Goal: Task Accomplishment & Management: Complete application form

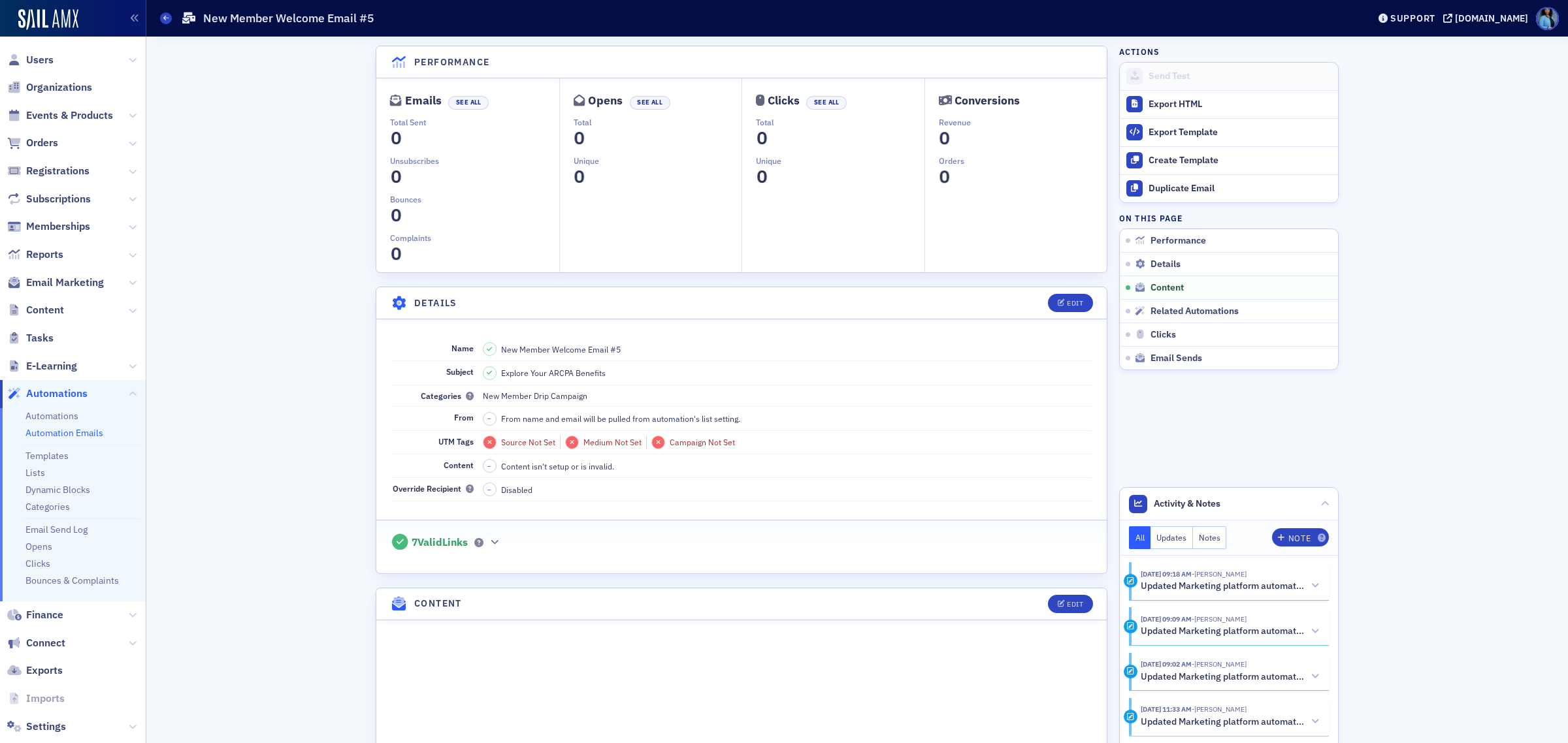
scroll to position [544, 0]
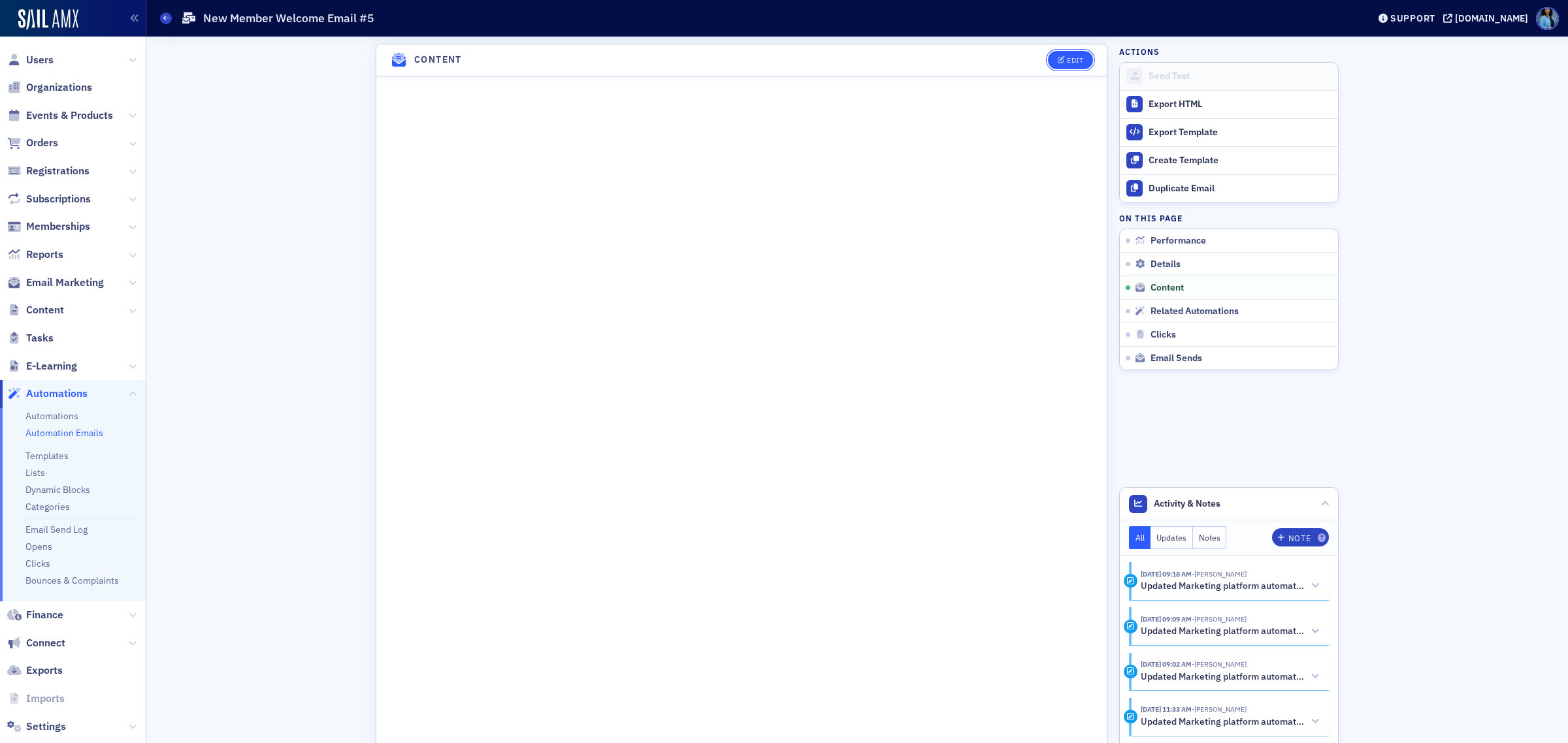
click at [1067, 60] on div "Edit" at bounding box center [1074, 60] width 16 height 7
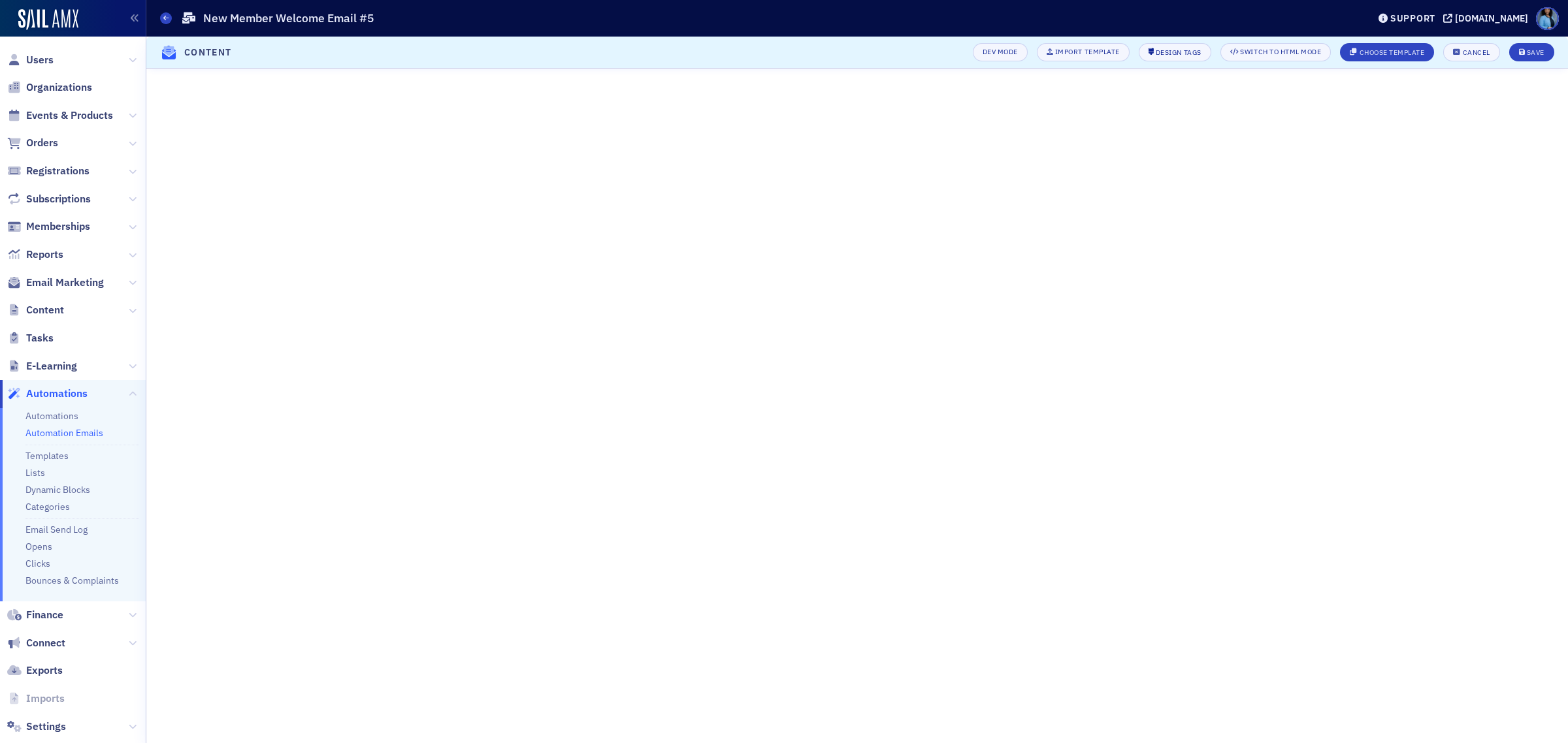
scroll to position [55, 0]
click at [1537, 49] on div "Save" at bounding box center [1536, 53] width 18 height 7
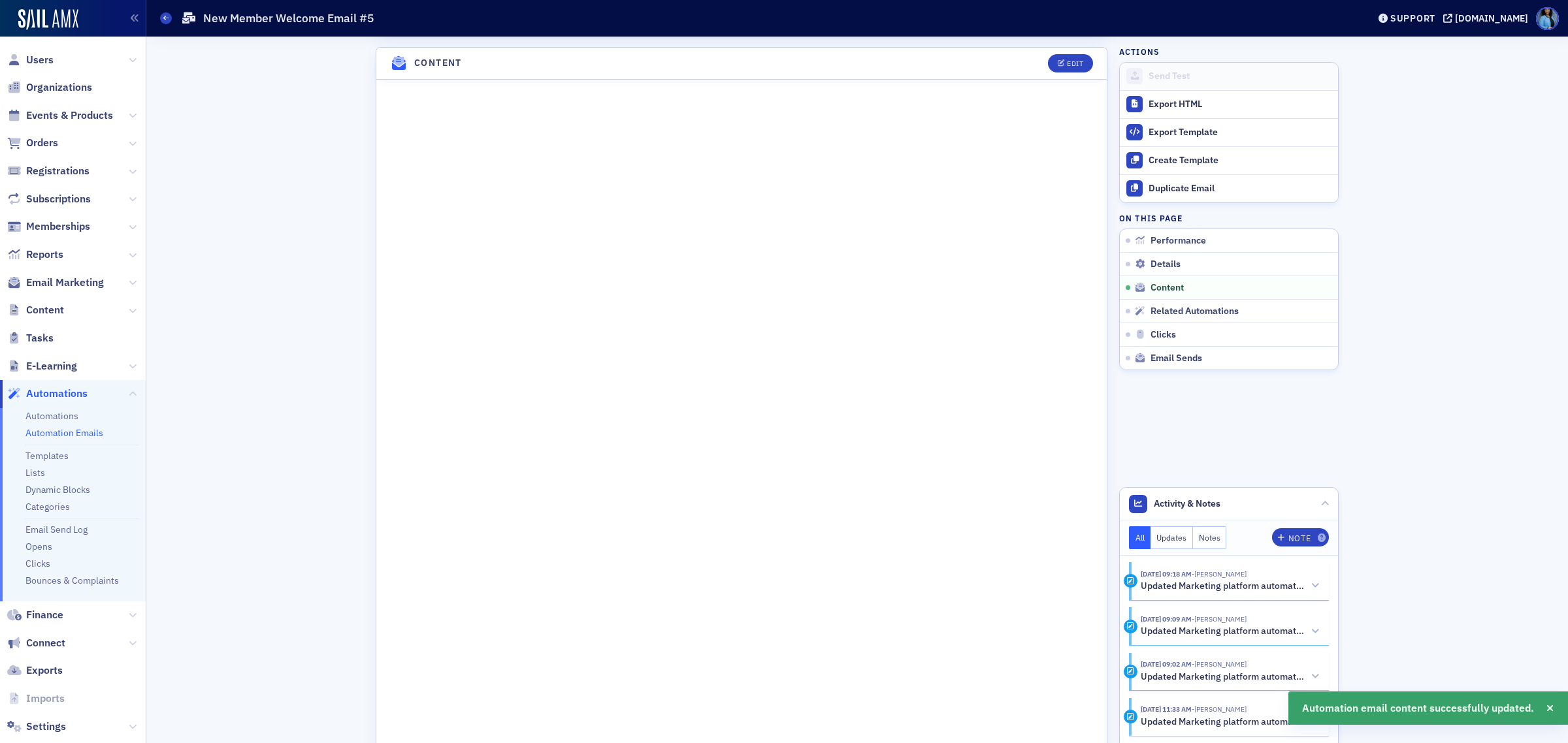
scroll to position [544, 0]
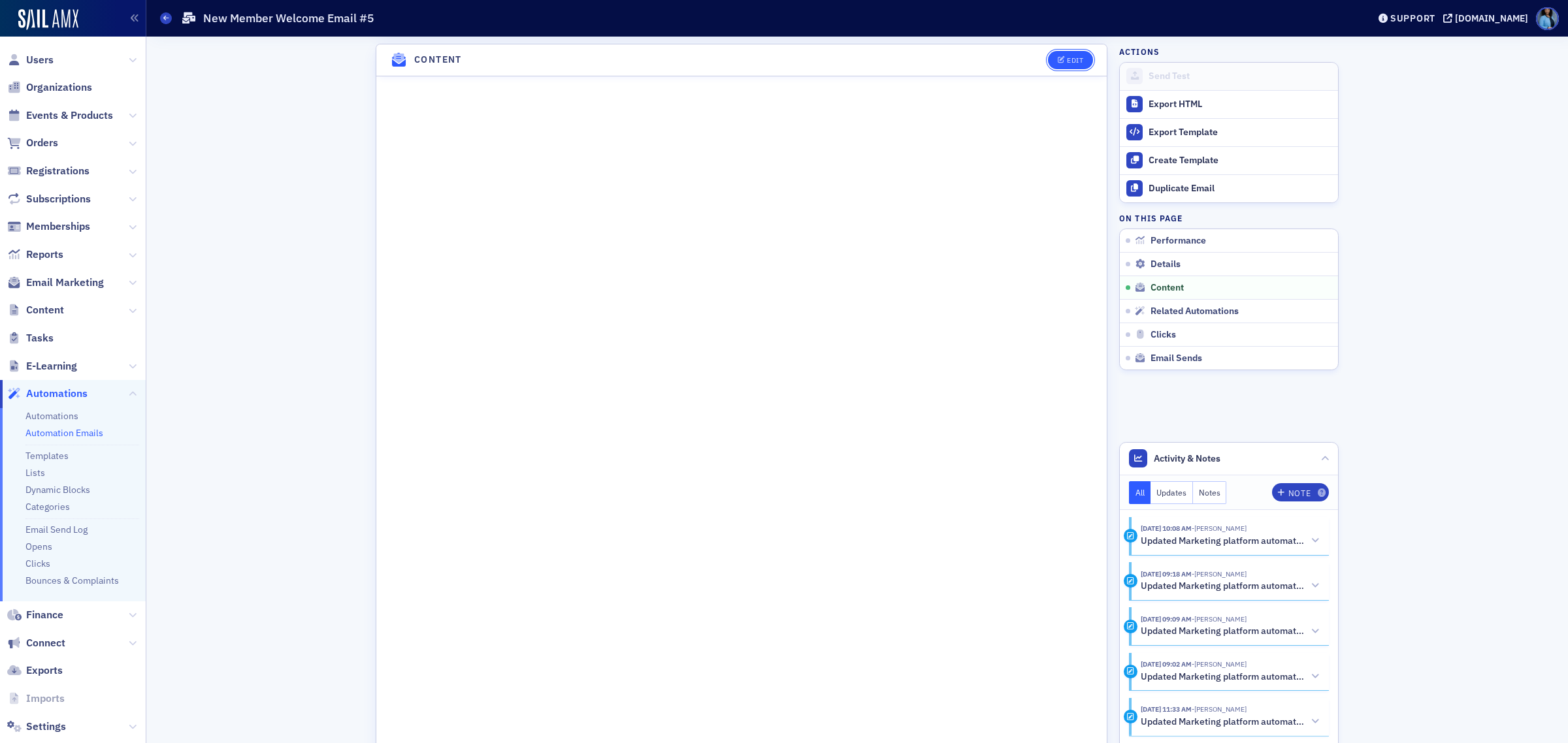
click at [1058, 59] on icon "button" at bounding box center [1061, 60] width 8 height 7
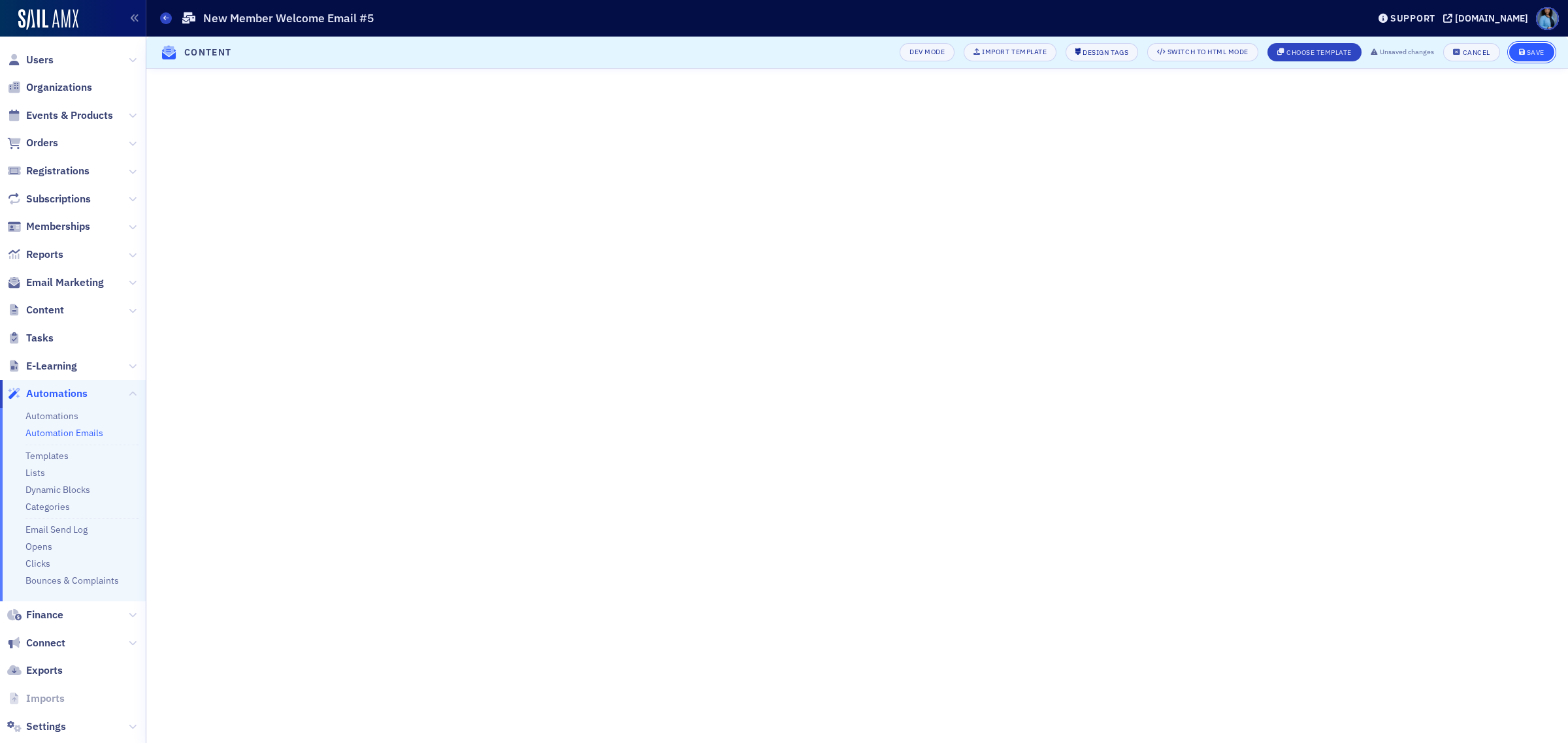
click at [1522, 53] on icon "submit" at bounding box center [1522, 53] width 7 height 7
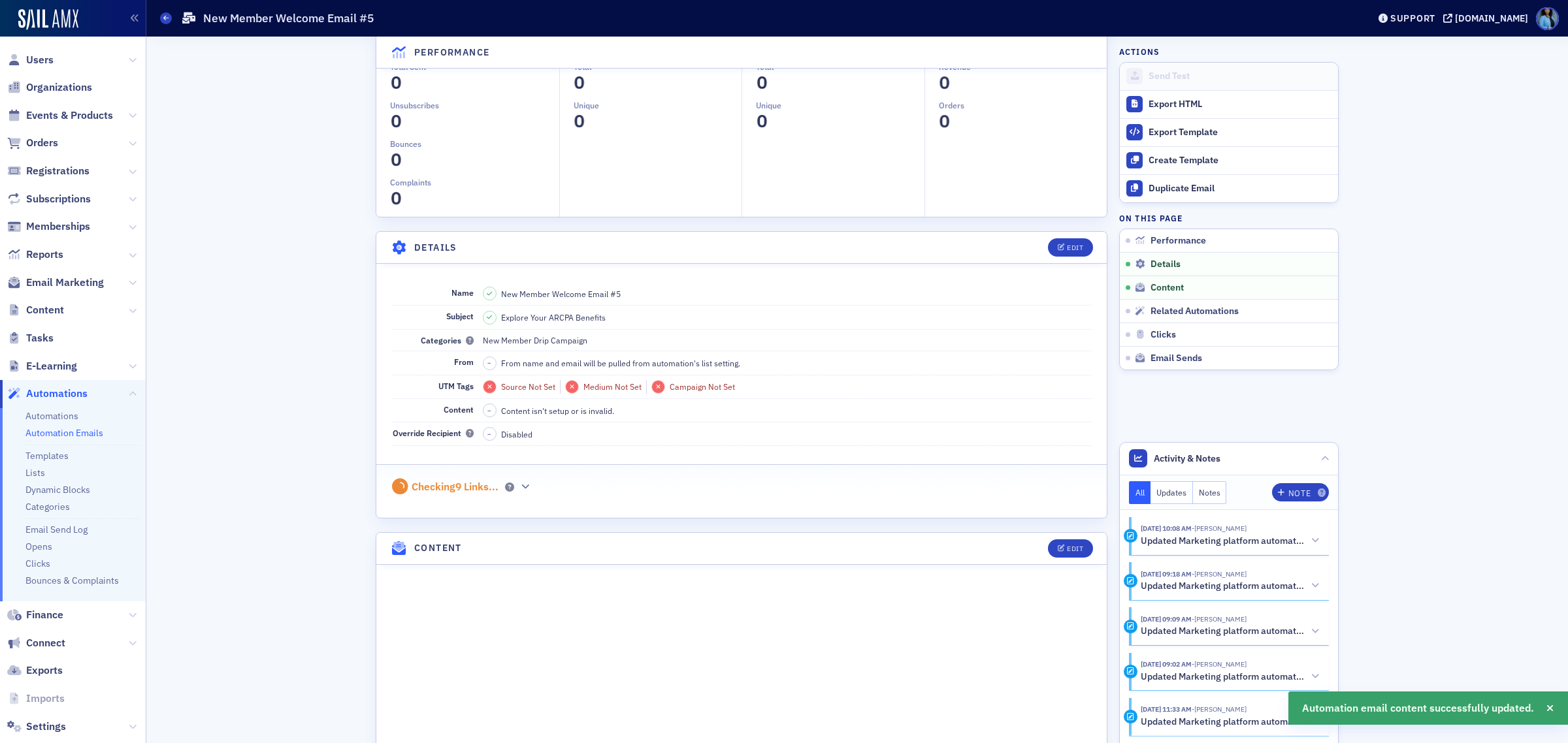
scroll to position [544, 0]
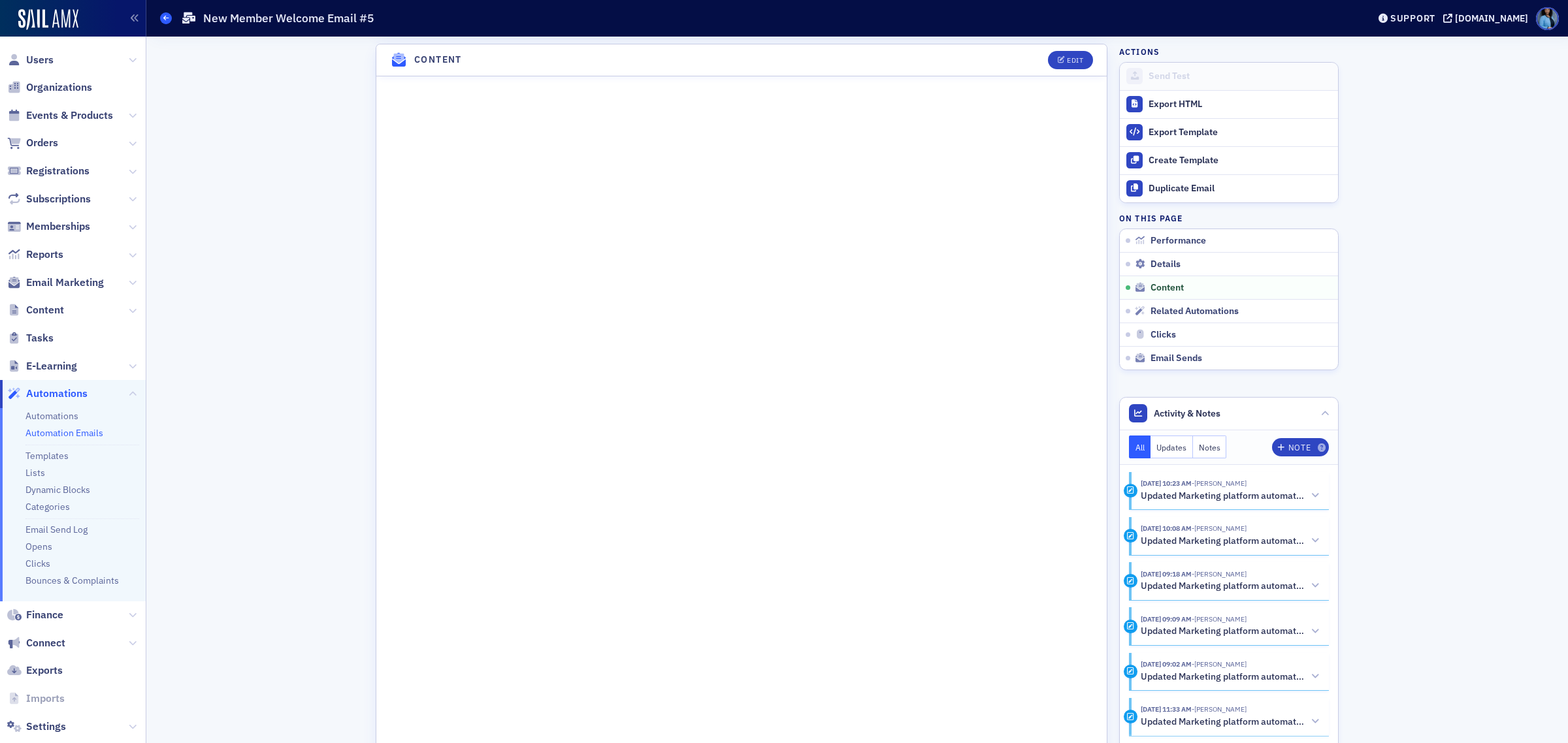
click at [165, 17] on icon at bounding box center [166, 18] width 5 height 6
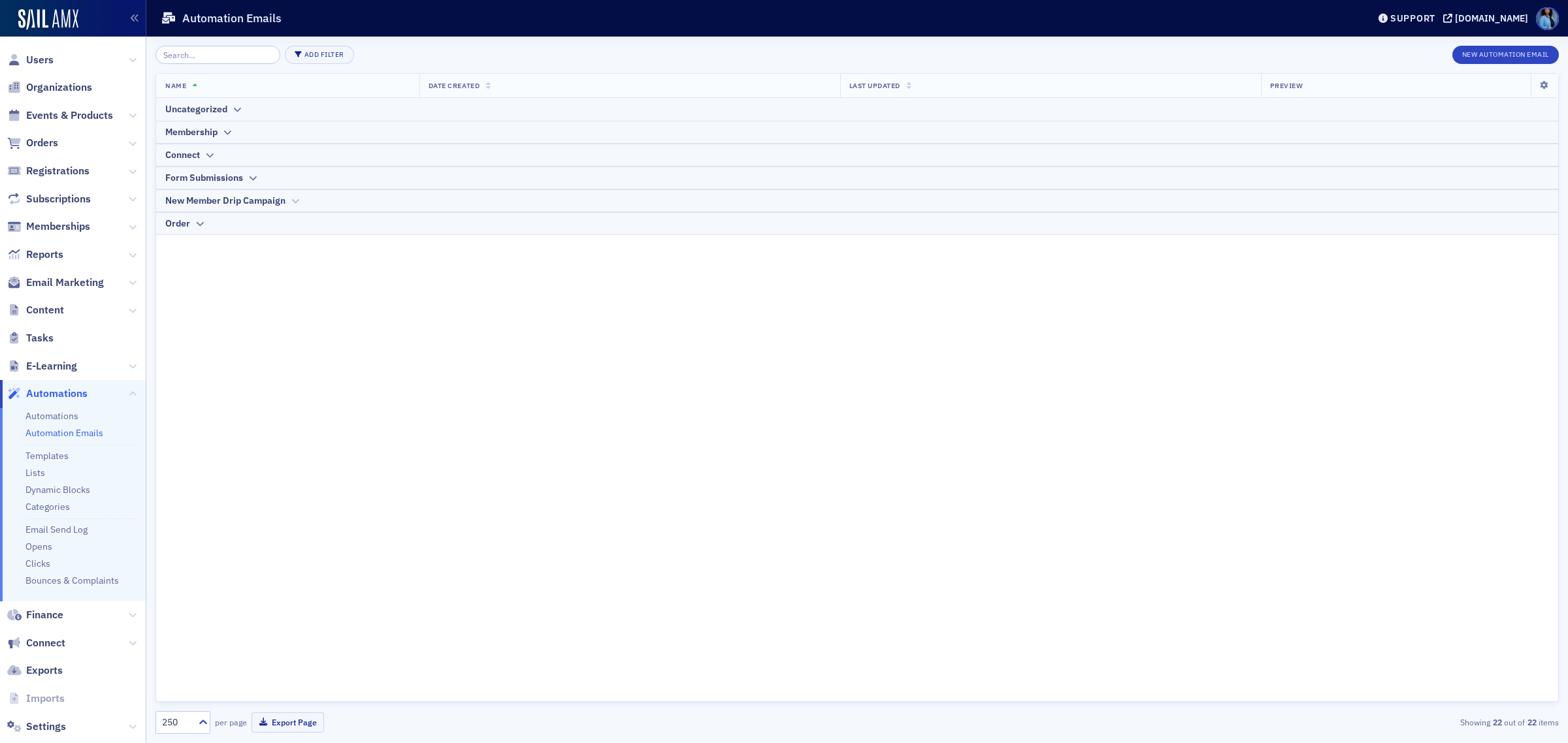
click at [282, 201] on div "New Member Drip Campaign" at bounding box center [226, 200] width 121 height 14
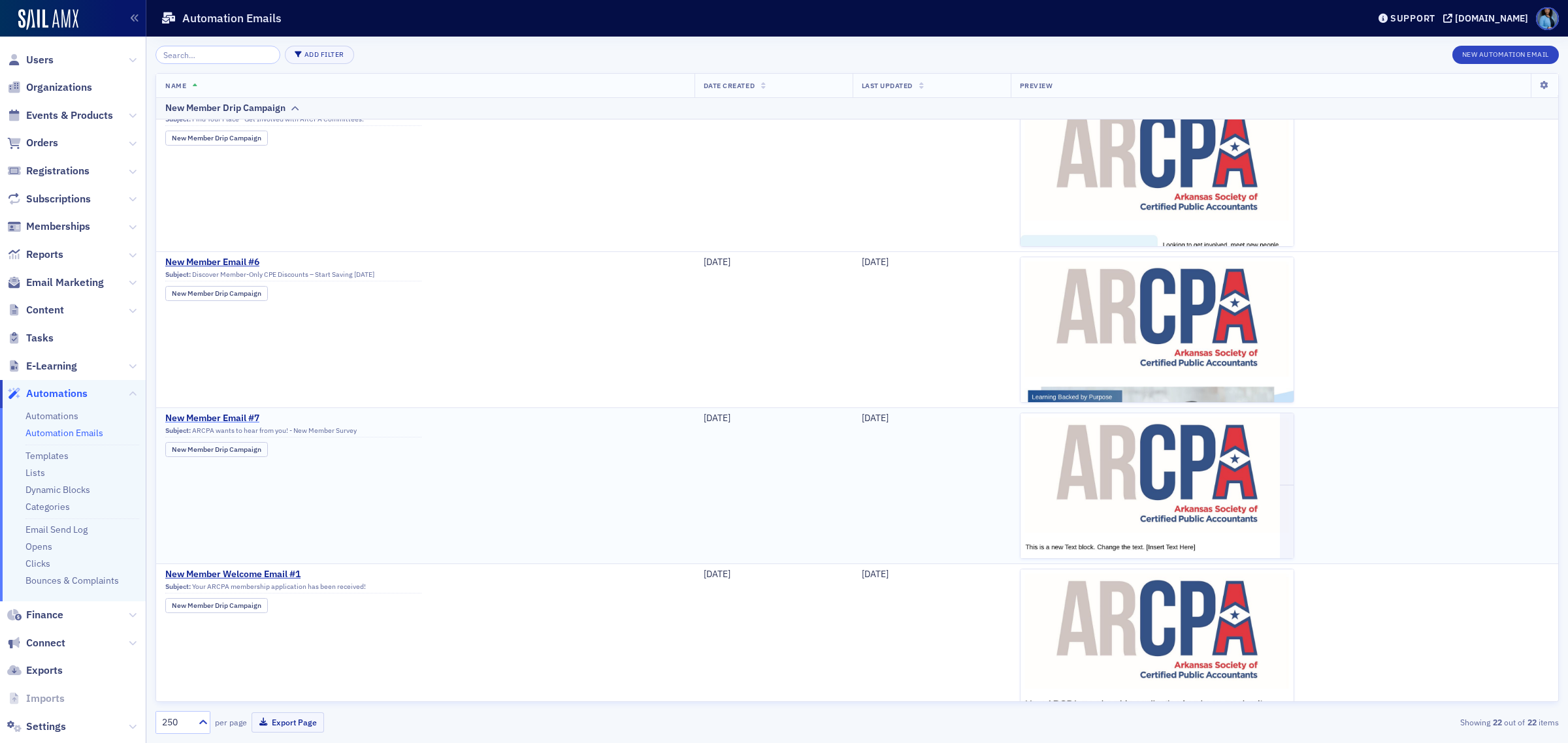
scroll to position [245, 0]
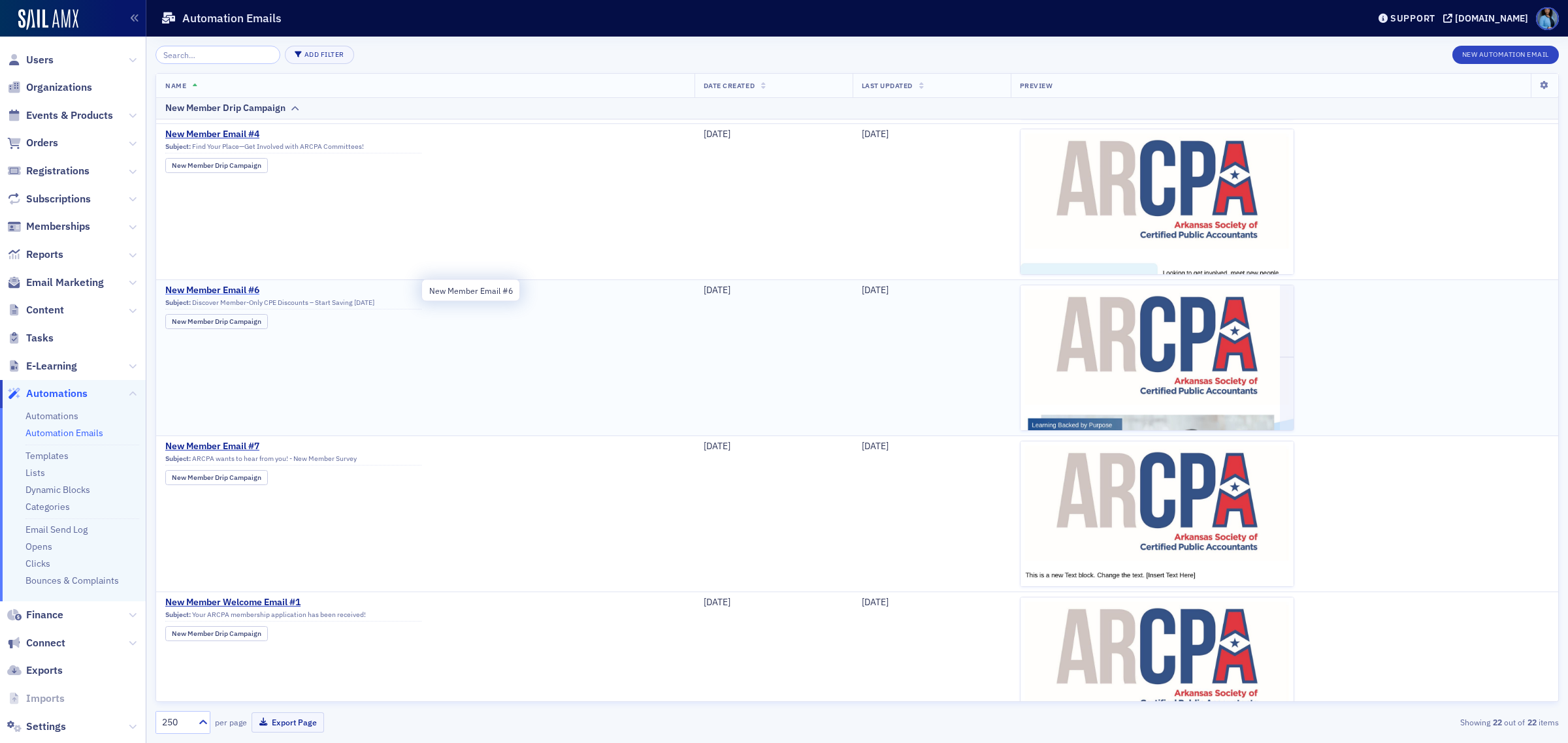
click at [240, 288] on span "New Member Email #6" at bounding box center [294, 290] width 257 height 12
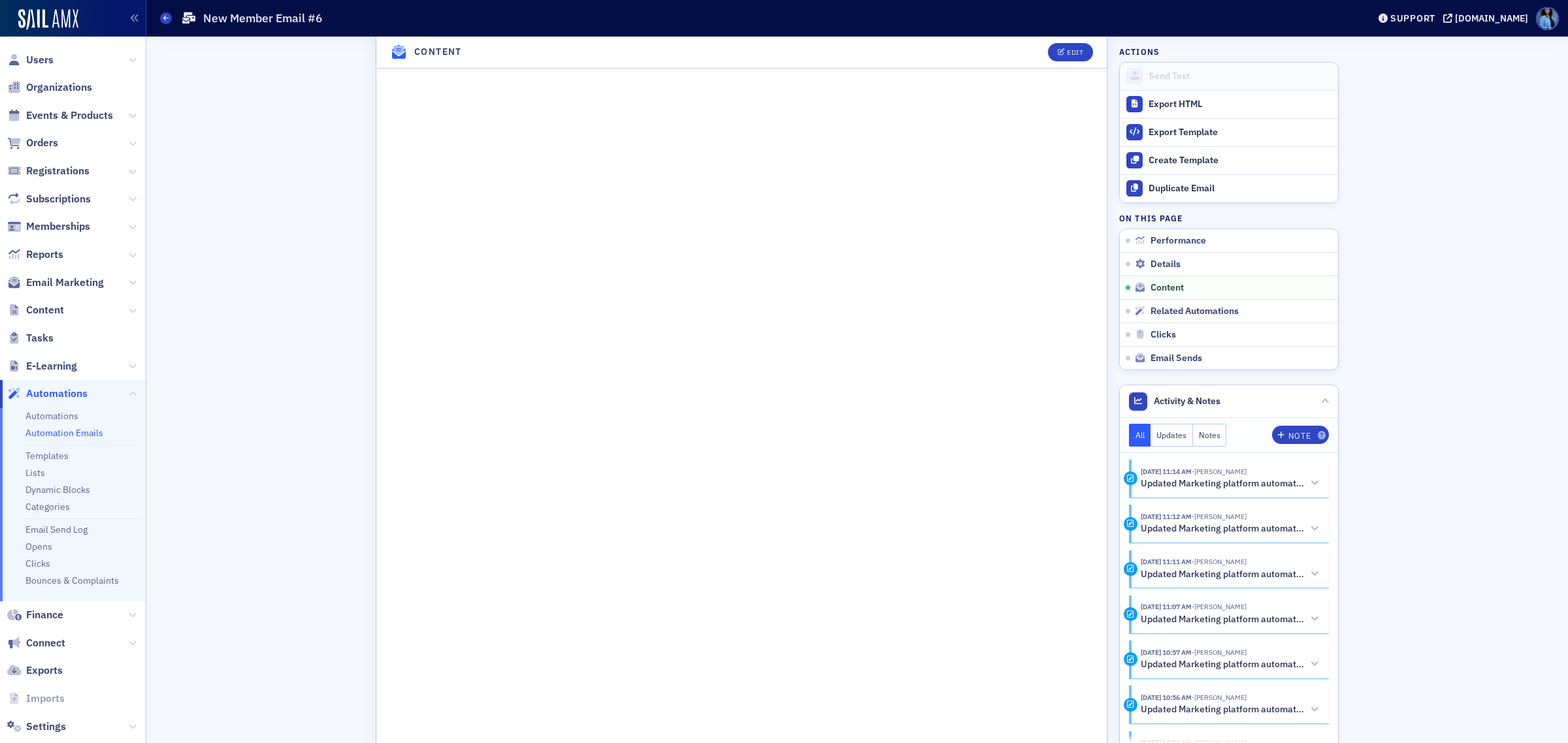
scroll to position [490, 0]
click at [1059, 120] on button "Edit" at bounding box center [1070, 115] width 45 height 19
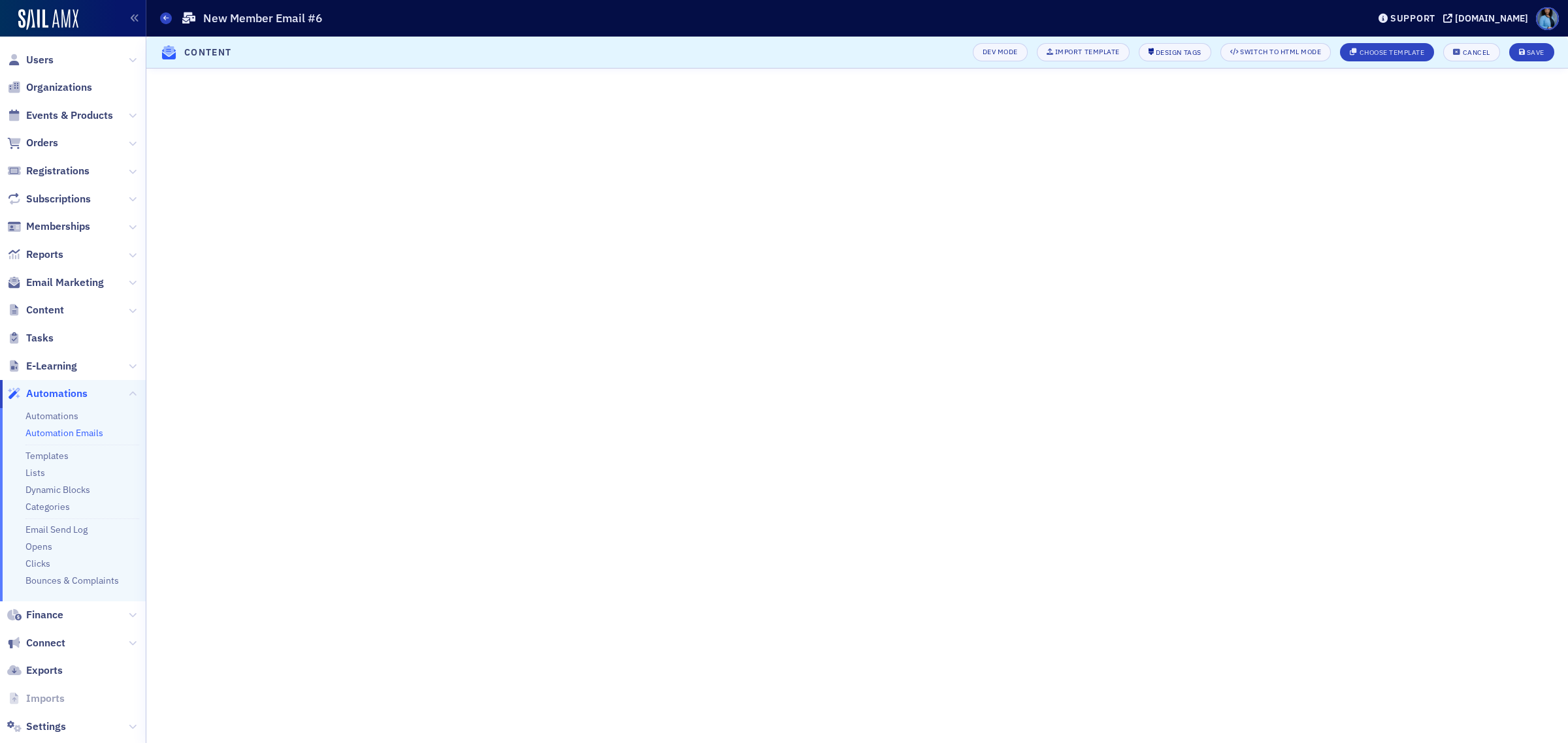
scroll to position [54, 0]
click at [1519, 54] on icon "submit" at bounding box center [1522, 53] width 7 height 7
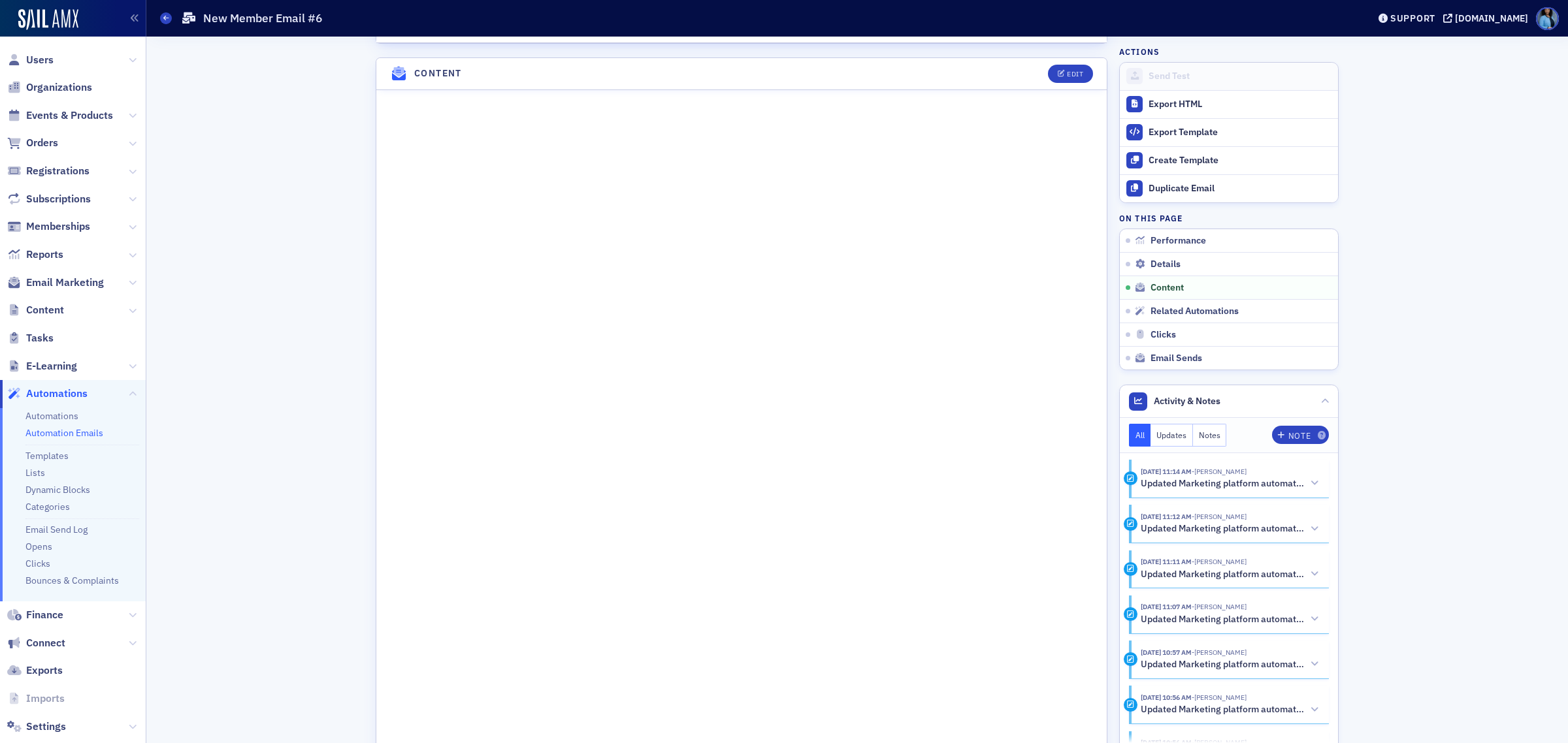
scroll to position [544, 0]
click at [1055, 64] on button "Edit" at bounding box center [1070, 60] width 45 height 19
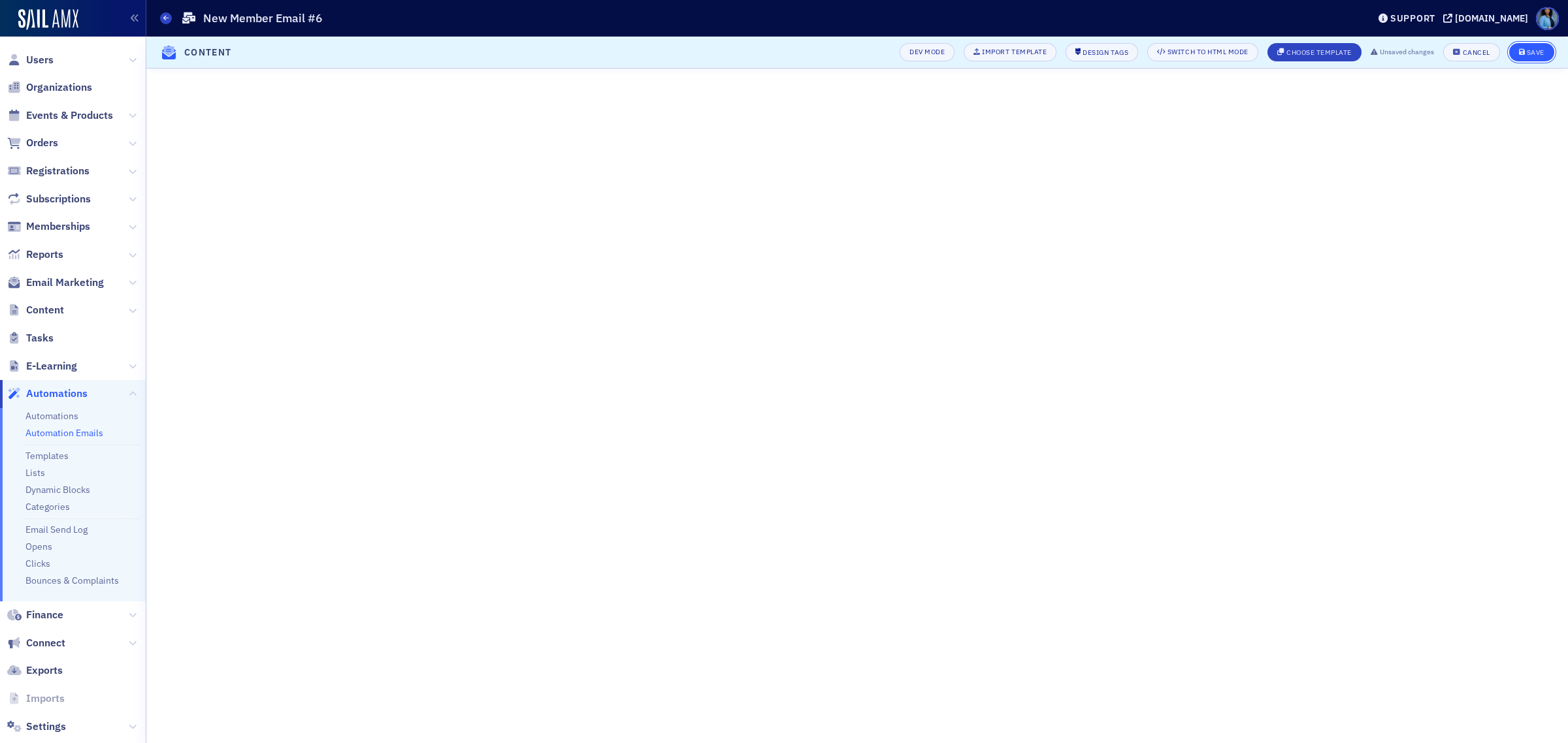
click at [1536, 51] on div "Save" at bounding box center [1536, 53] width 18 height 7
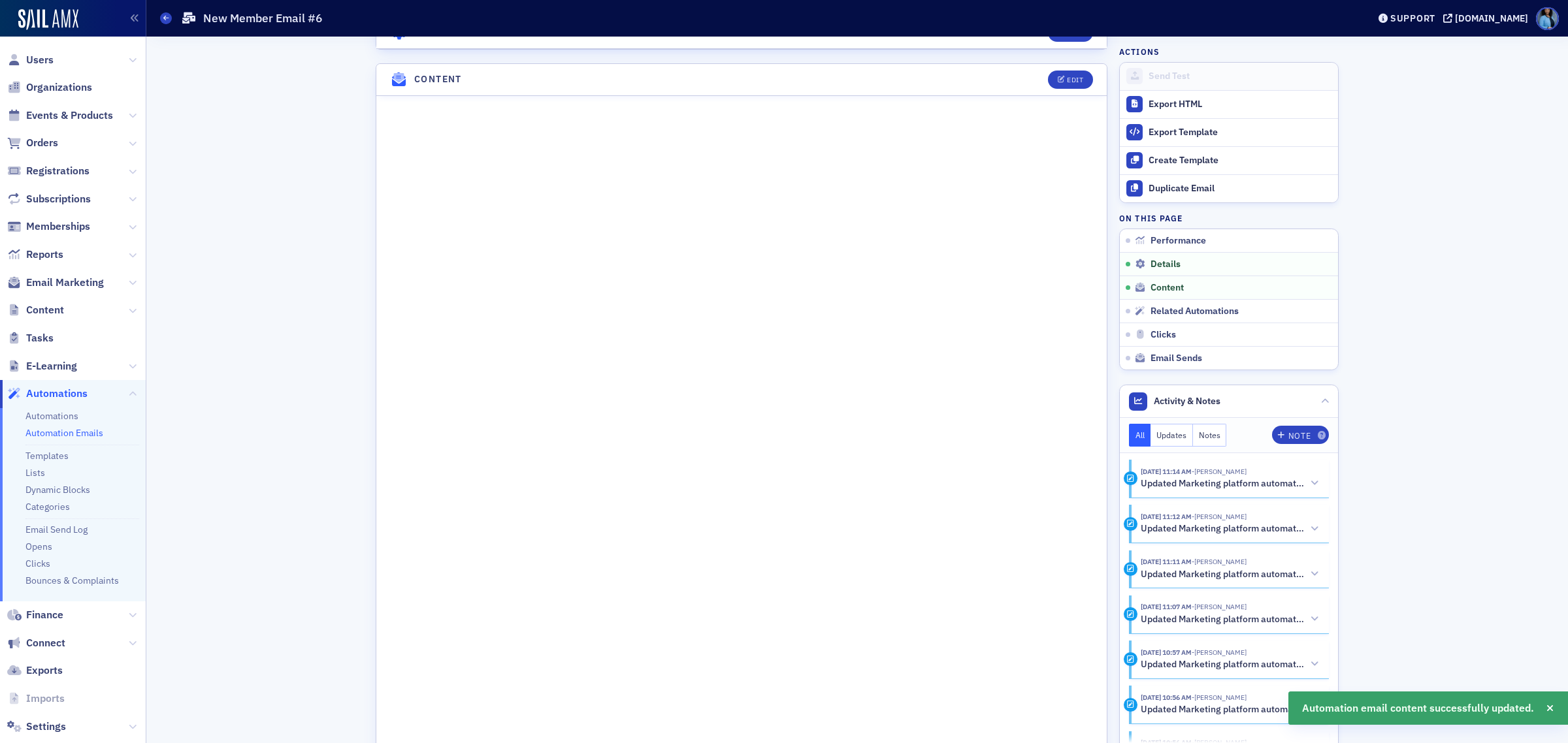
scroll to position [544, 0]
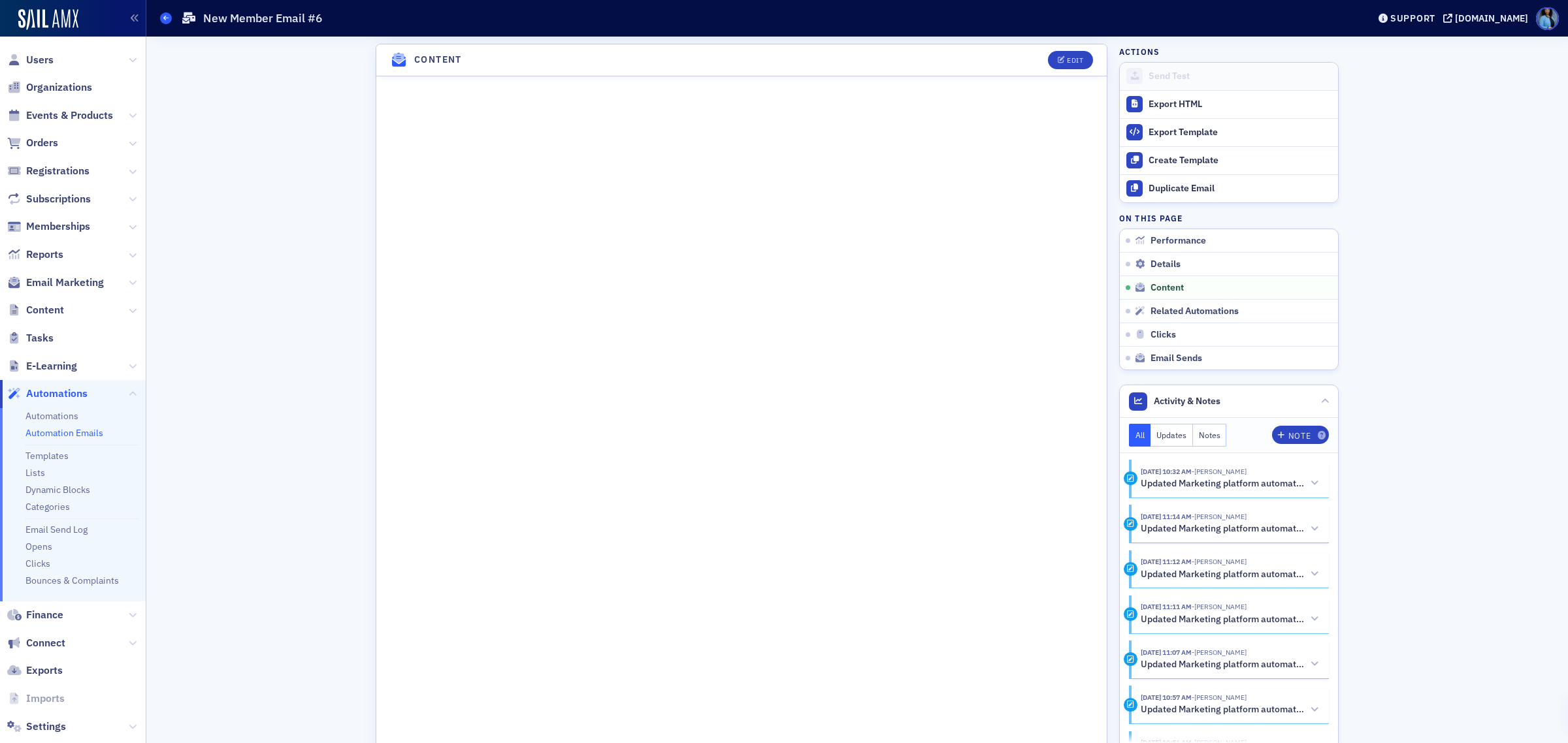
click at [166, 16] on icon at bounding box center [166, 18] width 5 height 6
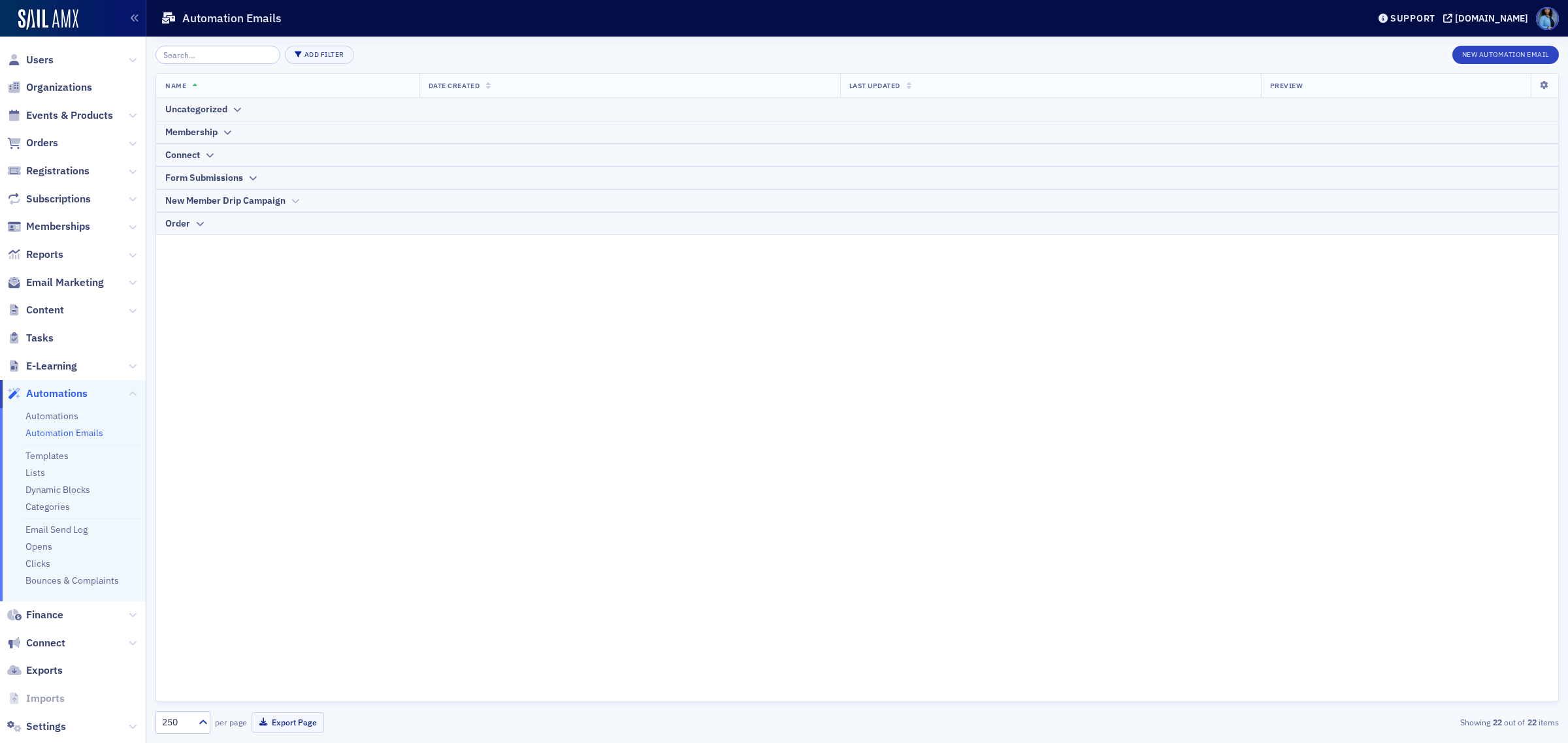
click at [223, 200] on div "New Member Drip Campaign" at bounding box center [226, 200] width 121 height 14
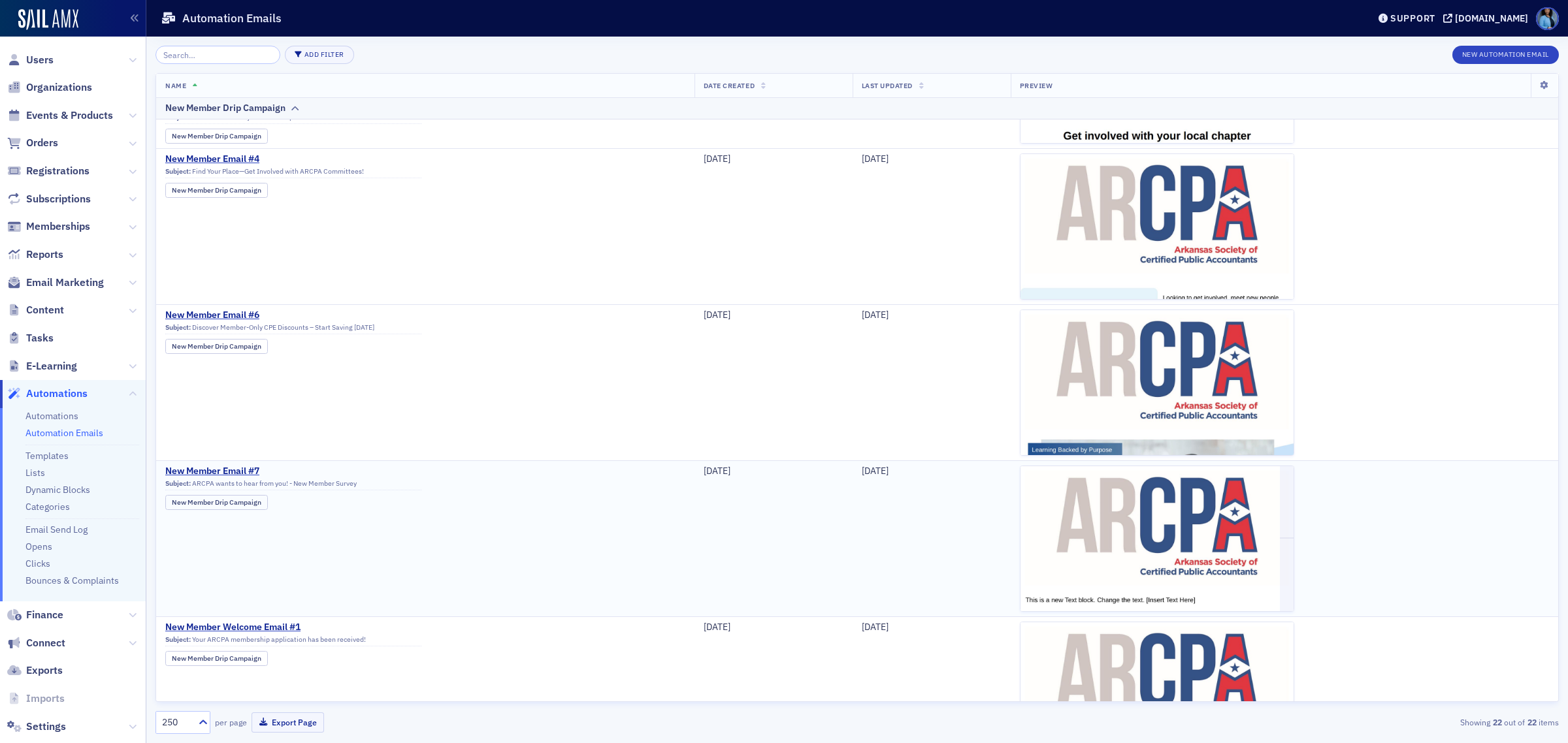
scroll to position [245, 0]
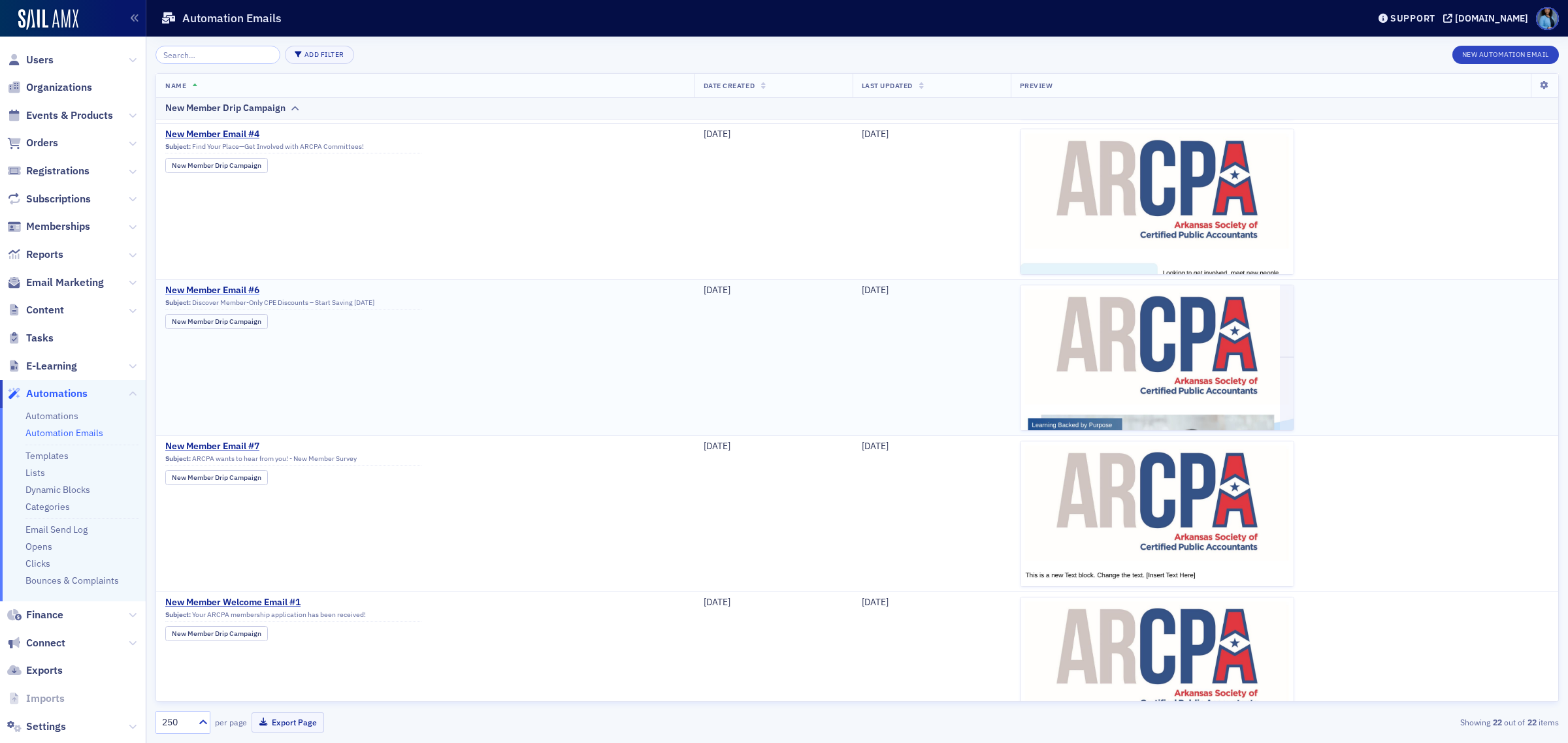
click at [228, 292] on span "New Member Email #6" at bounding box center [294, 290] width 257 height 12
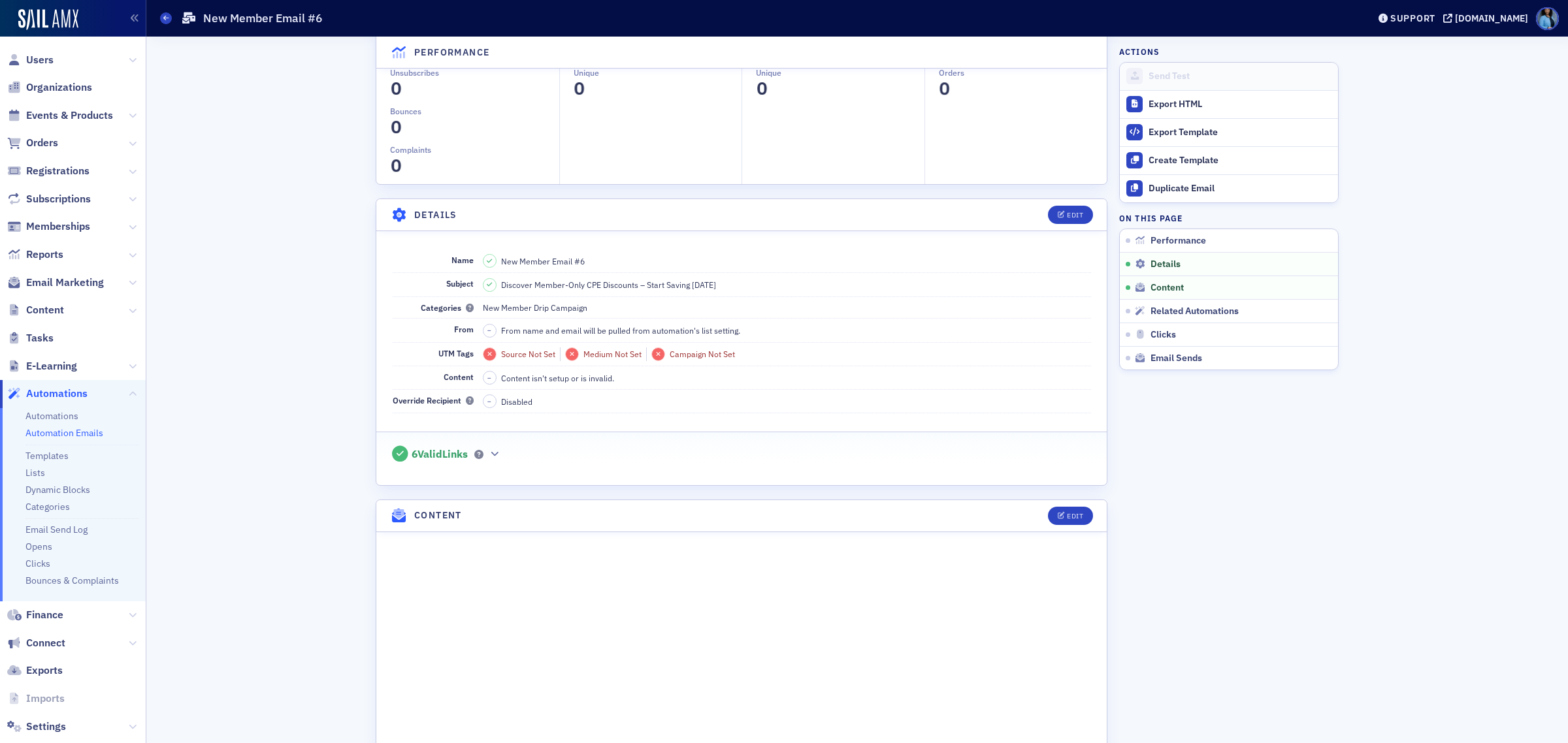
scroll to position [571, 0]
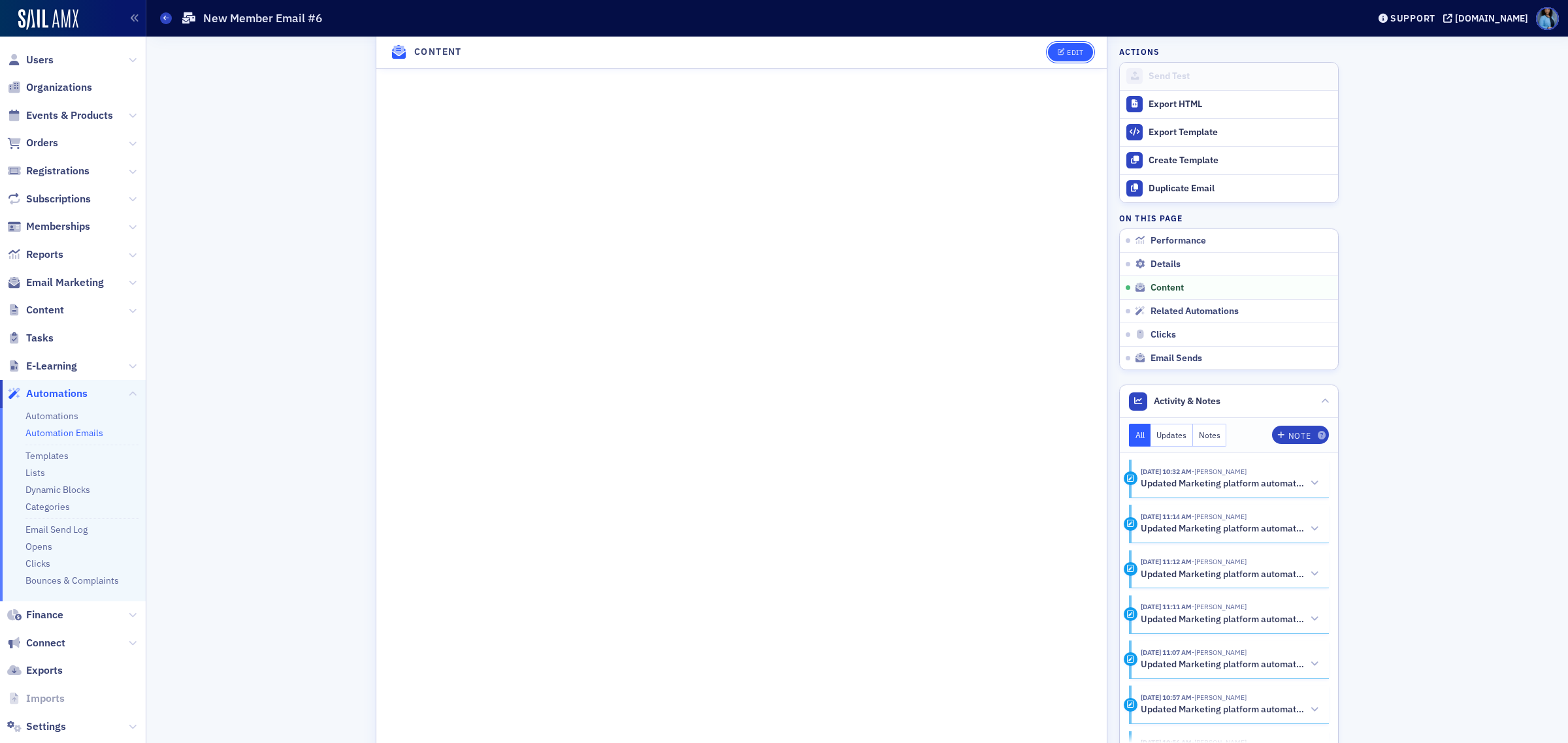
click at [1058, 51] on icon "button" at bounding box center [1061, 53] width 8 height 7
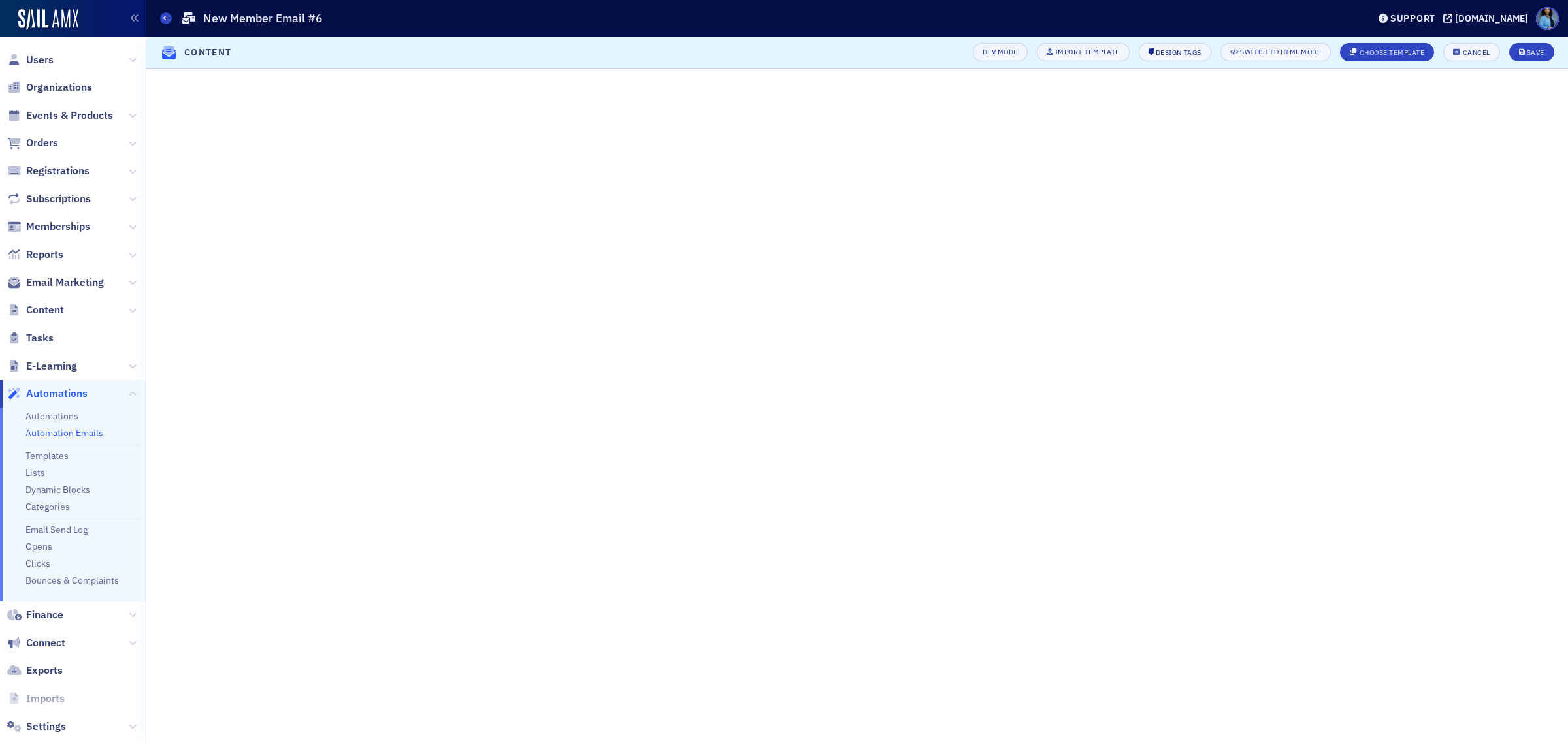
scroll to position [54, 0]
click at [1544, 49] on button "Save" at bounding box center [1531, 53] width 45 height 19
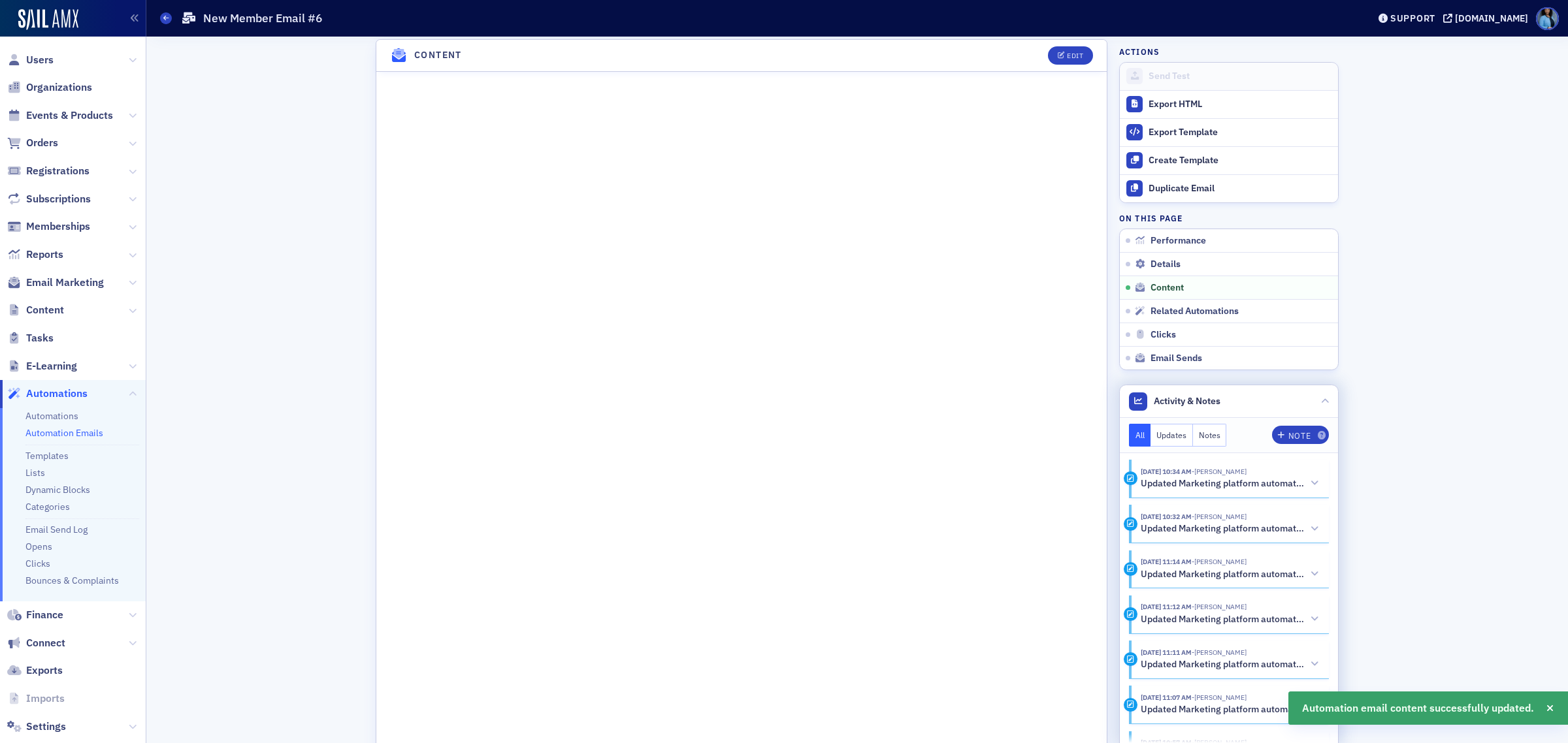
scroll to position [544, 0]
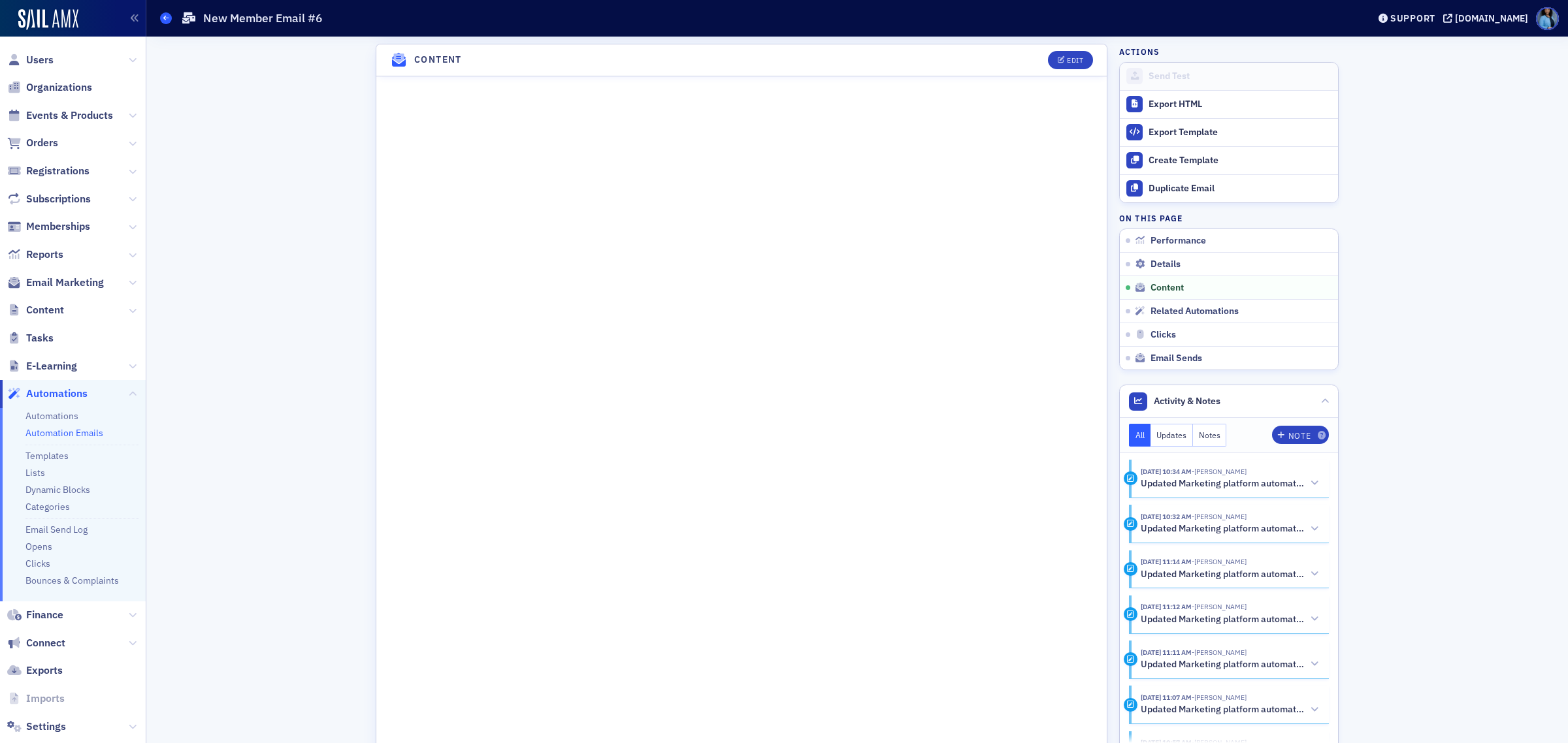
click at [163, 18] on icon at bounding box center [166, 18] width 5 height 6
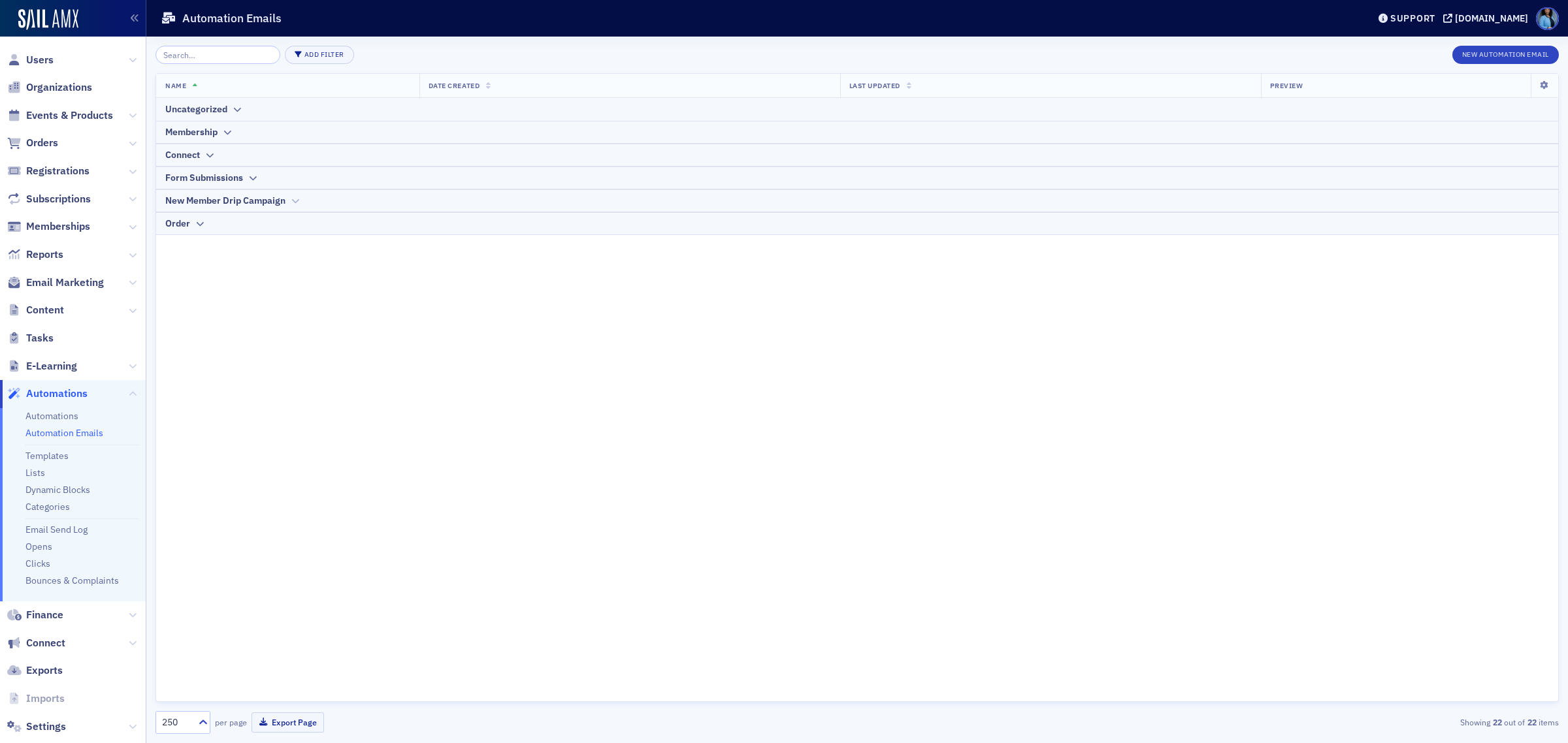
click at [275, 200] on div "New Member Drip Campaign" at bounding box center [226, 200] width 121 height 14
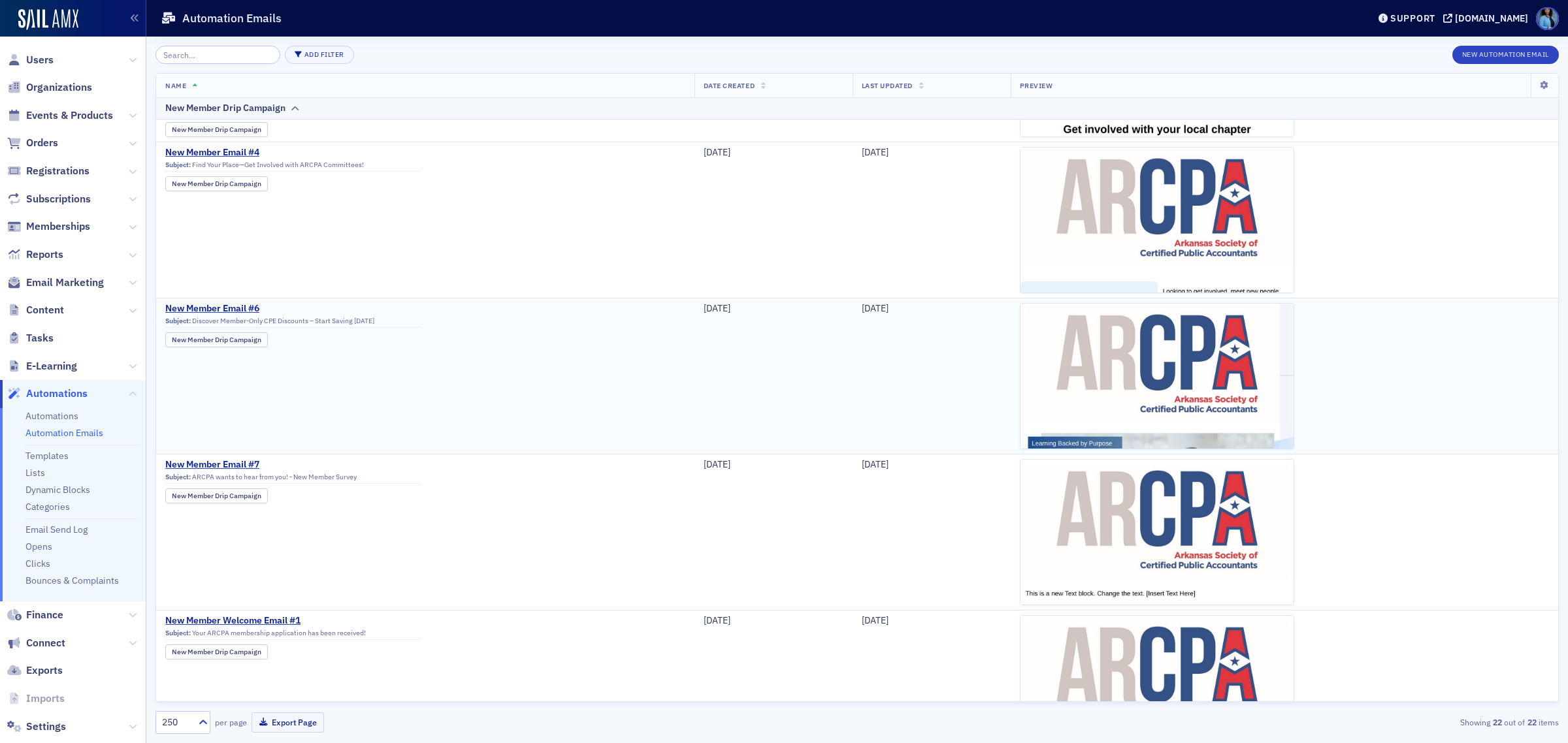
scroll to position [327, 0]
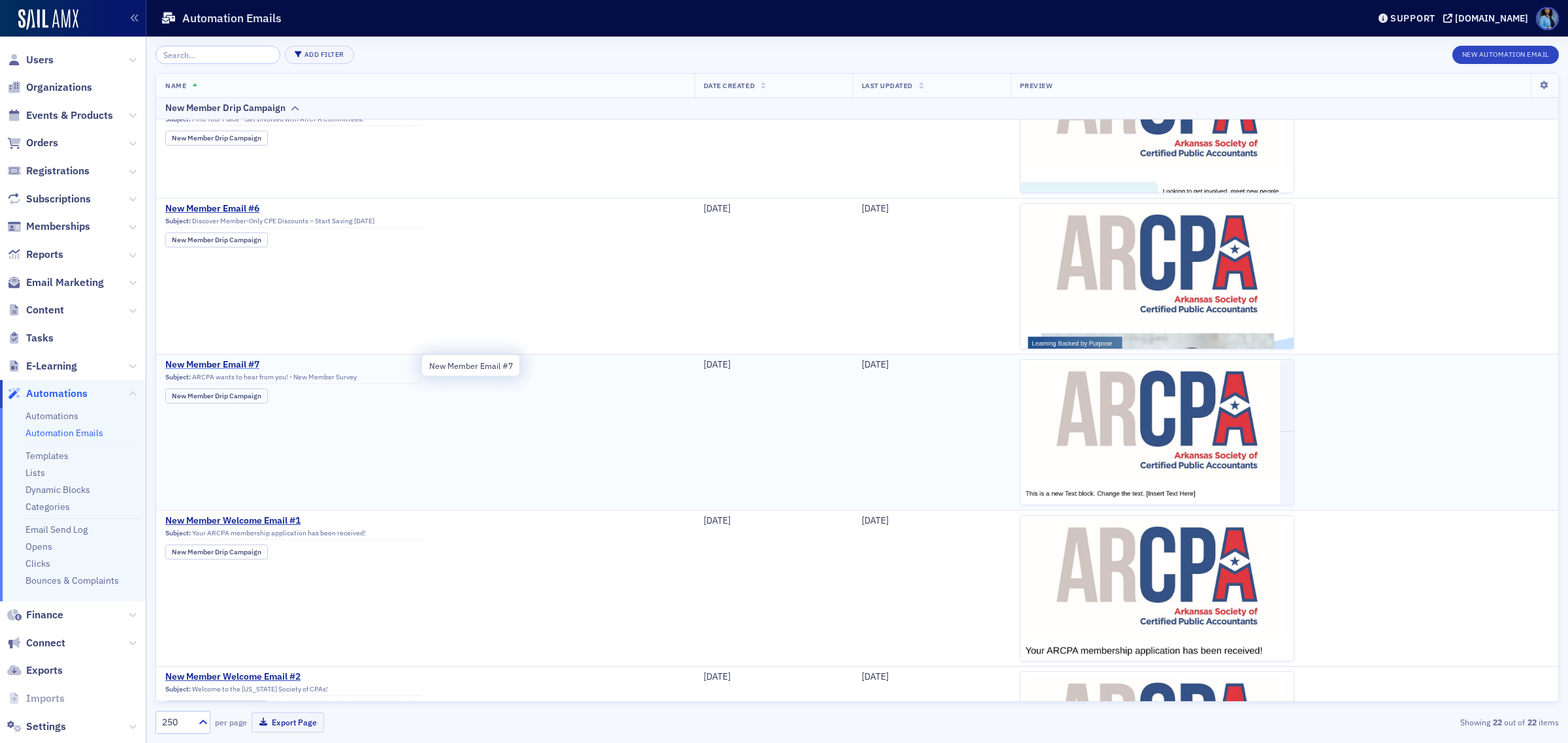
click at [235, 364] on span "New Member Email #7" at bounding box center [294, 365] width 257 height 12
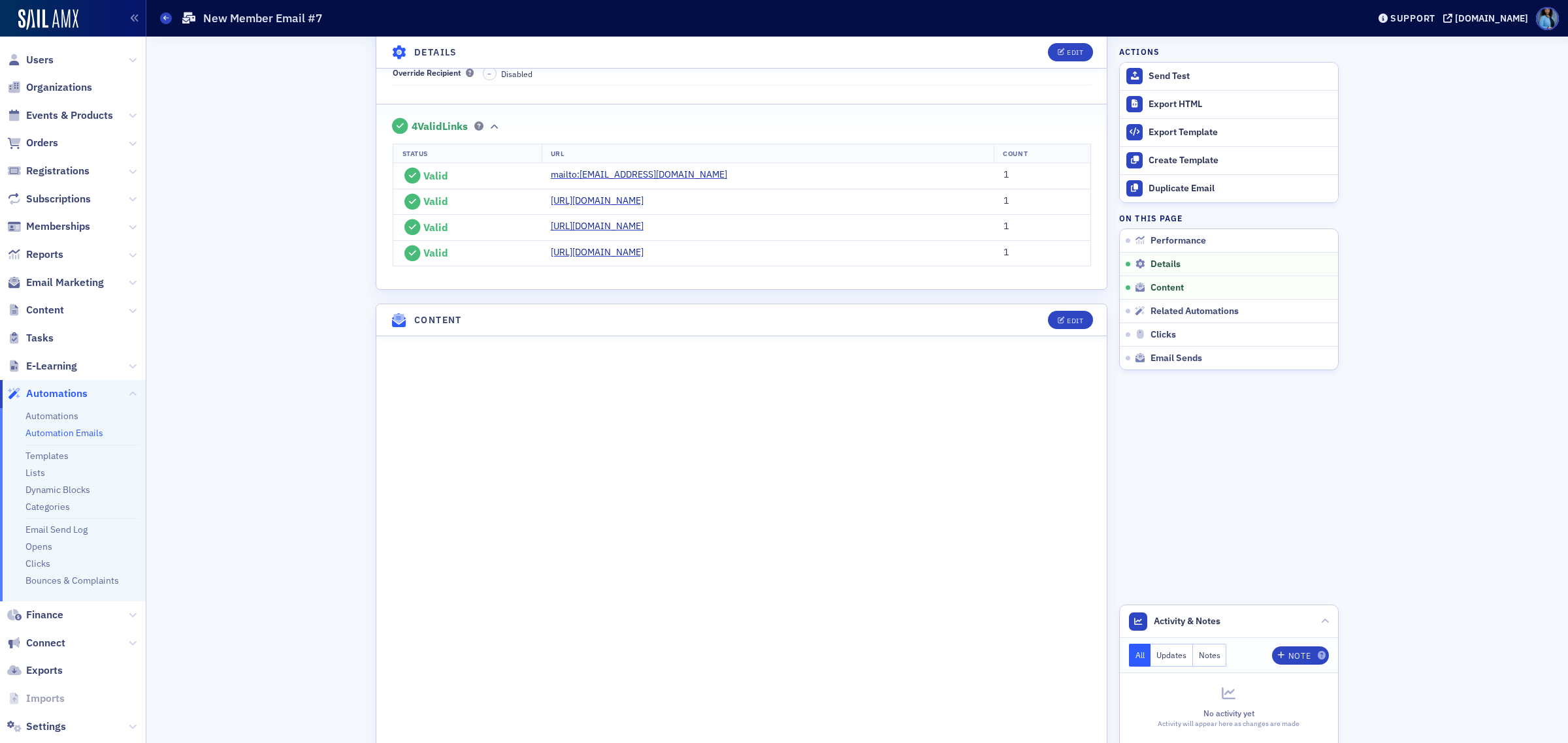
scroll to position [571, 0]
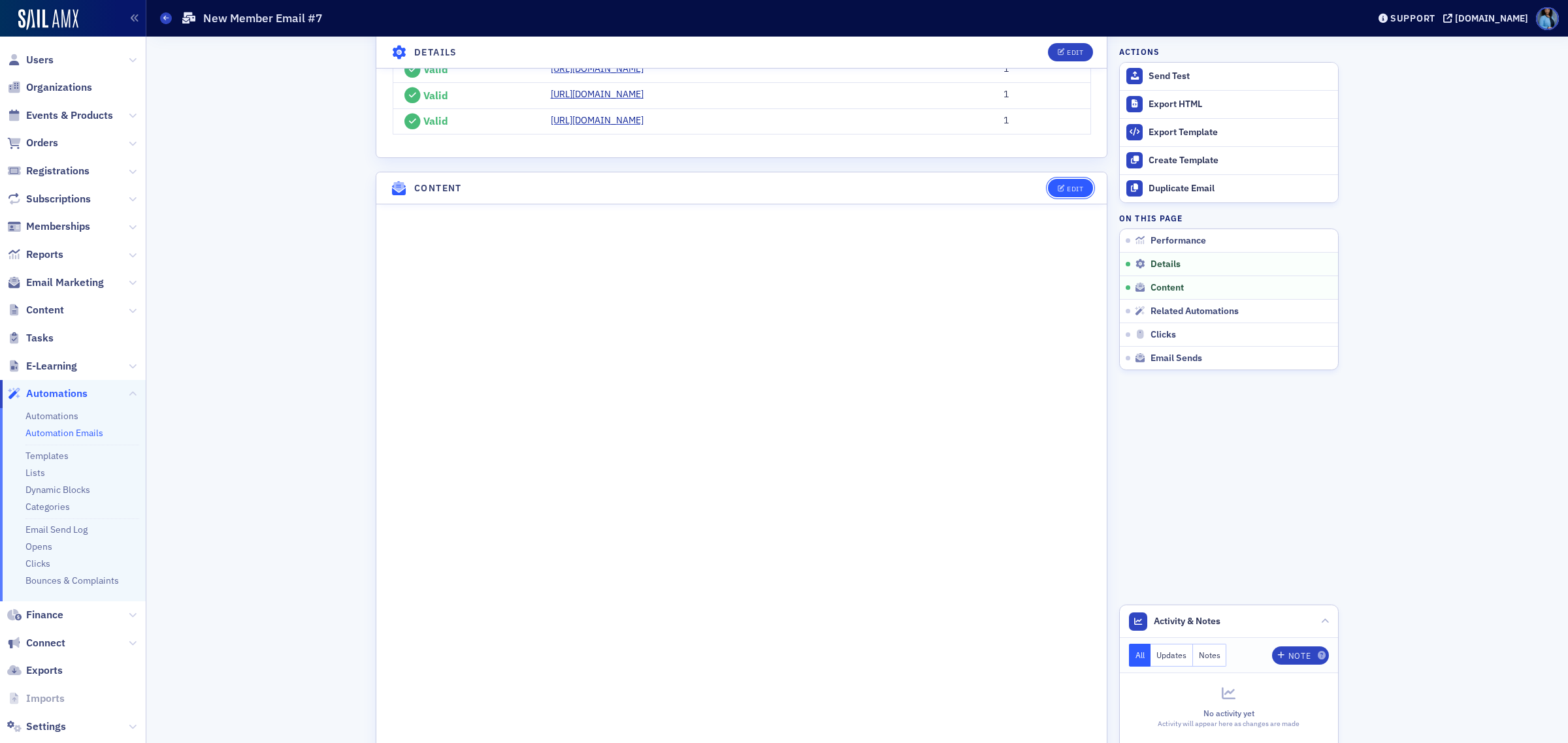
click at [1073, 194] on button "Edit" at bounding box center [1070, 189] width 45 height 19
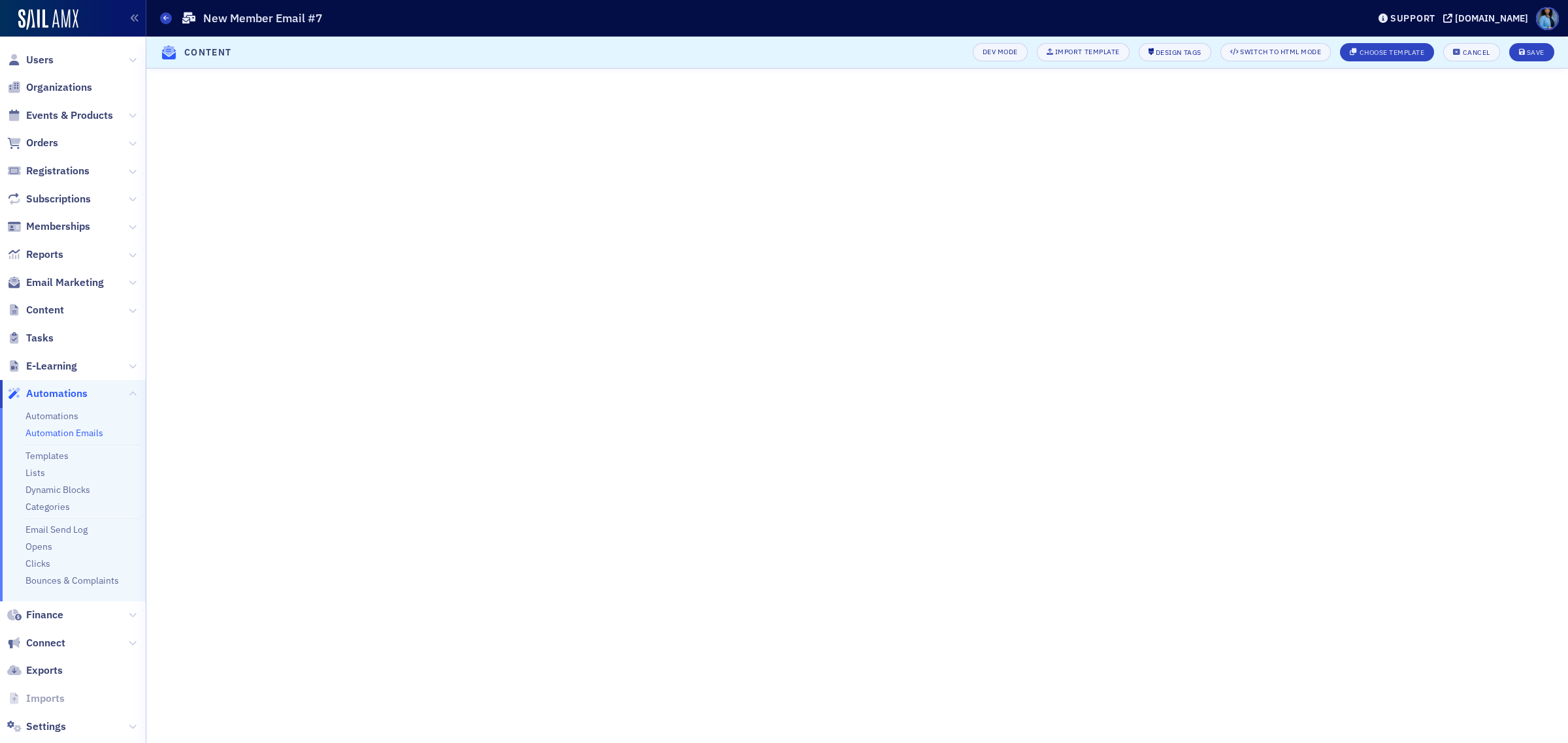
scroll to position [211, 0]
click at [1534, 50] on div "Save" at bounding box center [1536, 53] width 18 height 7
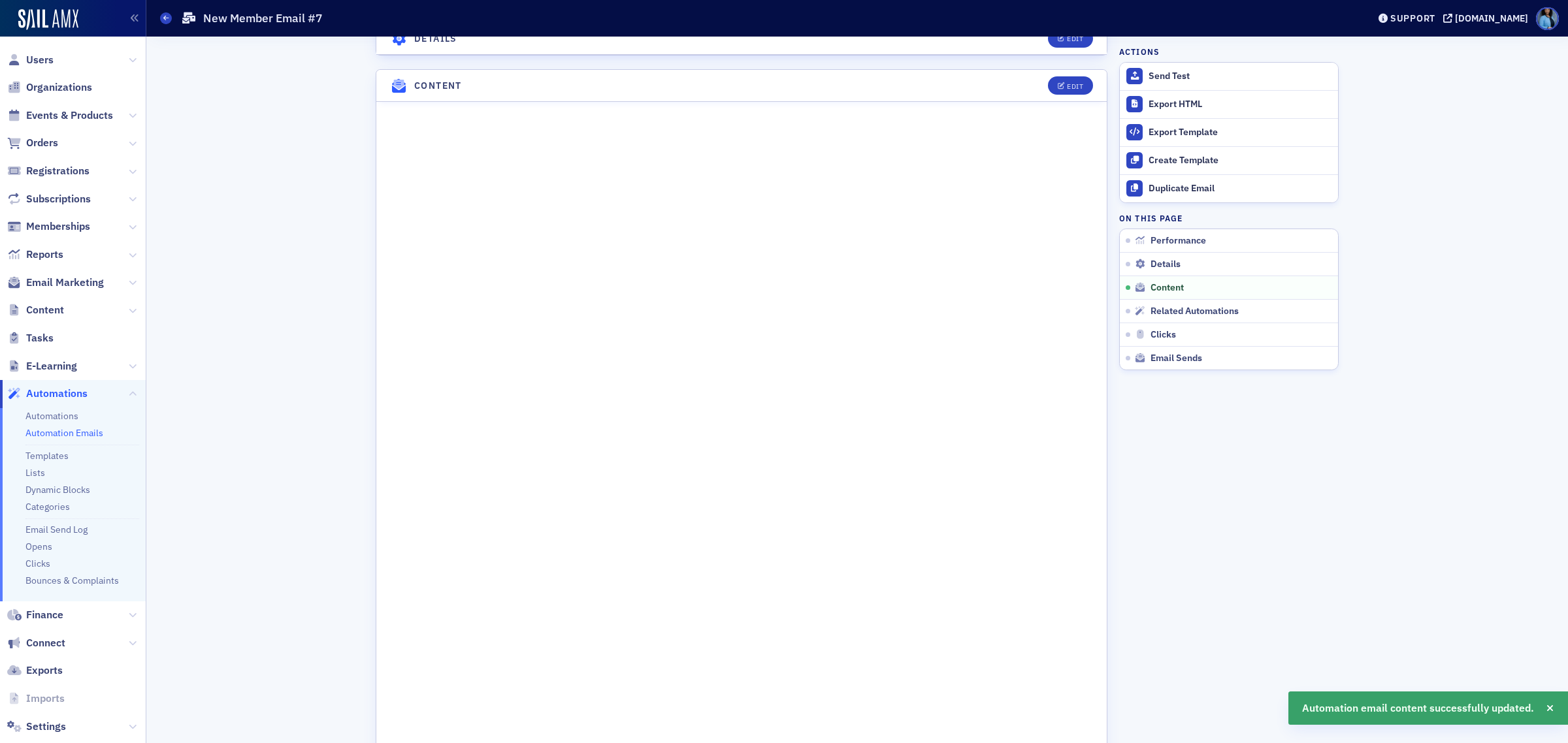
scroll to position [701, 0]
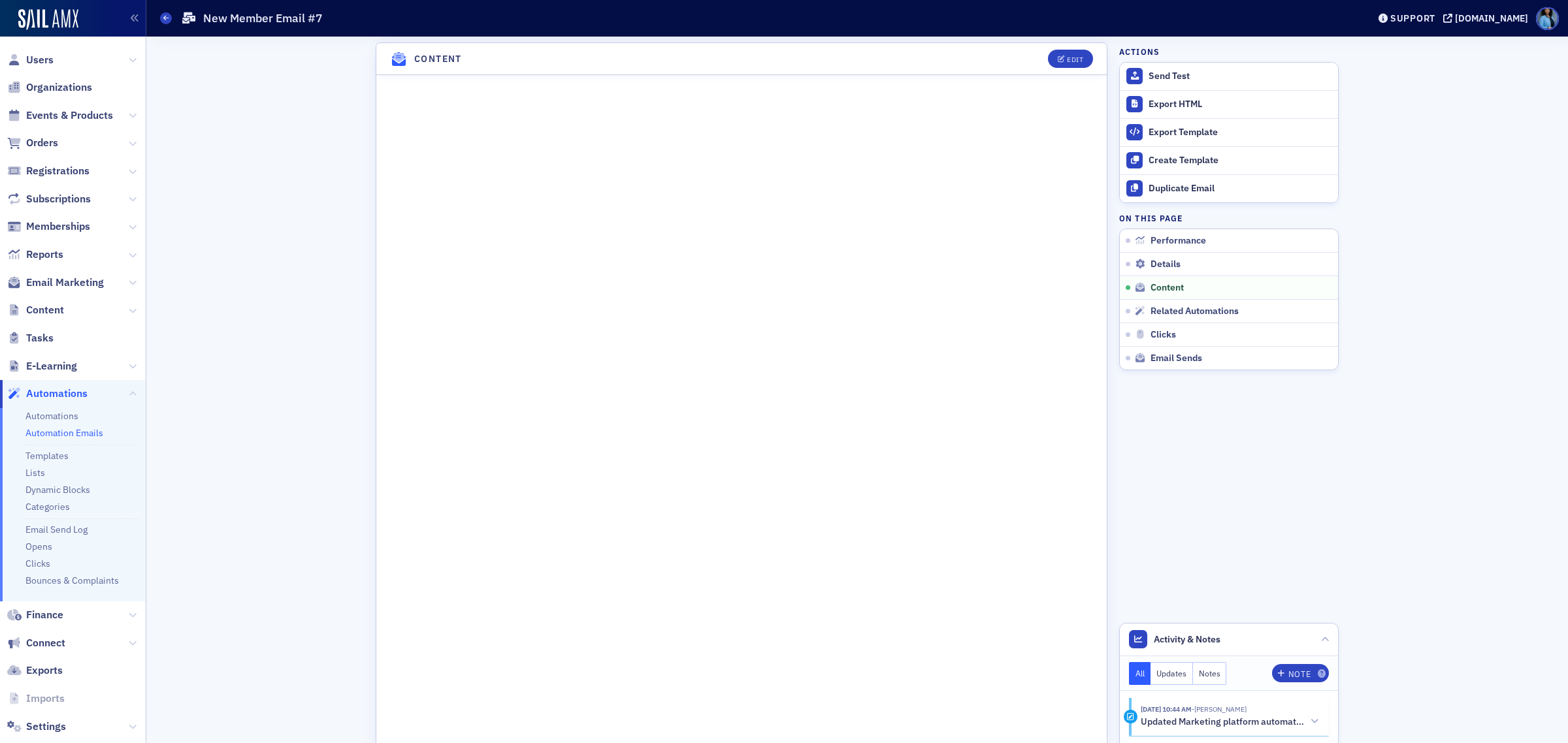
drag, startPoint x: 166, startPoint y: 21, endPoint x: 214, endPoint y: 51, distance: 56.6
click at [166, 21] on icon at bounding box center [166, 18] width 5 height 6
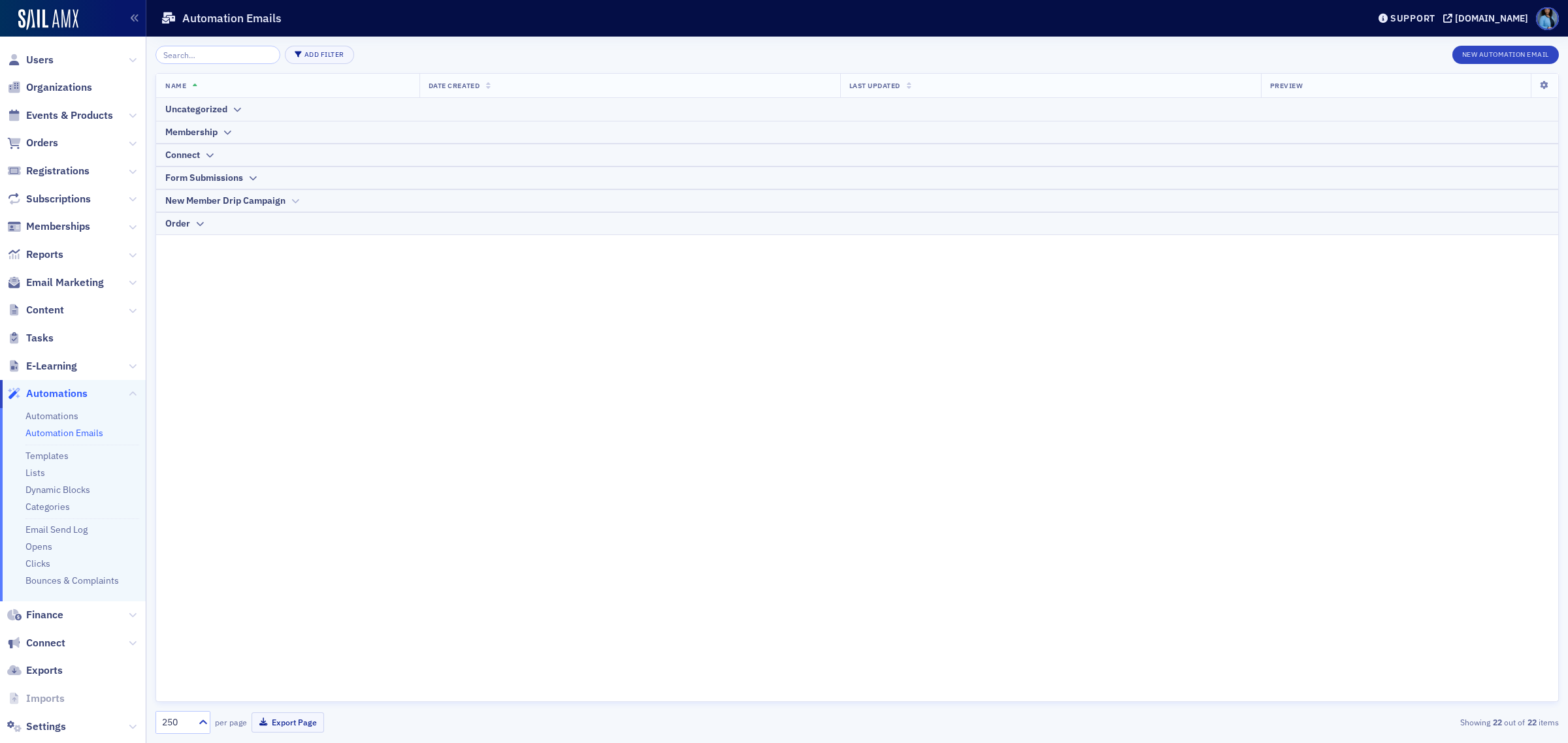
click at [282, 200] on div "New Member Drip Campaign" at bounding box center [226, 200] width 121 height 14
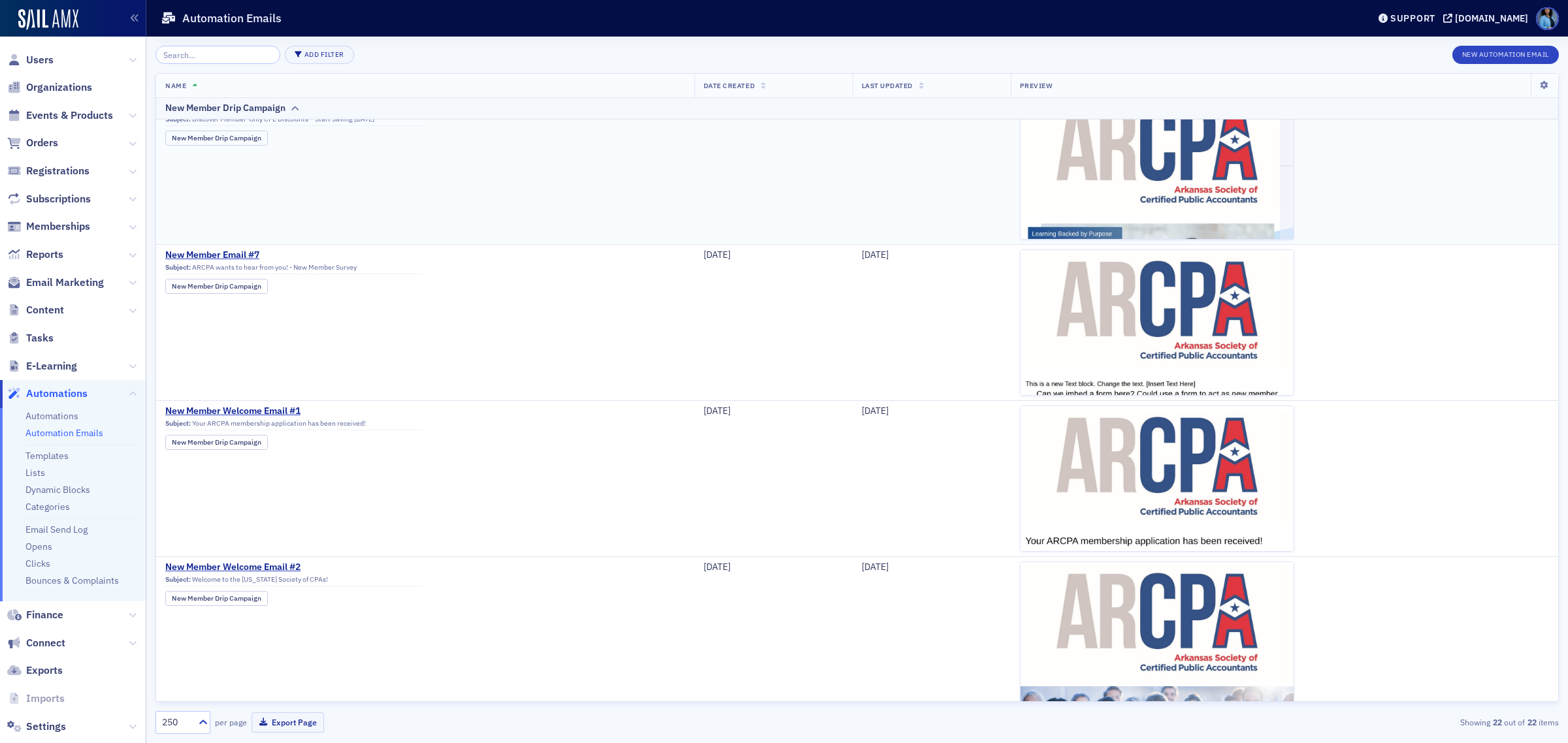
scroll to position [490, 0]
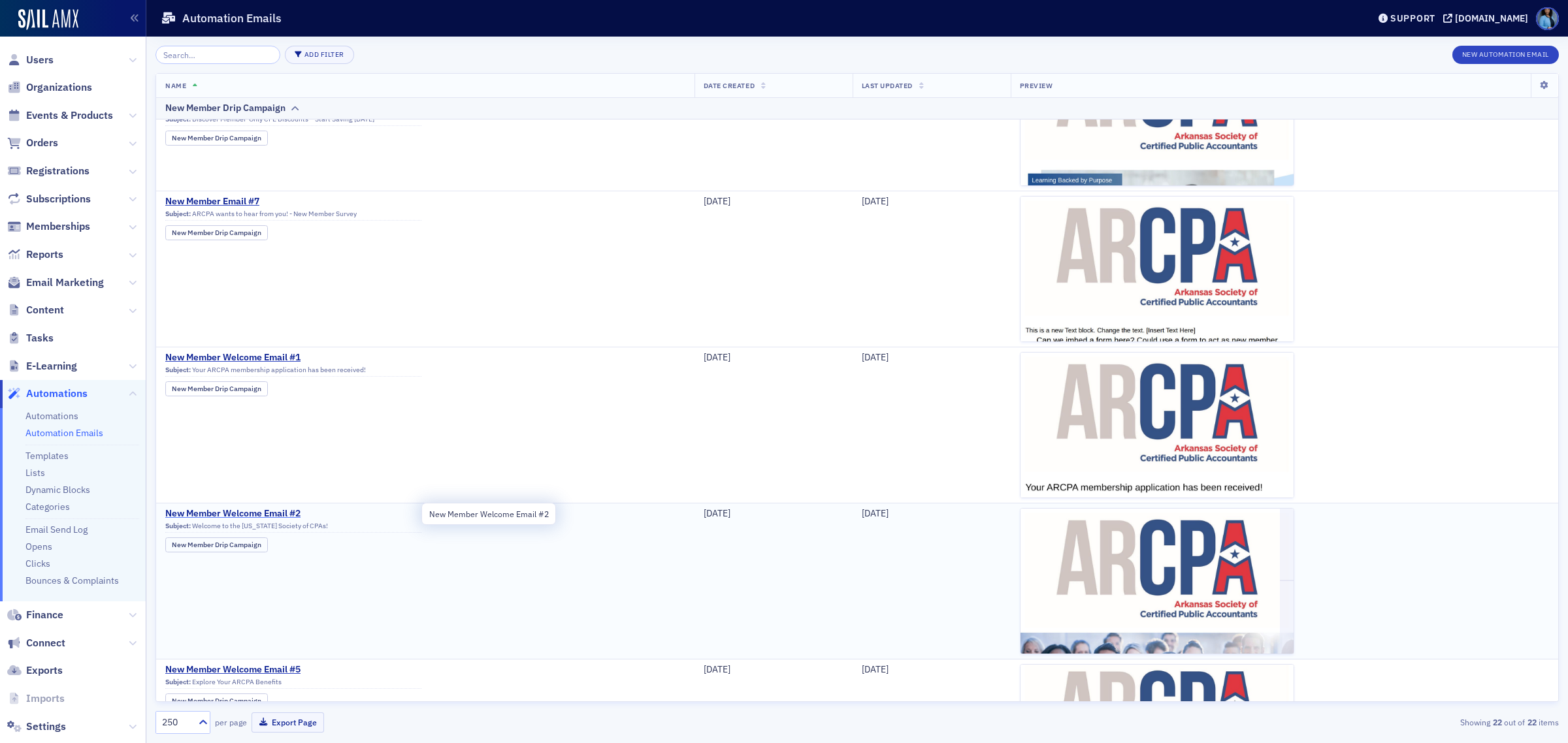
click at [268, 519] on span "New Member Welcome Email #2" at bounding box center [294, 514] width 257 height 12
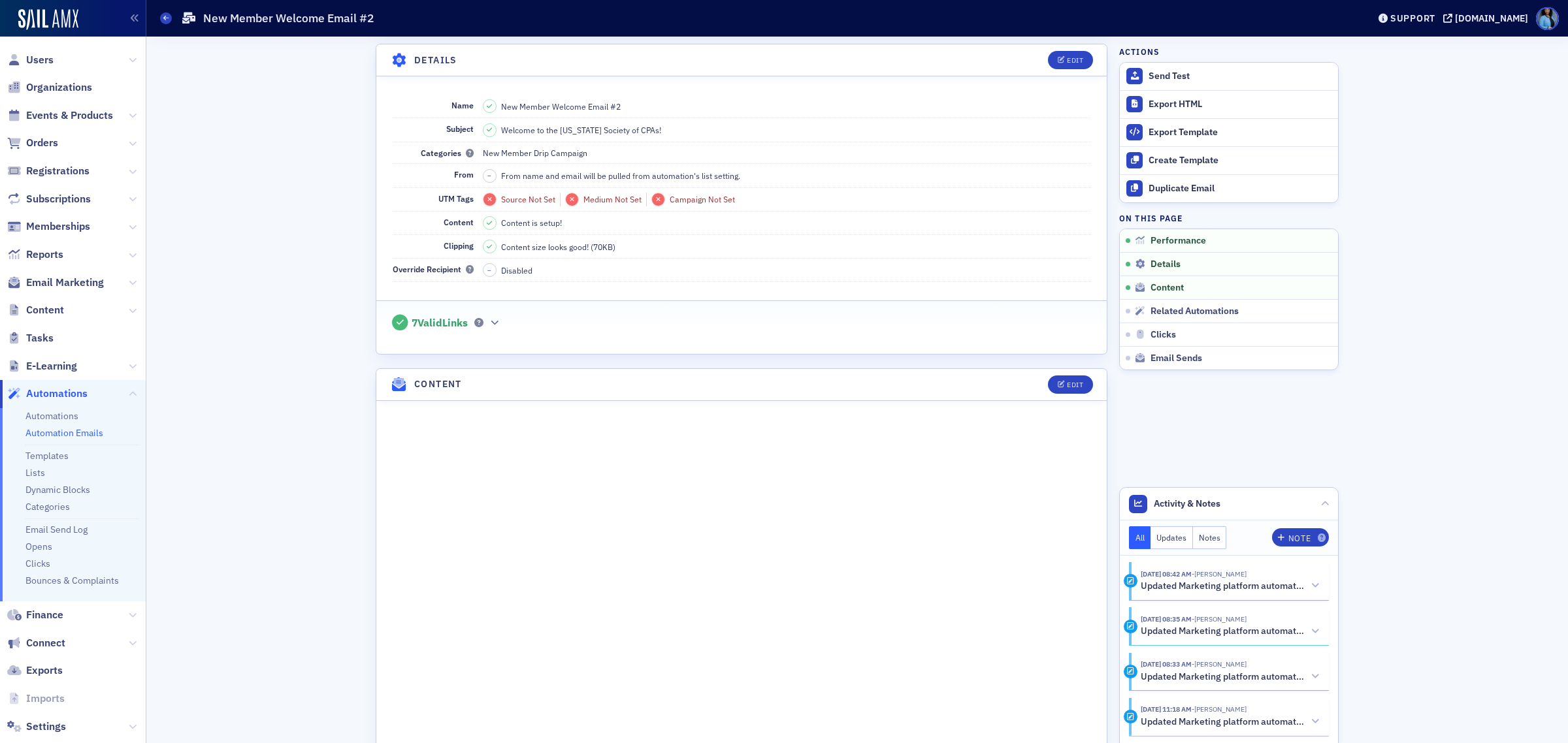
scroll to position [490, 0]
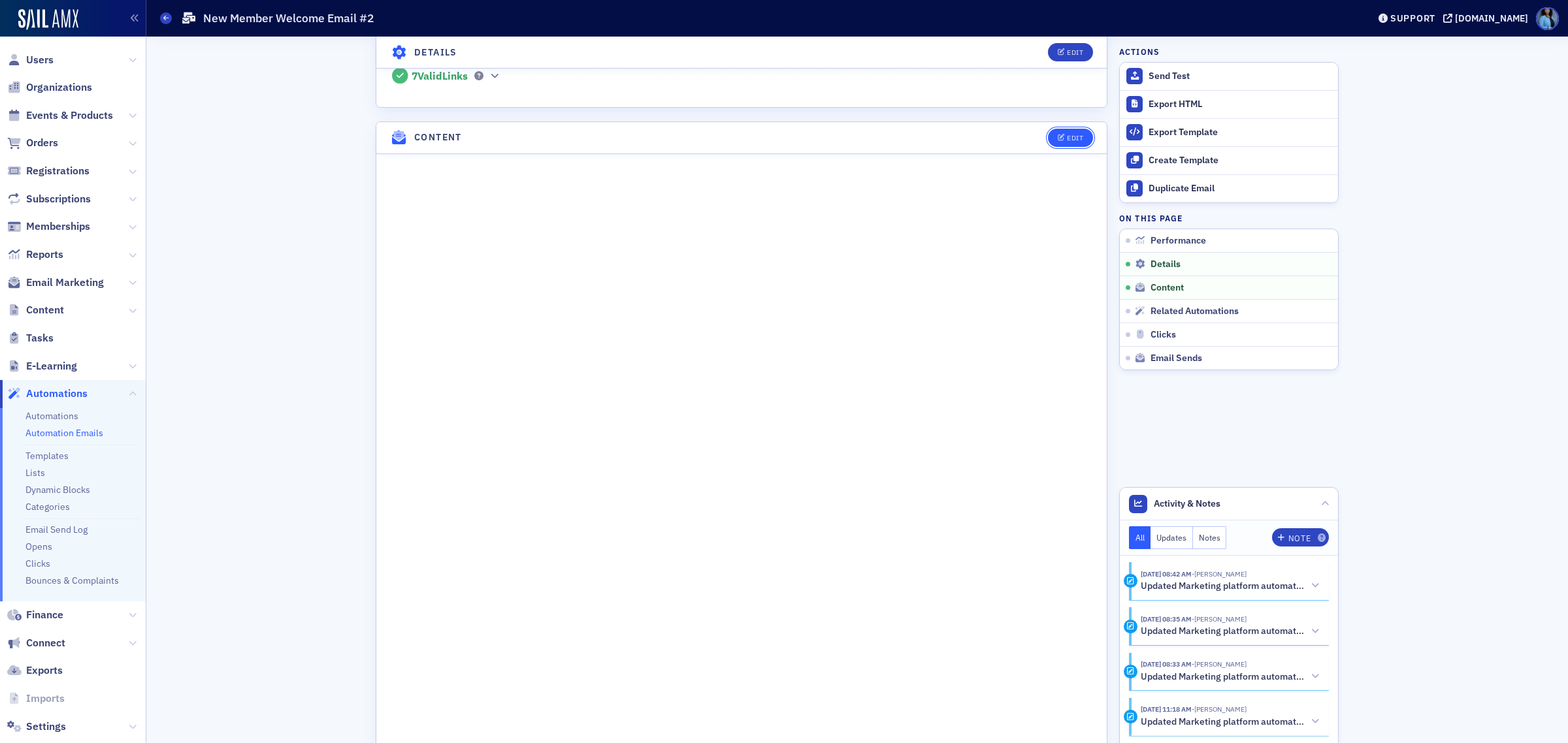
click at [1063, 146] on button "Edit" at bounding box center [1070, 138] width 45 height 19
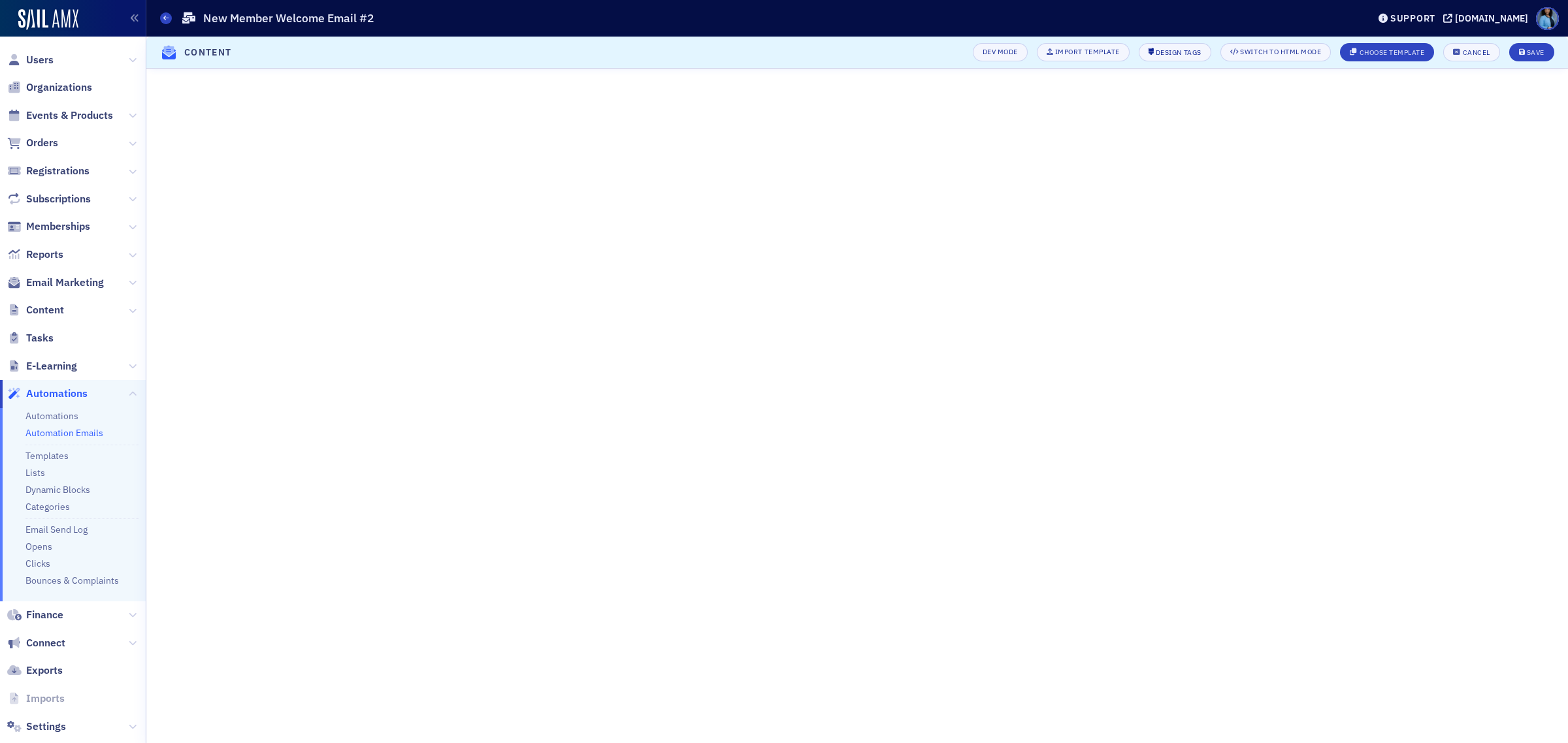
scroll to position [78, 0]
click at [1530, 54] on div "Save" at bounding box center [1536, 53] width 18 height 7
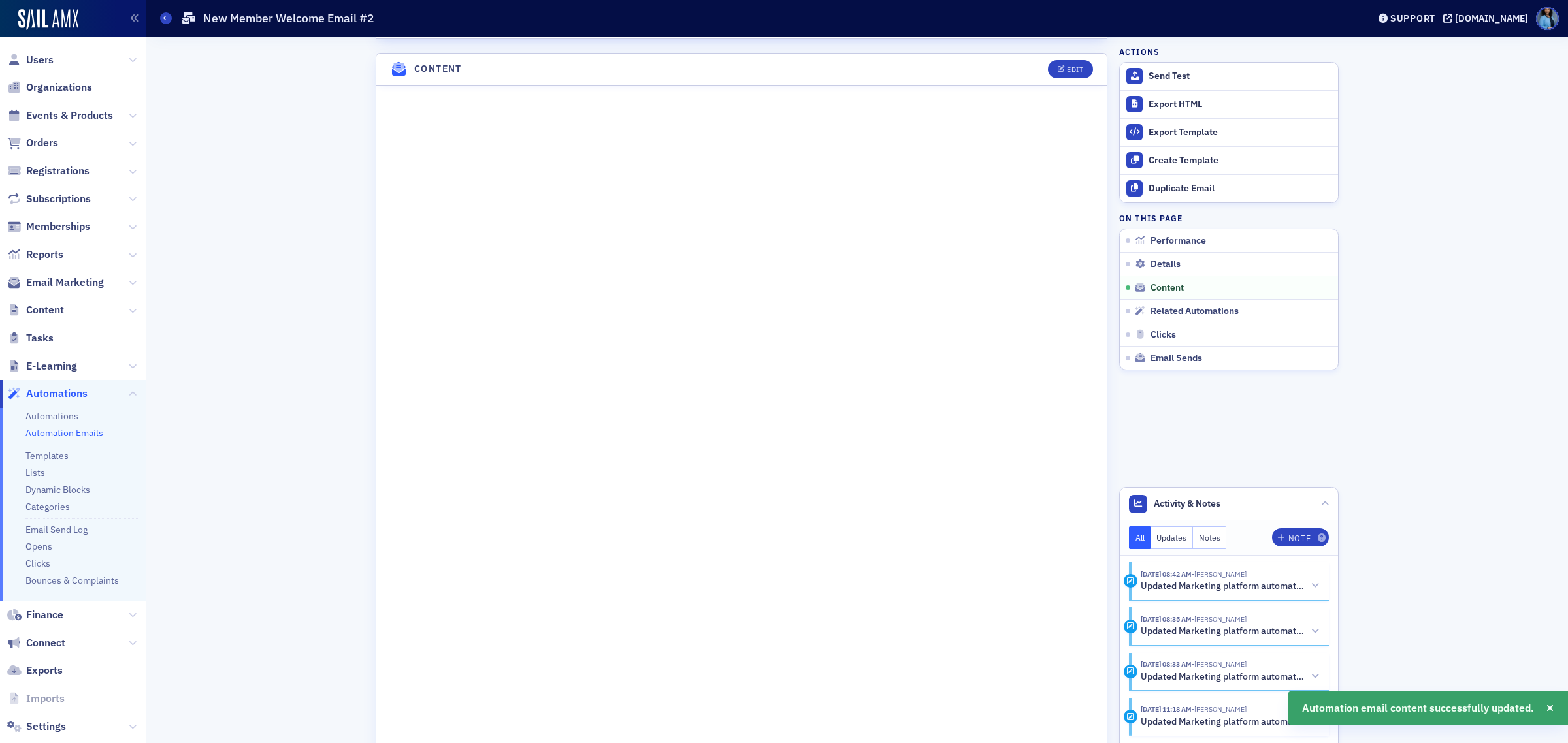
scroll to position [568, 0]
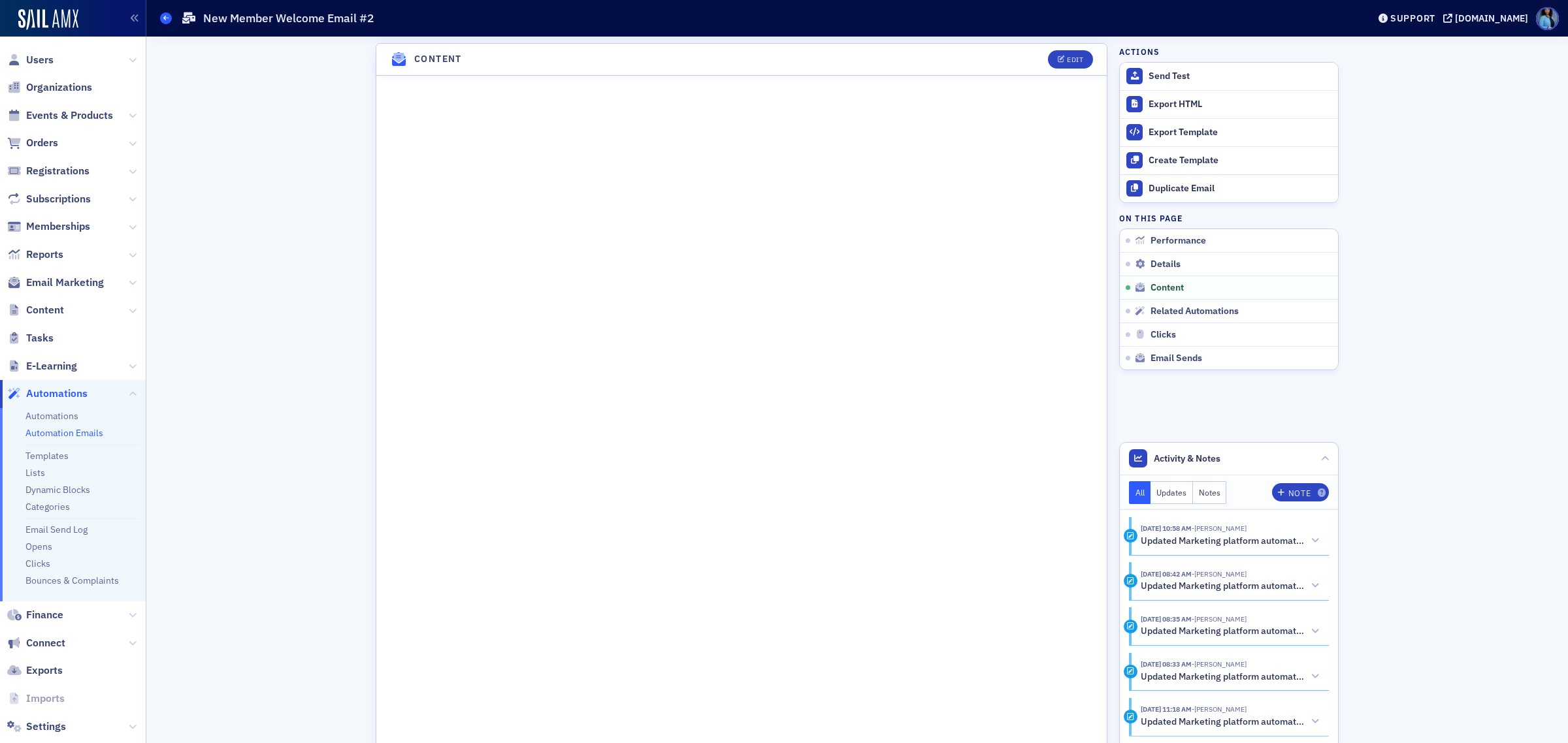
click at [165, 20] on icon at bounding box center [166, 18] width 5 height 6
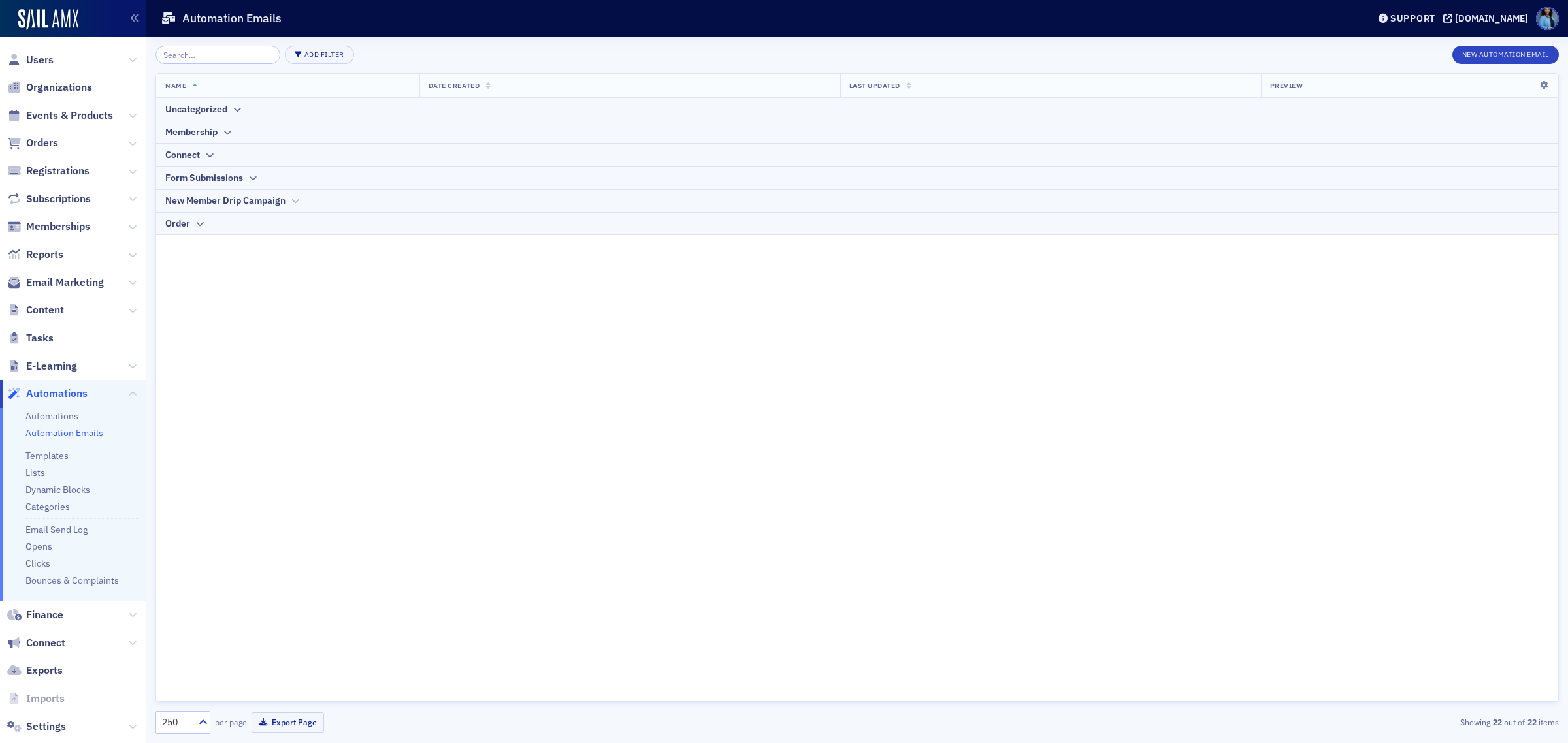
click at [290, 203] on div "New Member Drip Campaign" at bounding box center [857, 200] width 1384 height 14
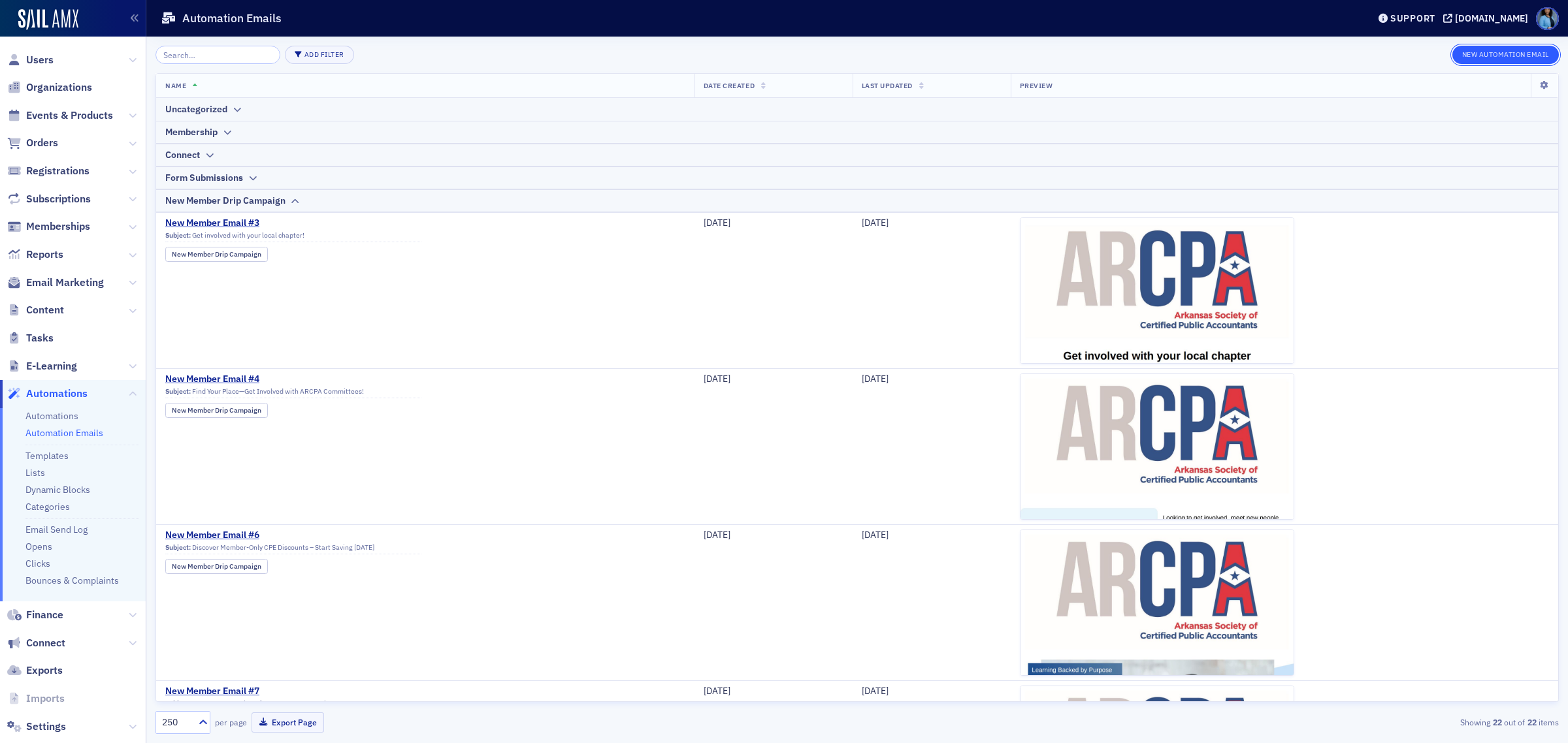
click at [1487, 53] on button "New Automation Email" at bounding box center [1506, 55] width 107 height 19
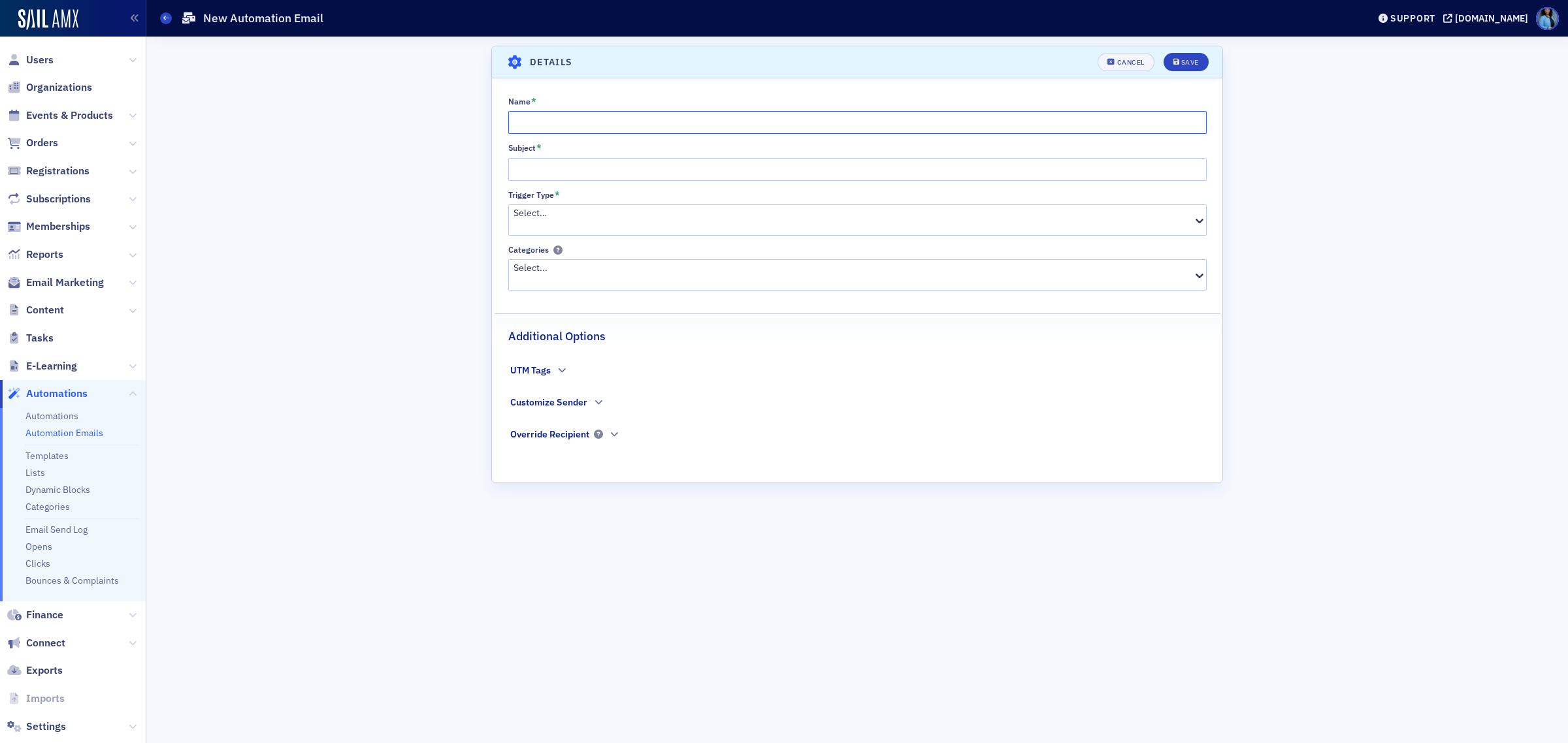
click at [584, 121] on input "Name *" at bounding box center [857, 122] width 698 height 23
type input "New Member Email- Students"
click at [540, 168] on input "Subject *" at bounding box center [857, 169] width 698 height 23
paste input "1. Explore Your Student Member Resources"
drag, startPoint x: 530, startPoint y: 168, endPoint x: 499, endPoint y: 168, distance: 31.0
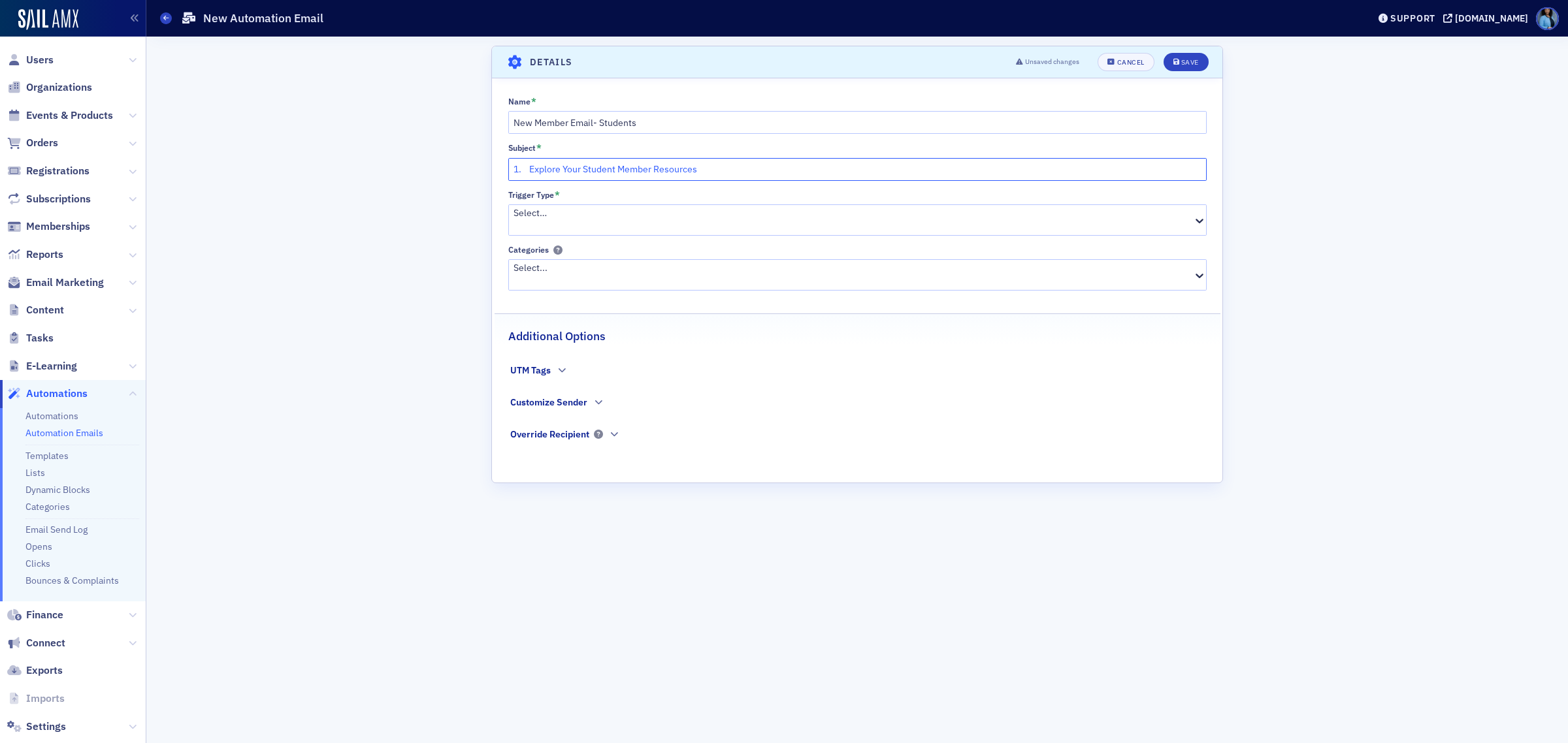
click at [499, 168] on div "Name * New Member Email- Students Subject * 1. Explore Your Student Member Reso…" at bounding box center [857, 279] width 730 height 363
type input "Explore Your Student Member Resources"
click at [676, 220] on div at bounding box center [853, 227] width 678 height 14
click at [628, 274] on div at bounding box center [859, 281] width 692 height 14
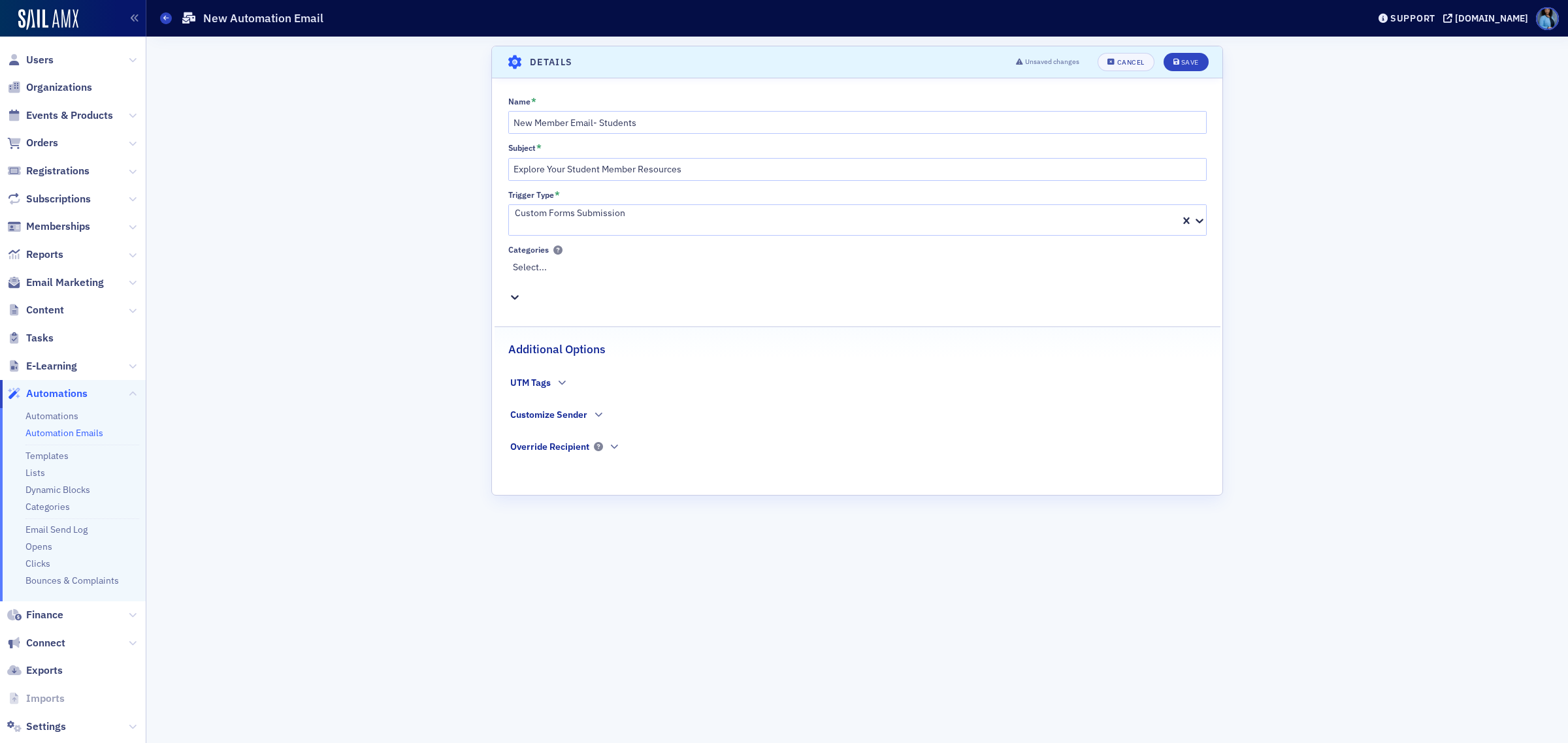
click at [1278, 396] on div "Scroll to Details Details Unsaved changes Cancel Save Name * New Member Email- …" at bounding box center [857, 390] width 1403 height 706
click at [1190, 62] on div "Save" at bounding box center [1190, 62] width 18 height 7
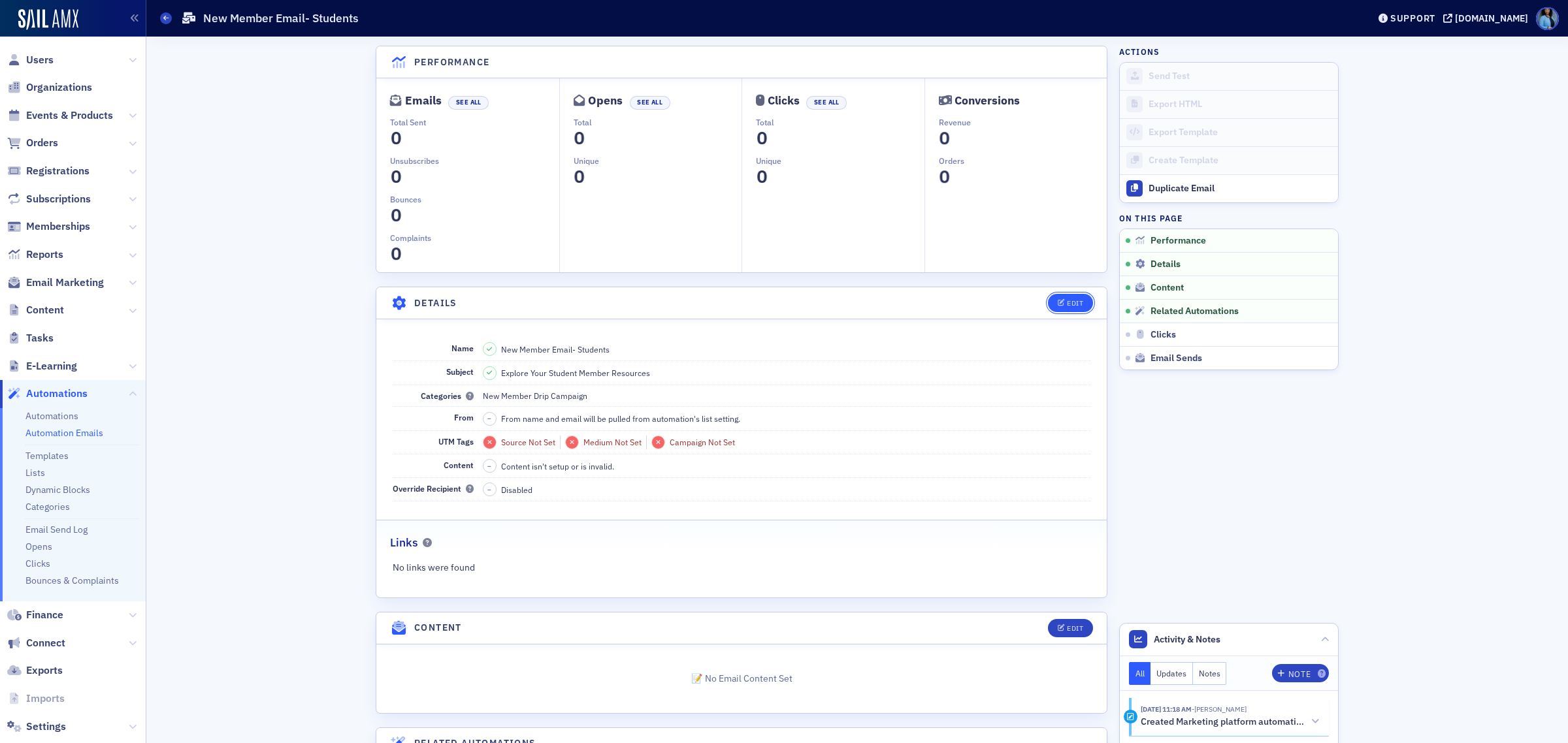
click at [1067, 305] on div "Edit" at bounding box center [1074, 303] width 16 height 7
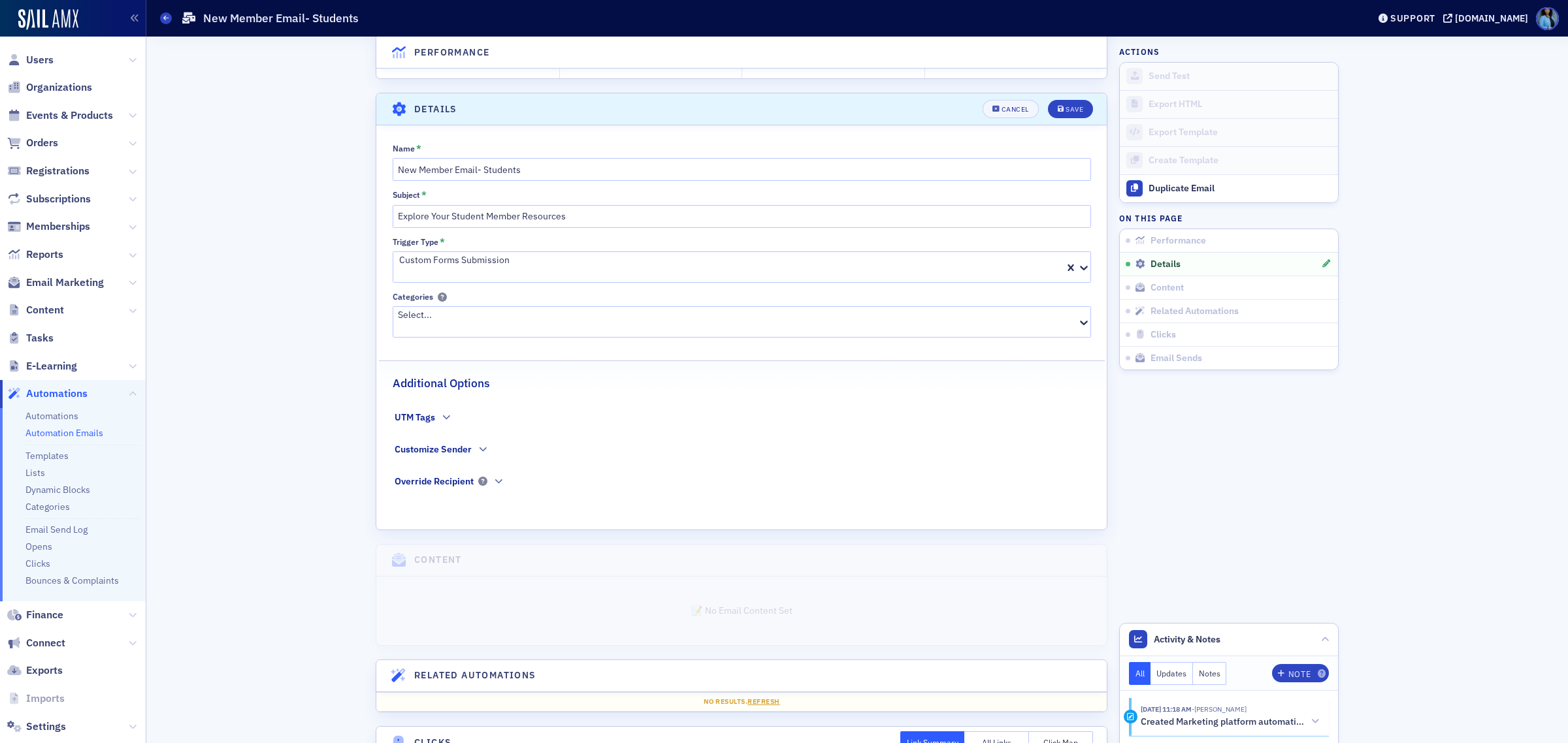
scroll to position [194, 0]
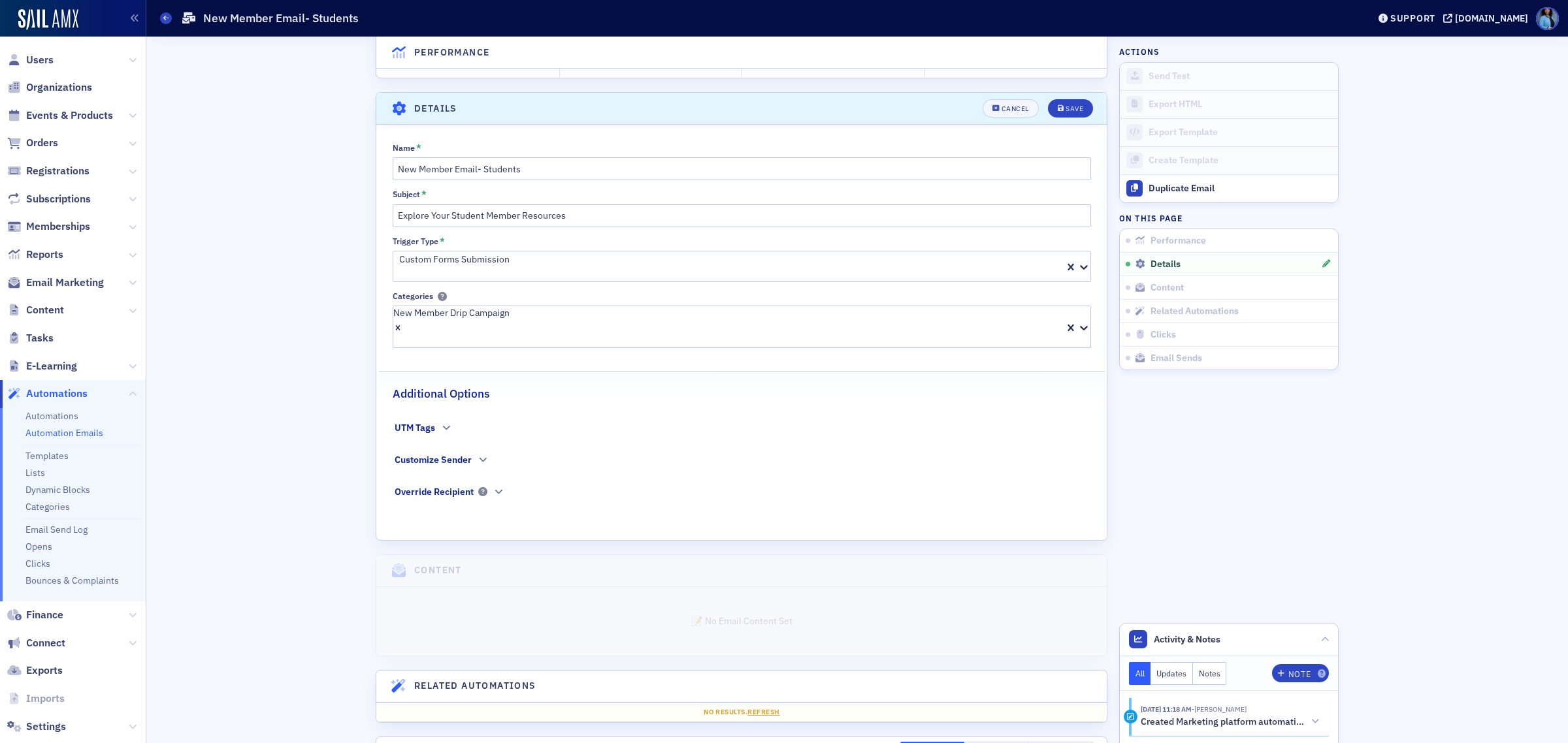
click at [524, 267] on div at bounding box center [593, 273] width 391 height 14
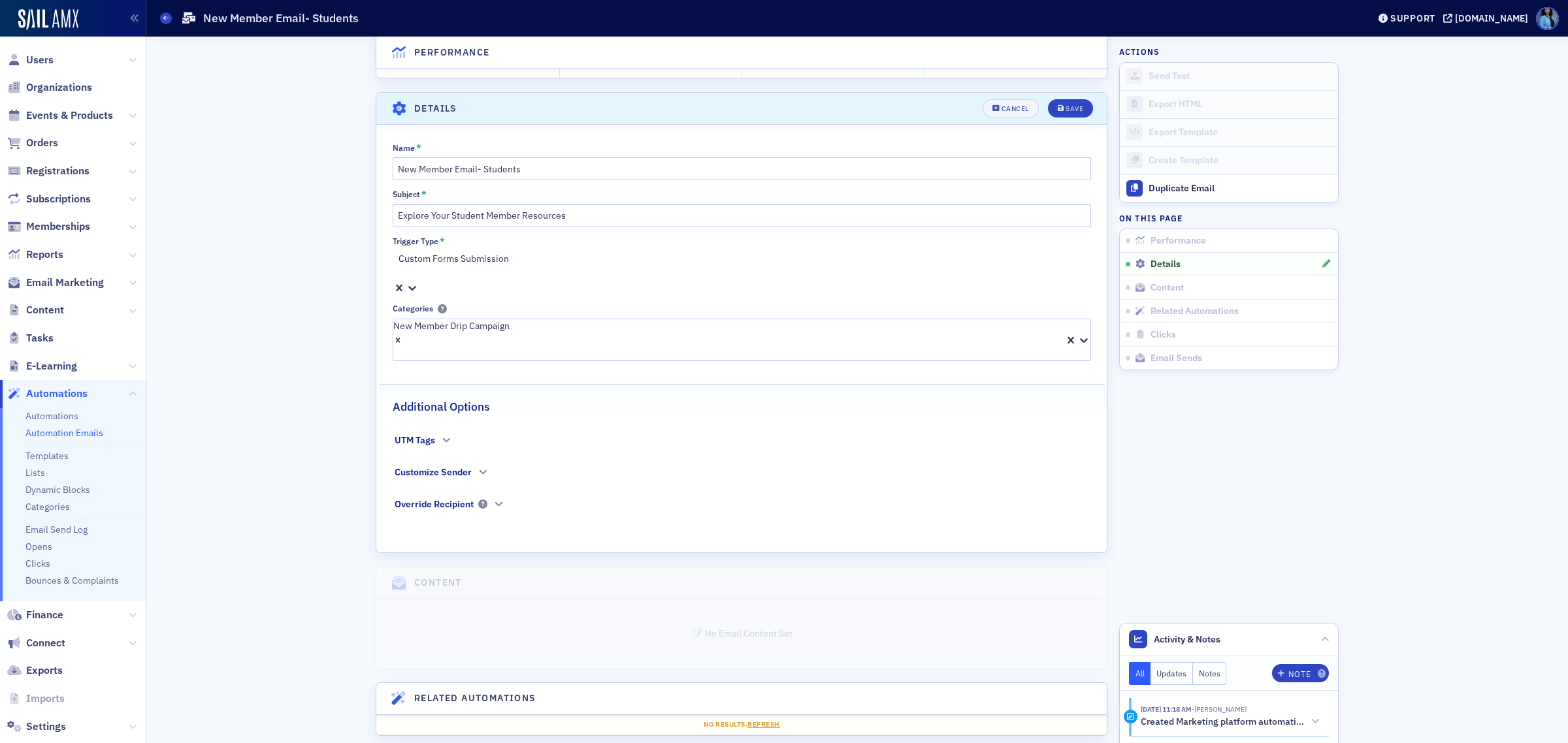
click at [1066, 109] on div "Save" at bounding box center [1074, 109] width 18 height 7
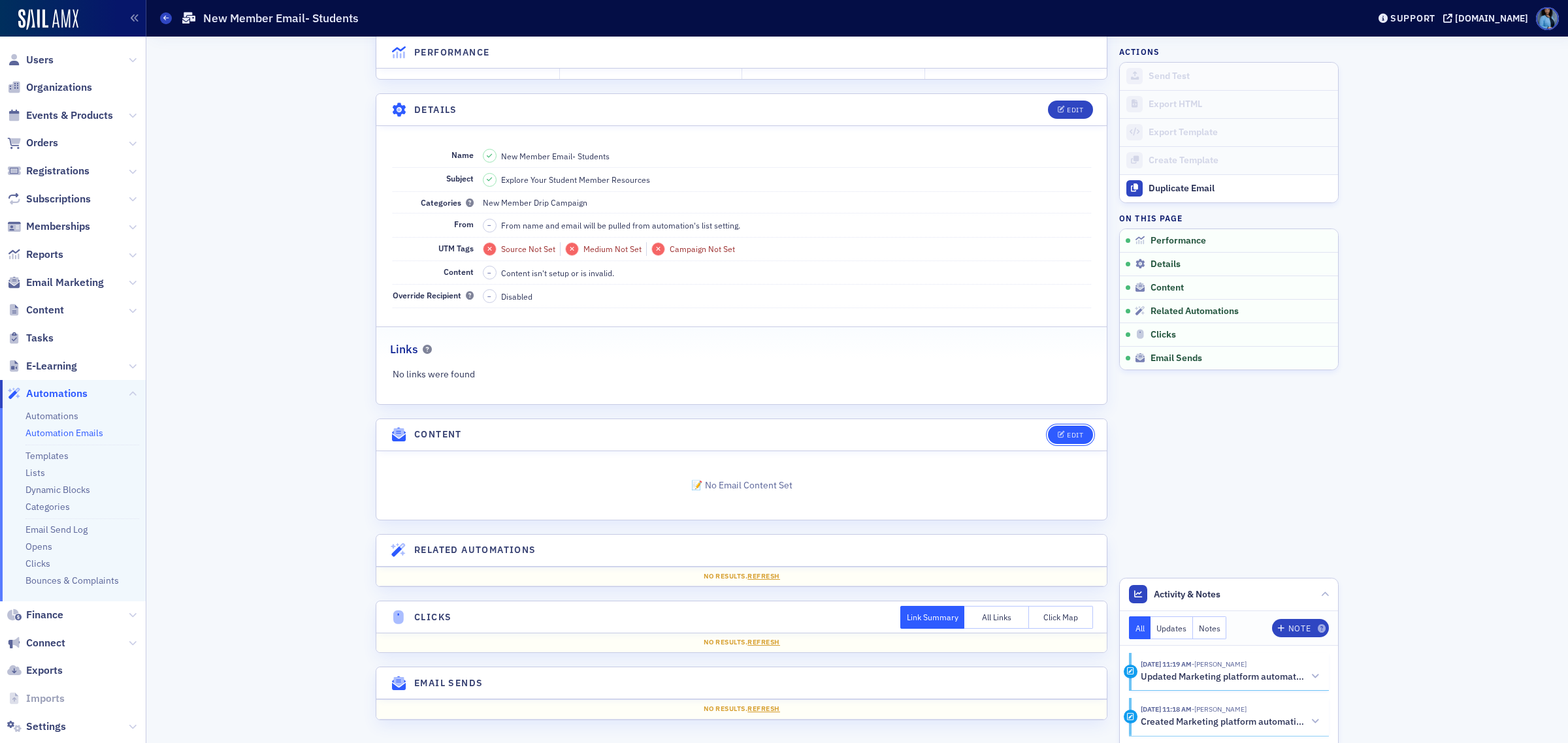
click at [1062, 438] on button "Edit" at bounding box center [1070, 436] width 45 height 19
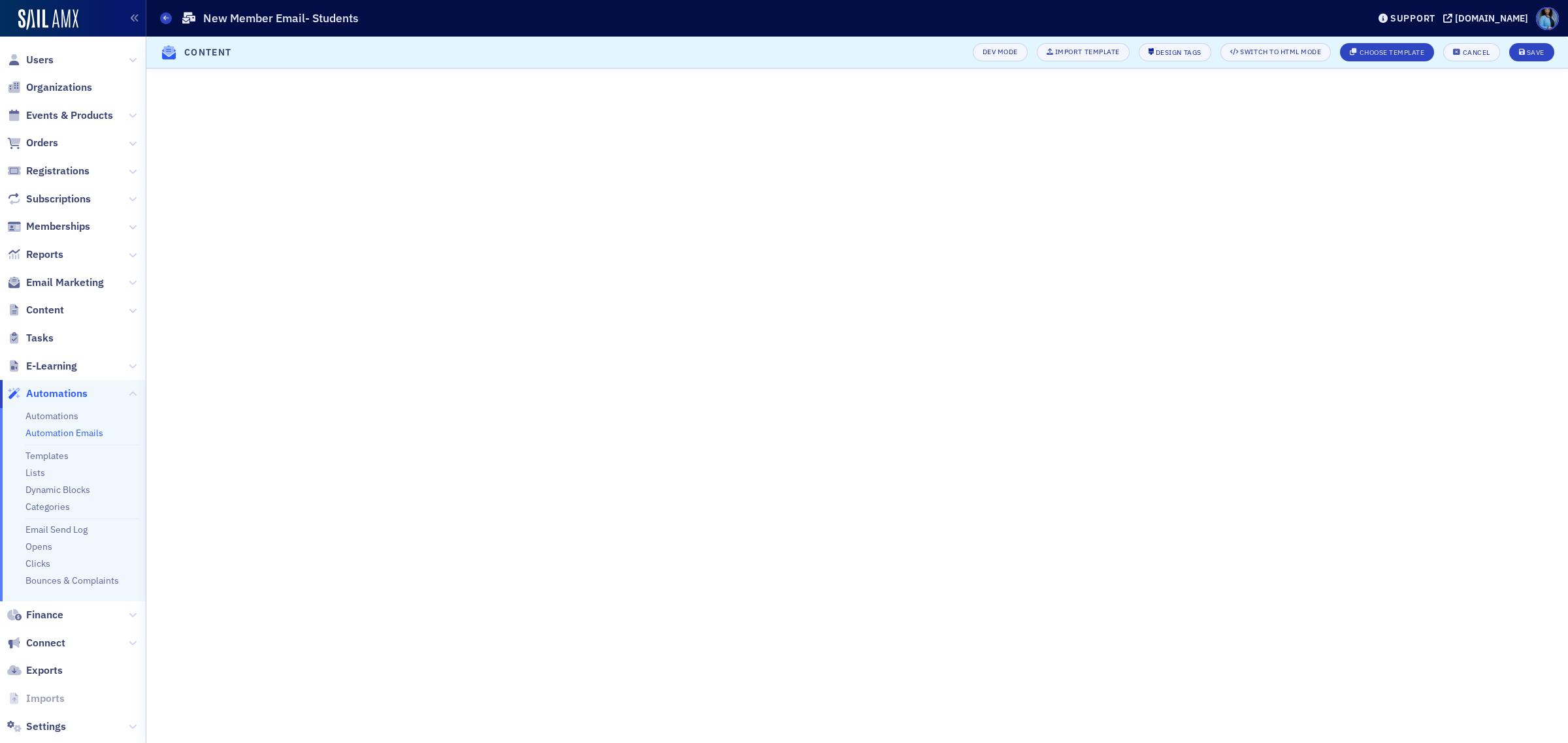
scroll to position [79, 0]
click at [1524, 50] on icon "submit" at bounding box center [1522, 53] width 7 height 7
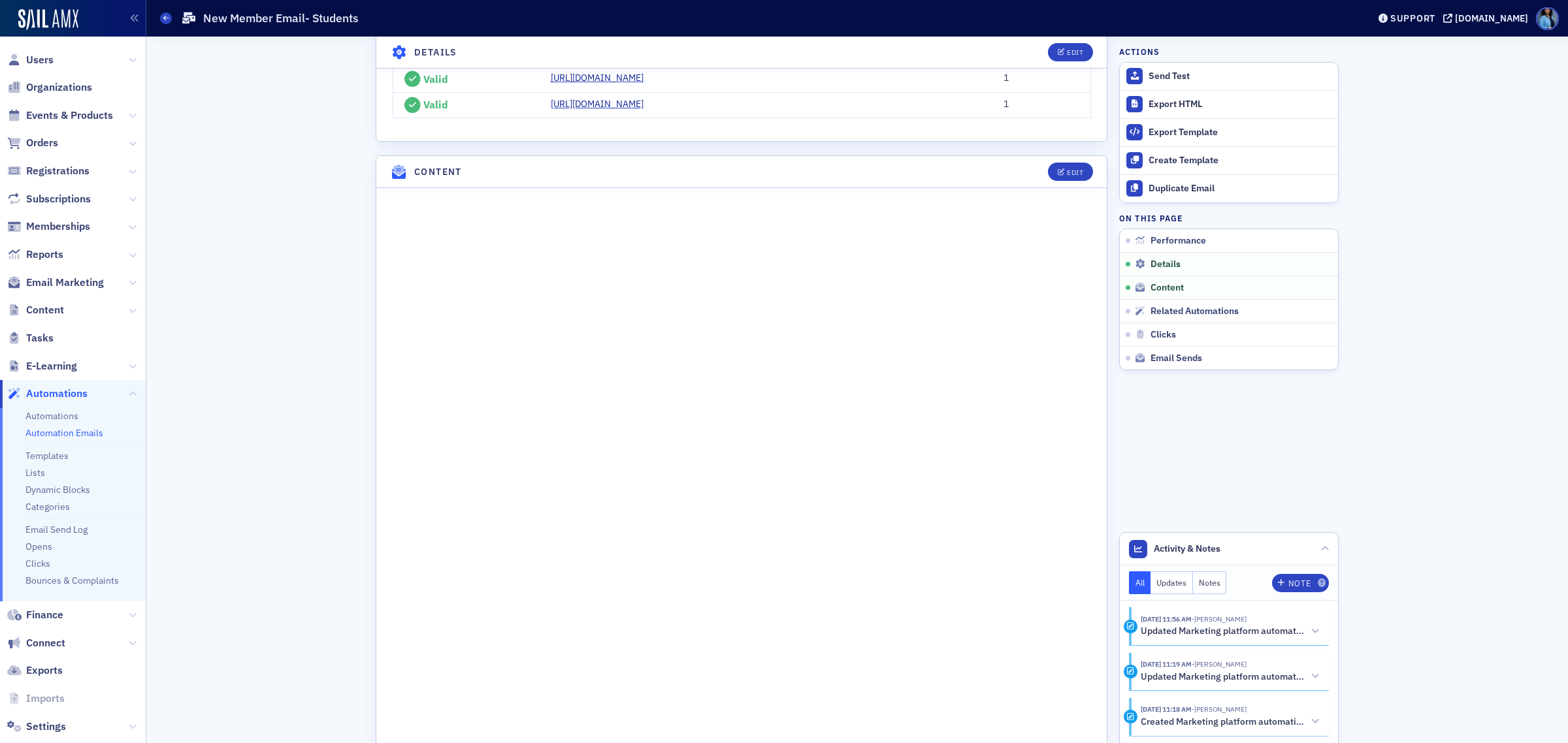
scroll to position [538, 0]
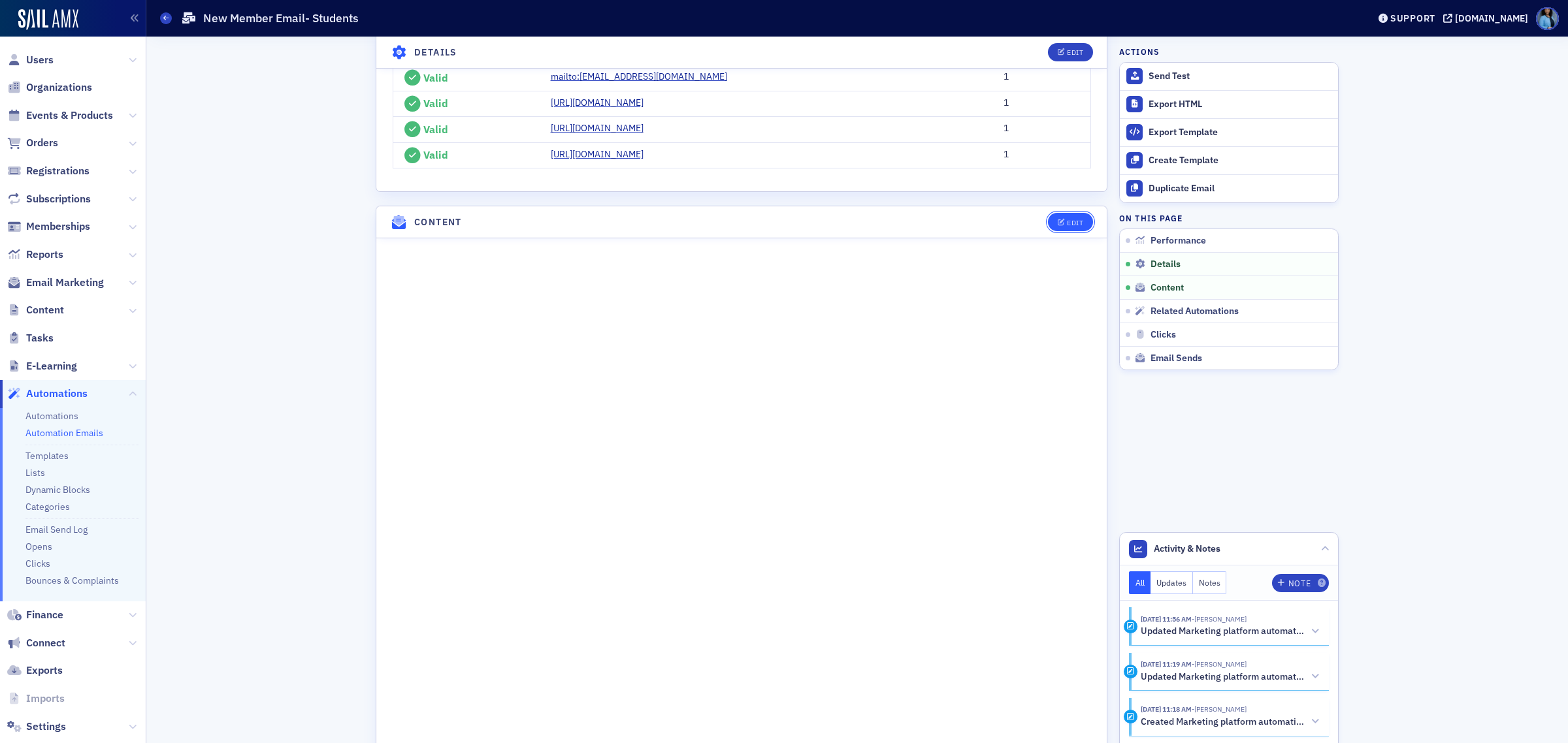
click at [1048, 221] on button "Edit" at bounding box center [1070, 222] width 45 height 19
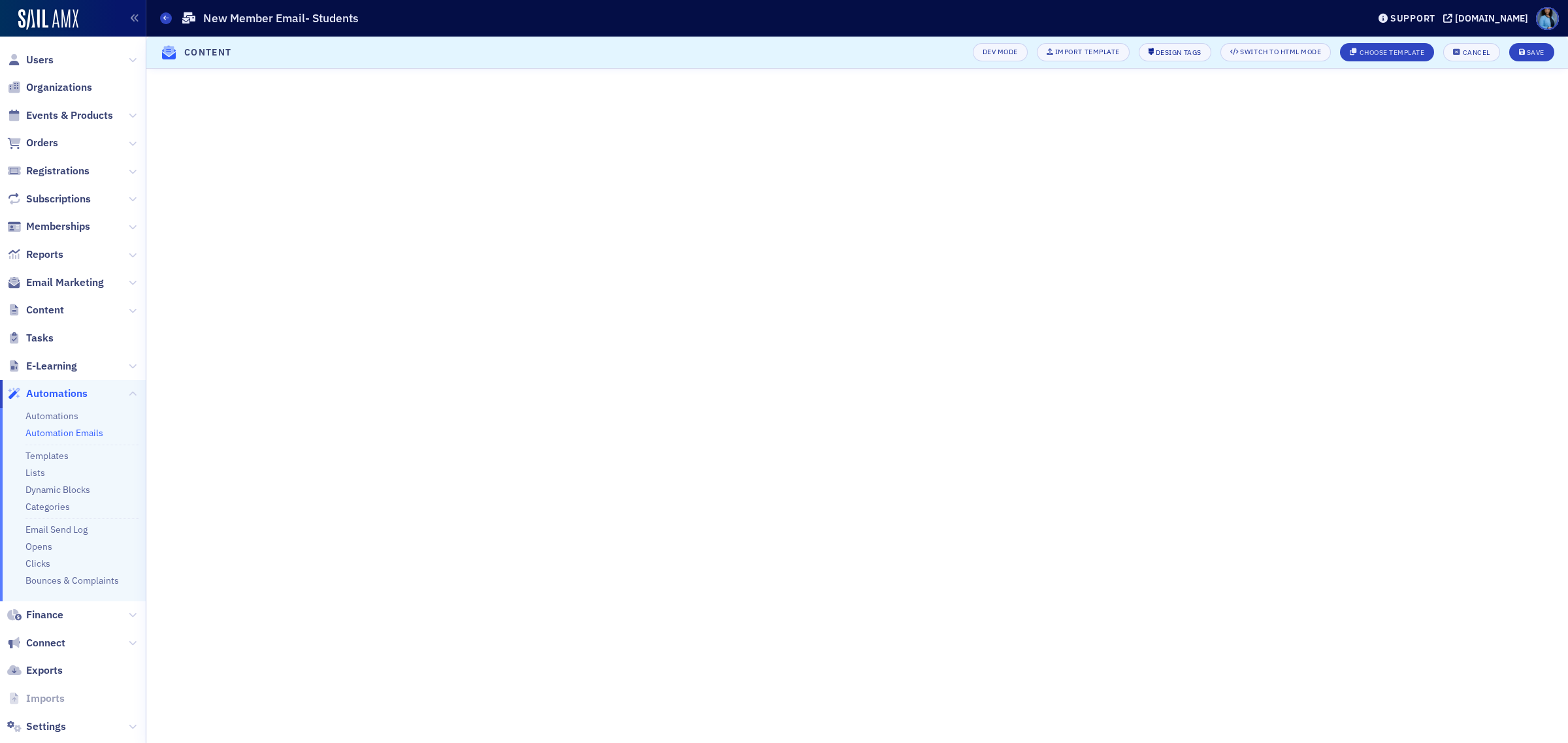
scroll to position [211, 0]
click at [1526, 47] on button "Save" at bounding box center [1531, 53] width 45 height 19
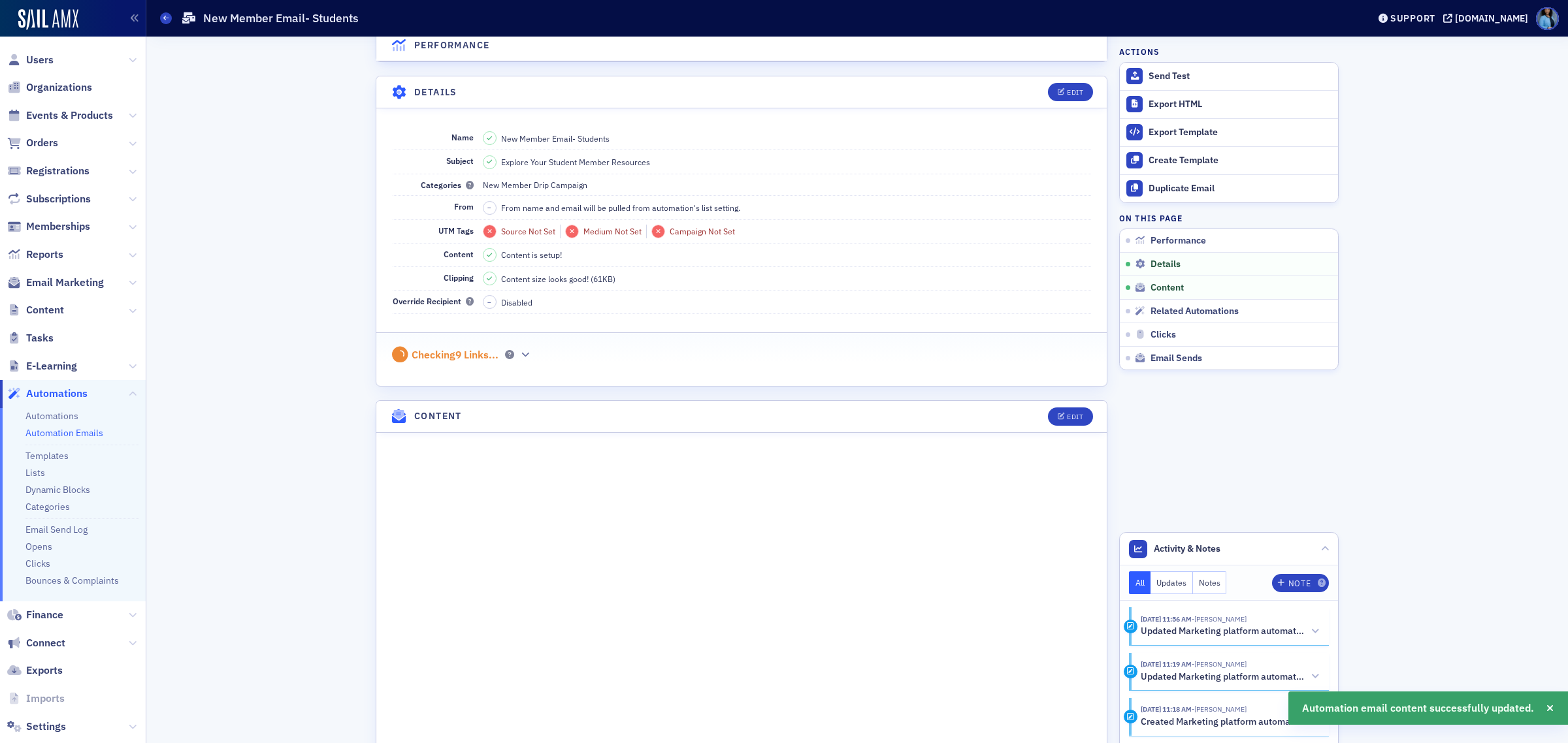
scroll to position [568, 0]
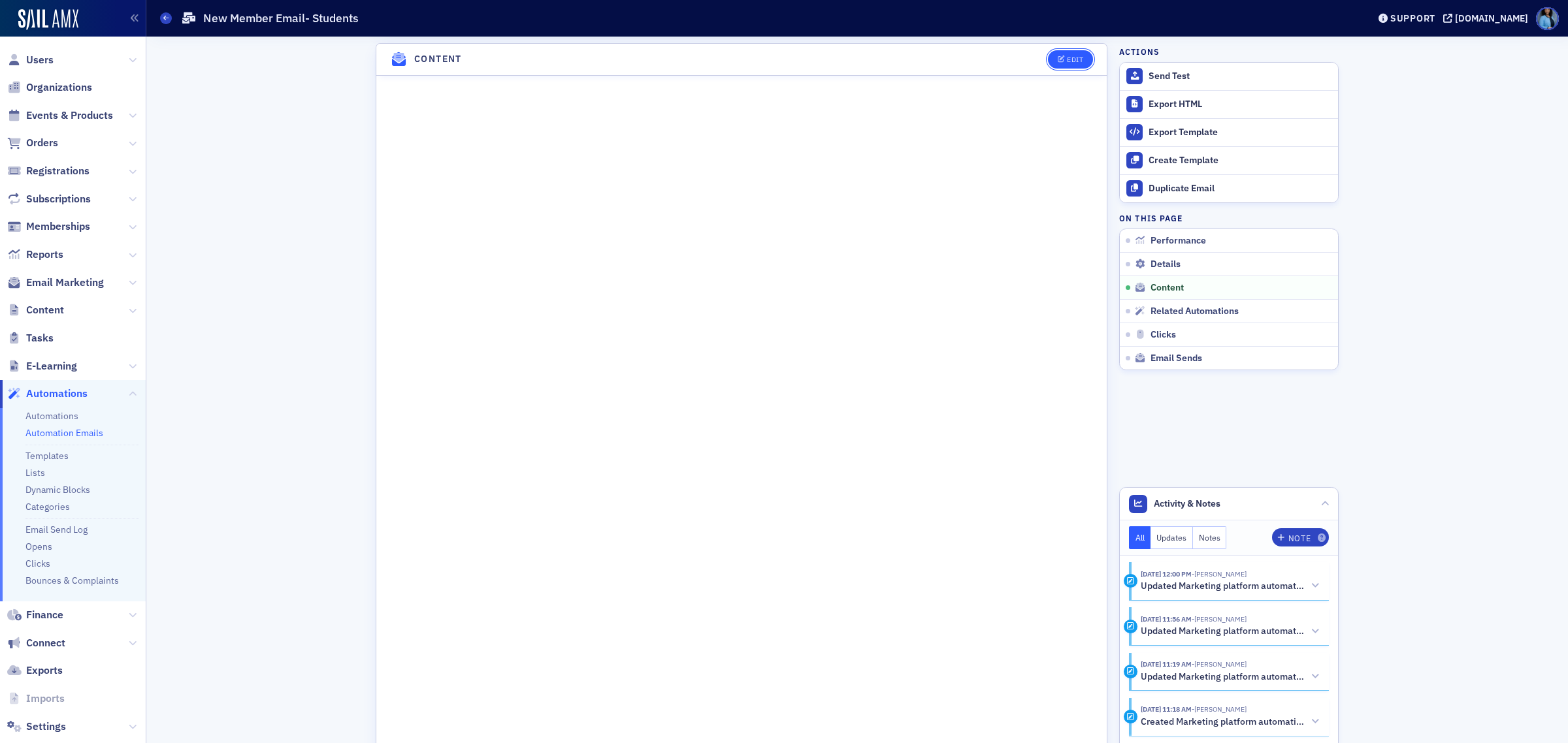
click at [1069, 58] on div "Edit" at bounding box center [1074, 59] width 16 height 7
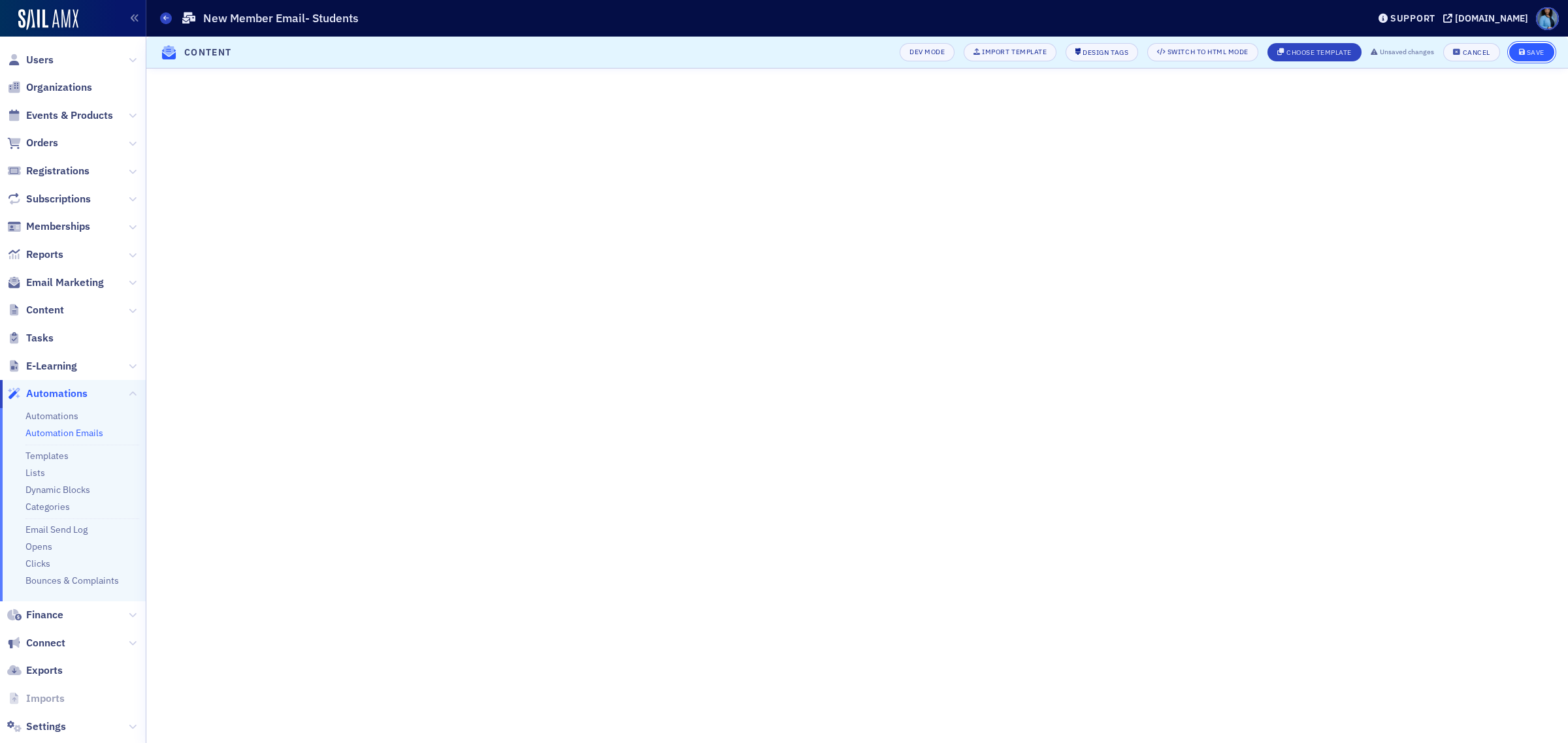
click at [1530, 57] on button "Save" at bounding box center [1531, 53] width 45 height 19
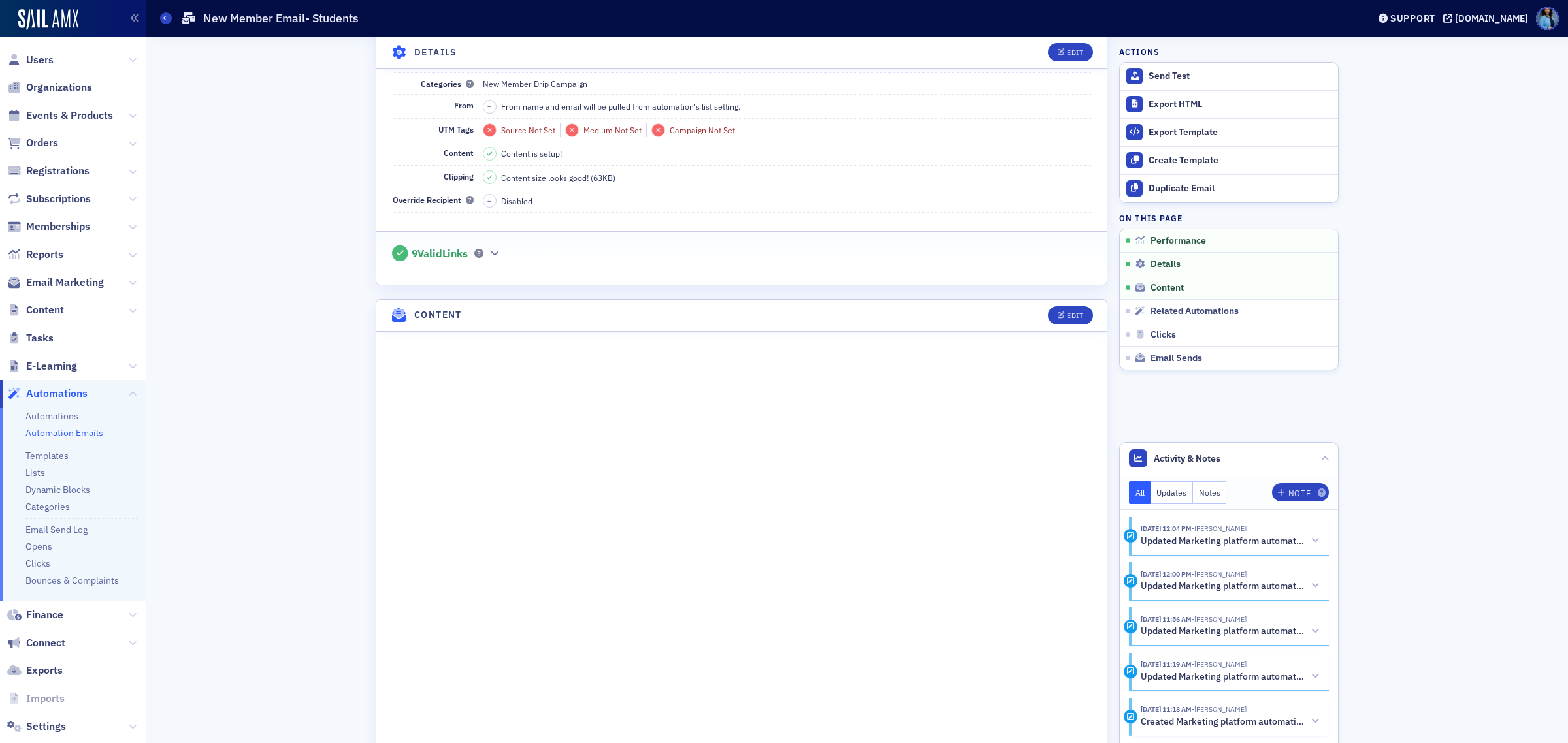
scroll to position [419, 0]
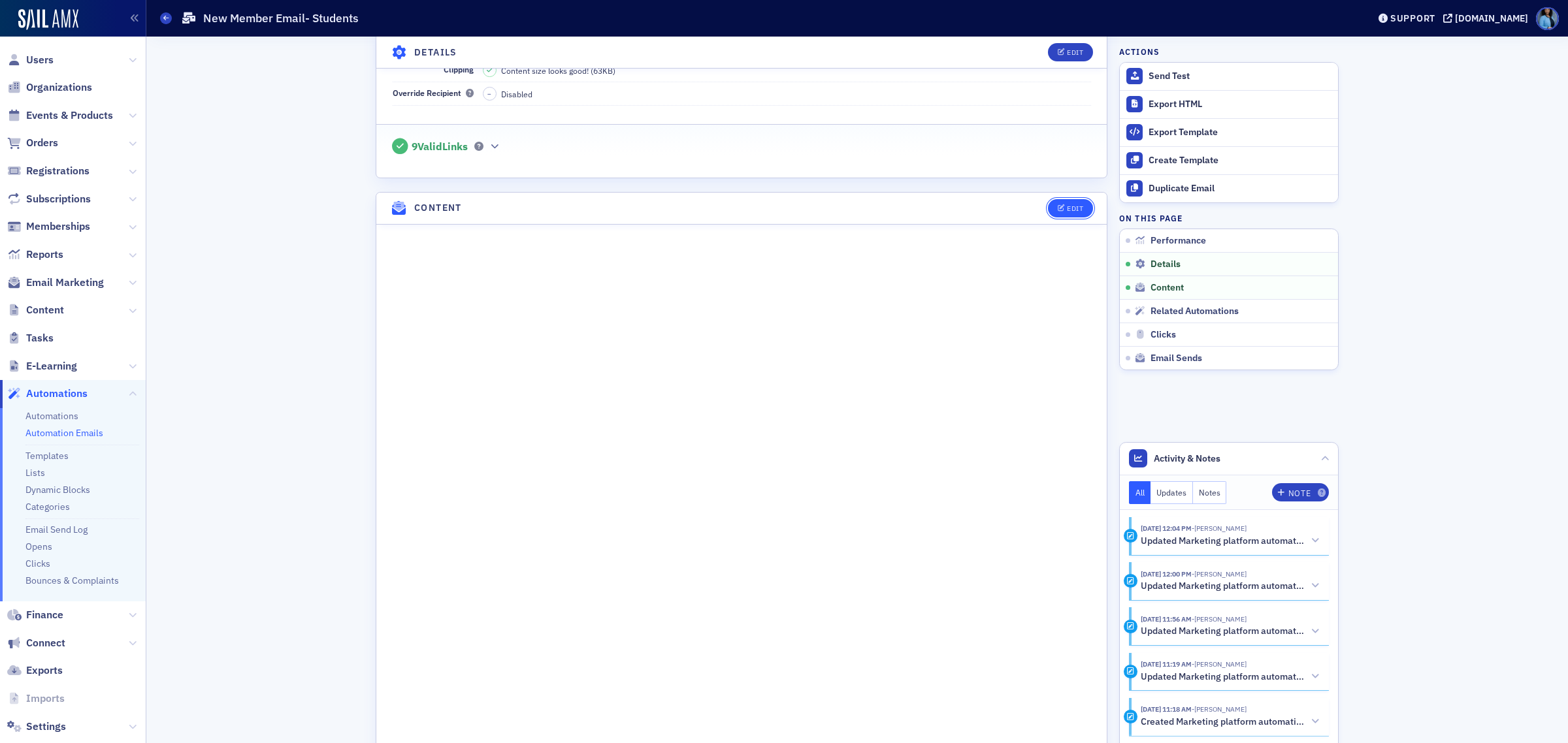
click at [1067, 210] on div "Edit" at bounding box center [1074, 209] width 16 height 7
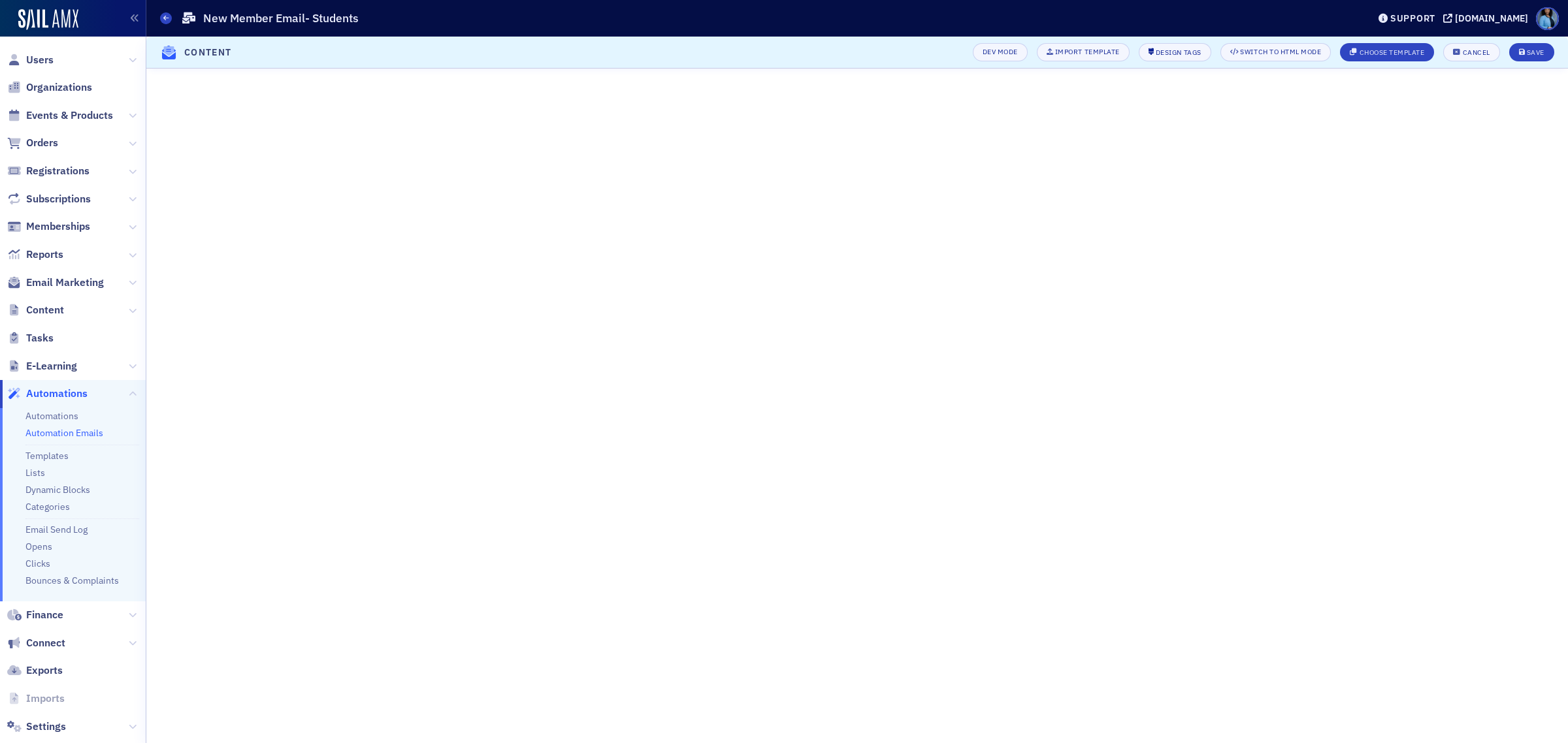
scroll to position [78, 0]
click at [1527, 50] on div "Save" at bounding box center [1536, 53] width 18 height 7
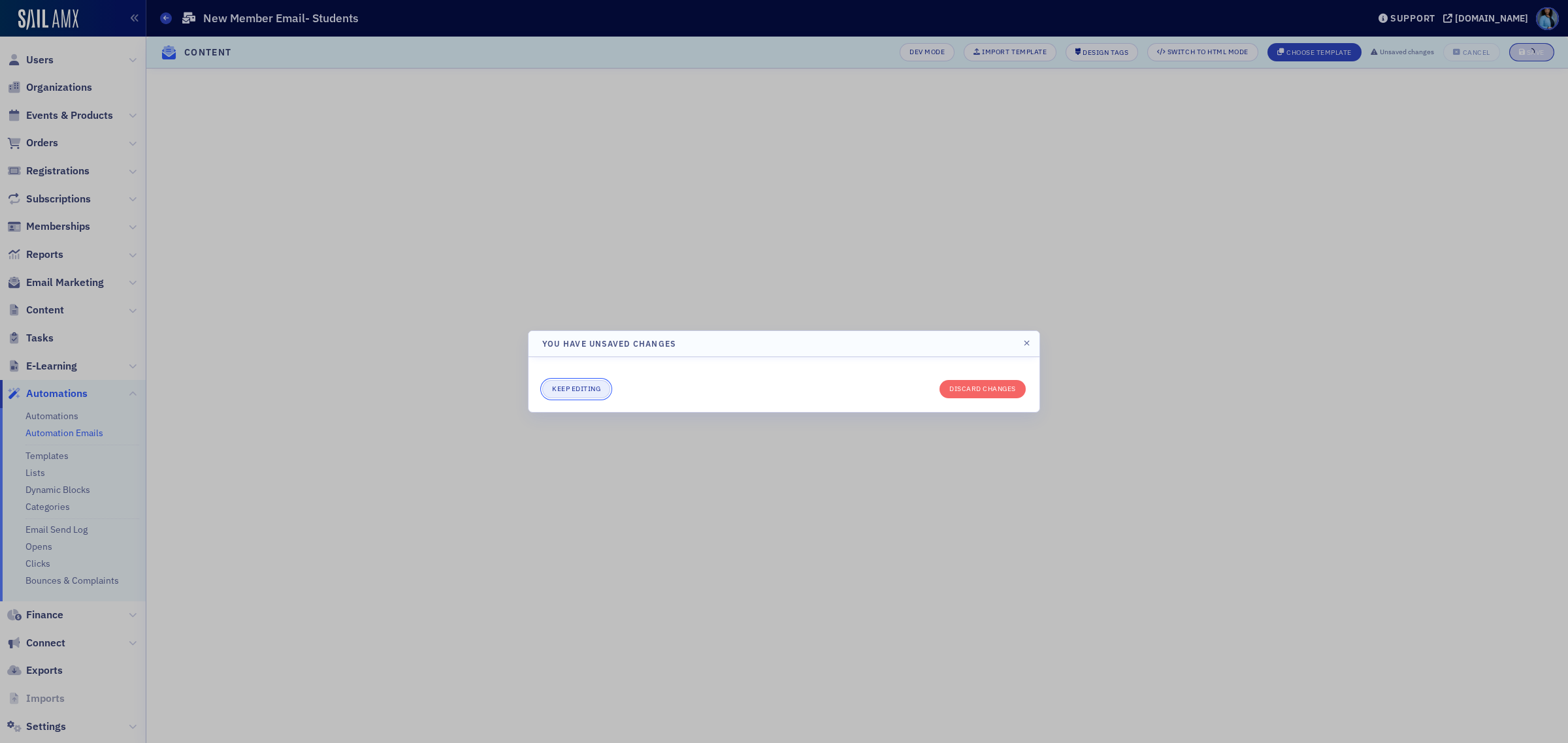
click at [559, 389] on button "Keep editing" at bounding box center [576, 390] width 68 height 19
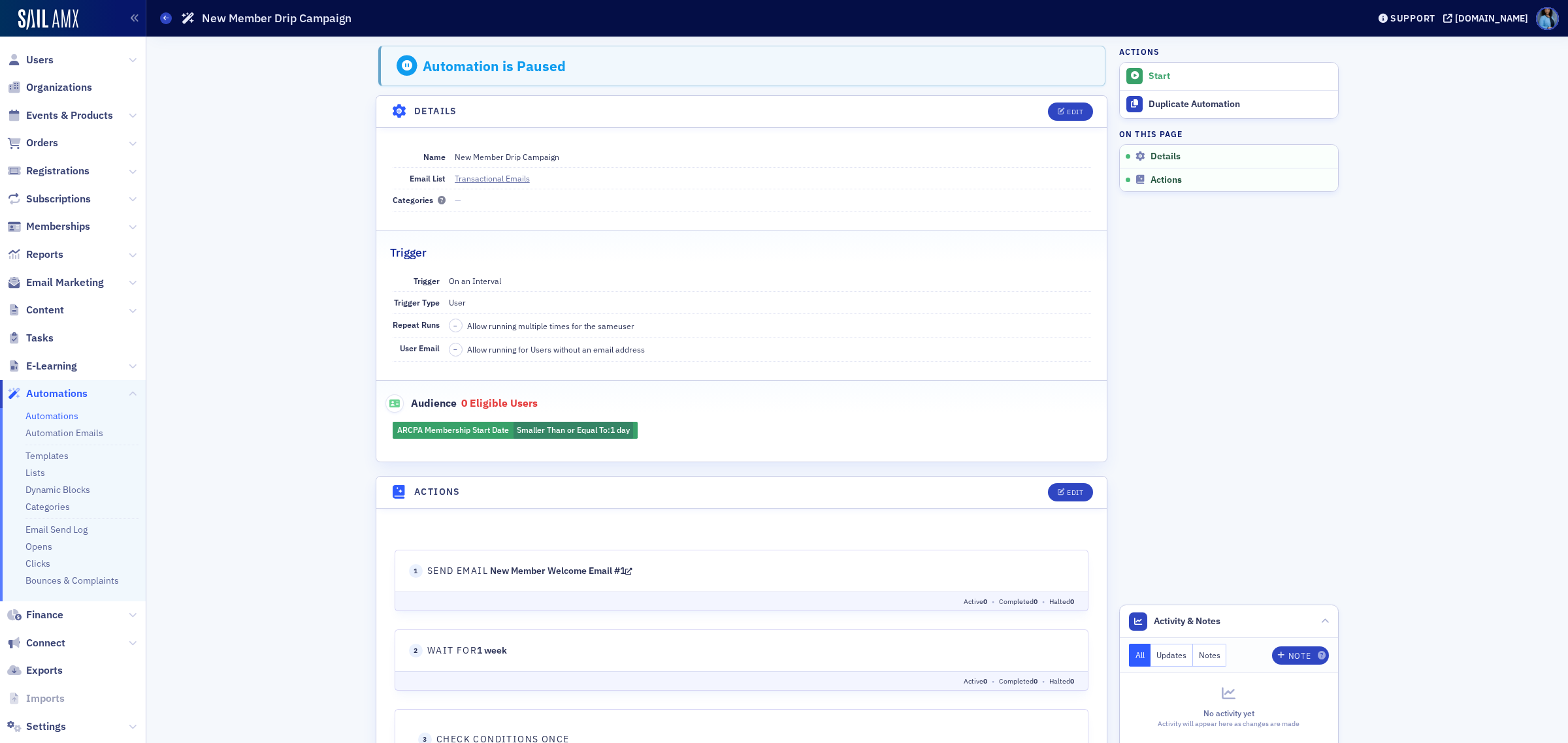
scroll to position [408, 0]
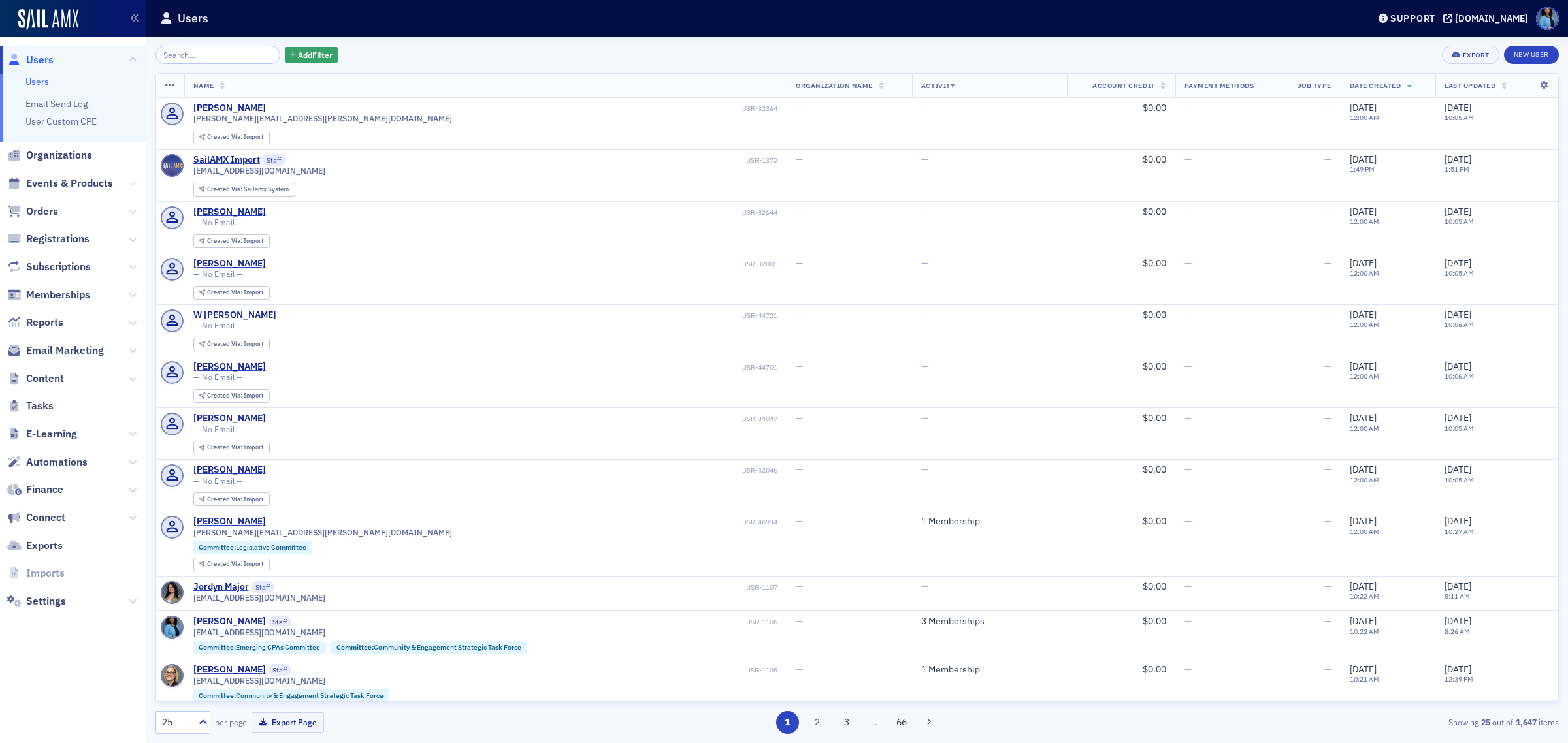
click at [129, 183] on icon at bounding box center [133, 183] width 8 height 8
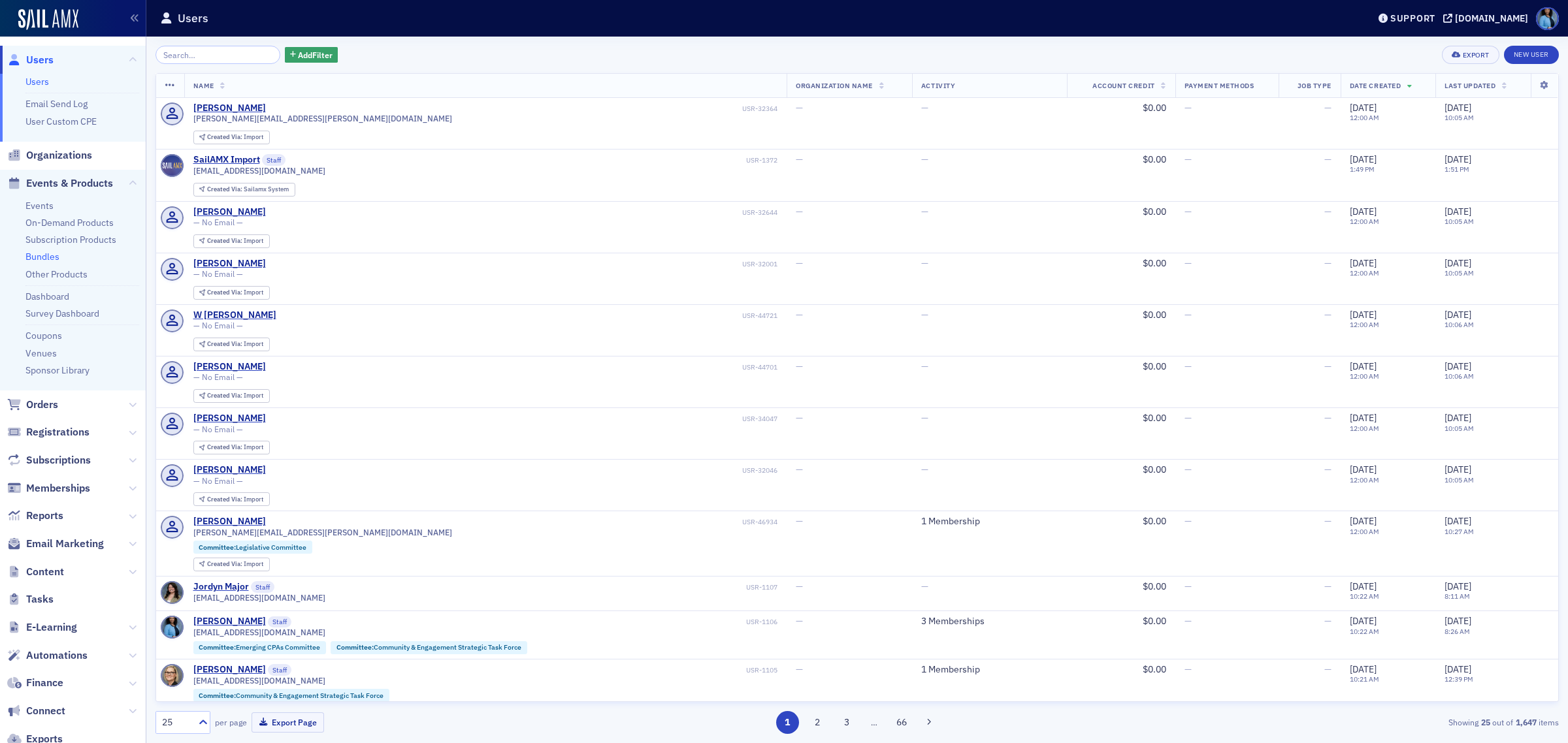
click at [44, 258] on link "Bundles" at bounding box center [42, 256] width 34 height 12
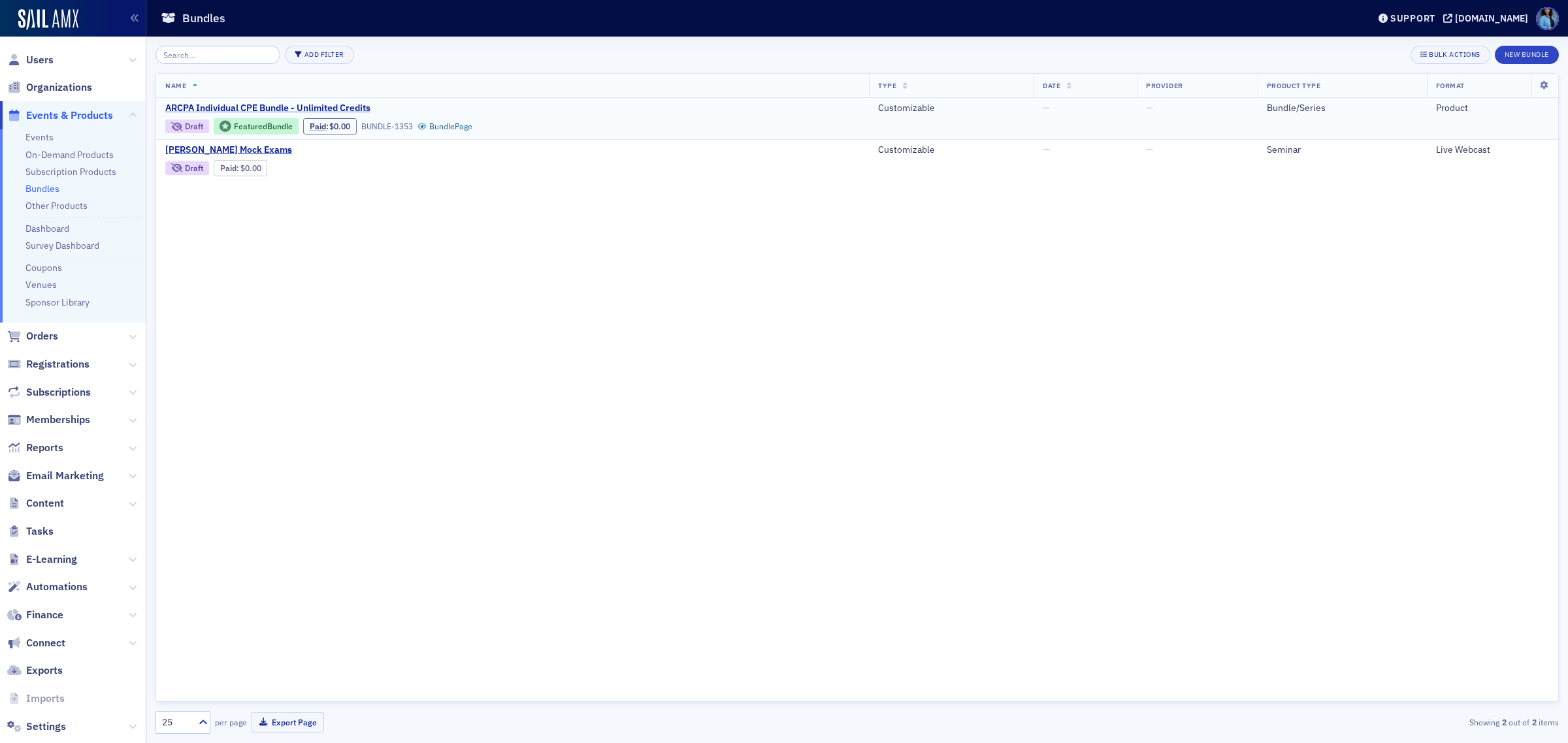
click at [357, 106] on span "ARCPA Individual CPE Bundle - Unlimited Credits" at bounding box center [275, 109] width 219 height 12
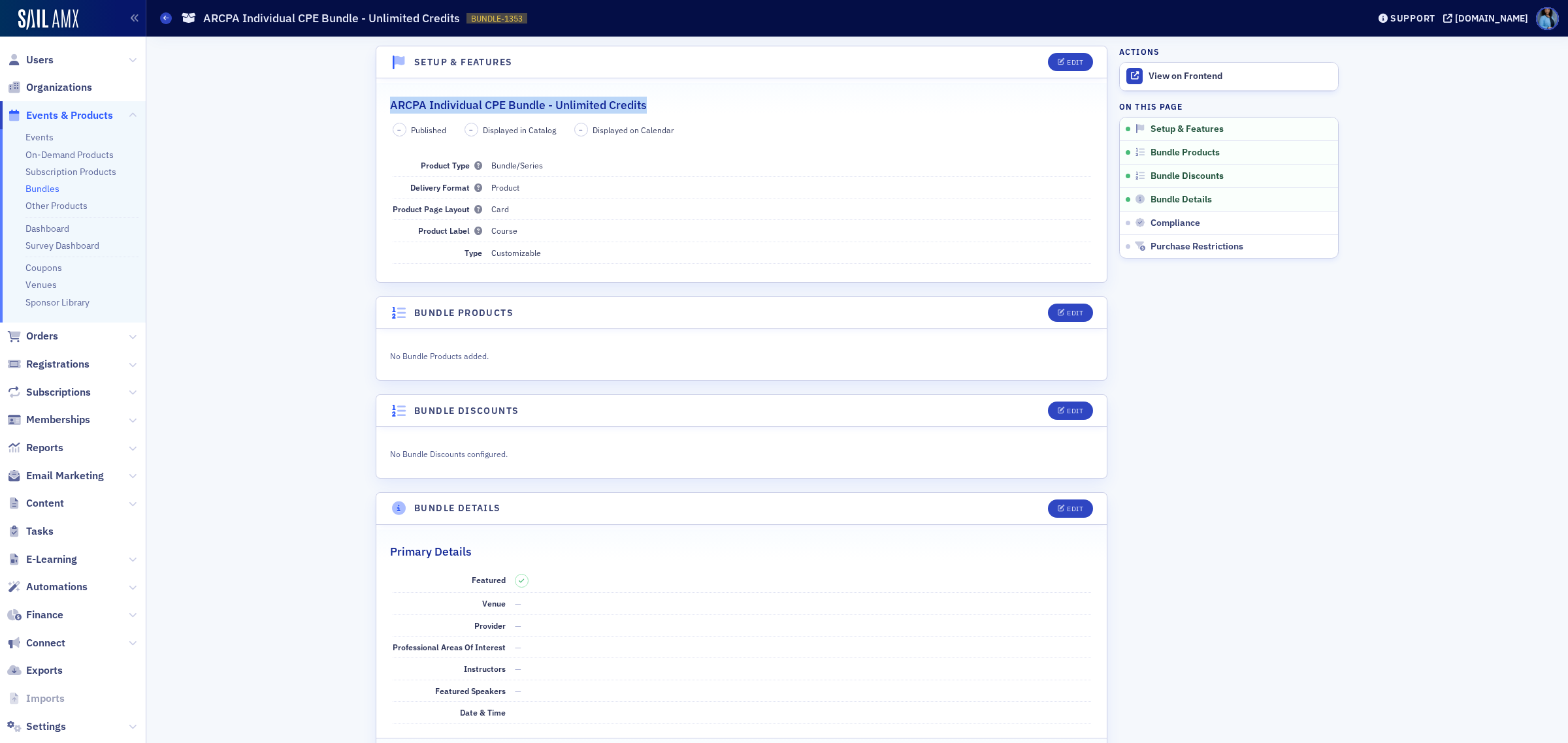
drag, startPoint x: 658, startPoint y: 106, endPoint x: 381, endPoint y: 104, distance: 277.0
click at [381, 104] on legend "ARCPA Individual CPE Bundle - Unlimited Credits" at bounding box center [742, 99] width 730 height 31
copy h2 "ARCPA Individual CPE Bundle - Unlimited Credits"
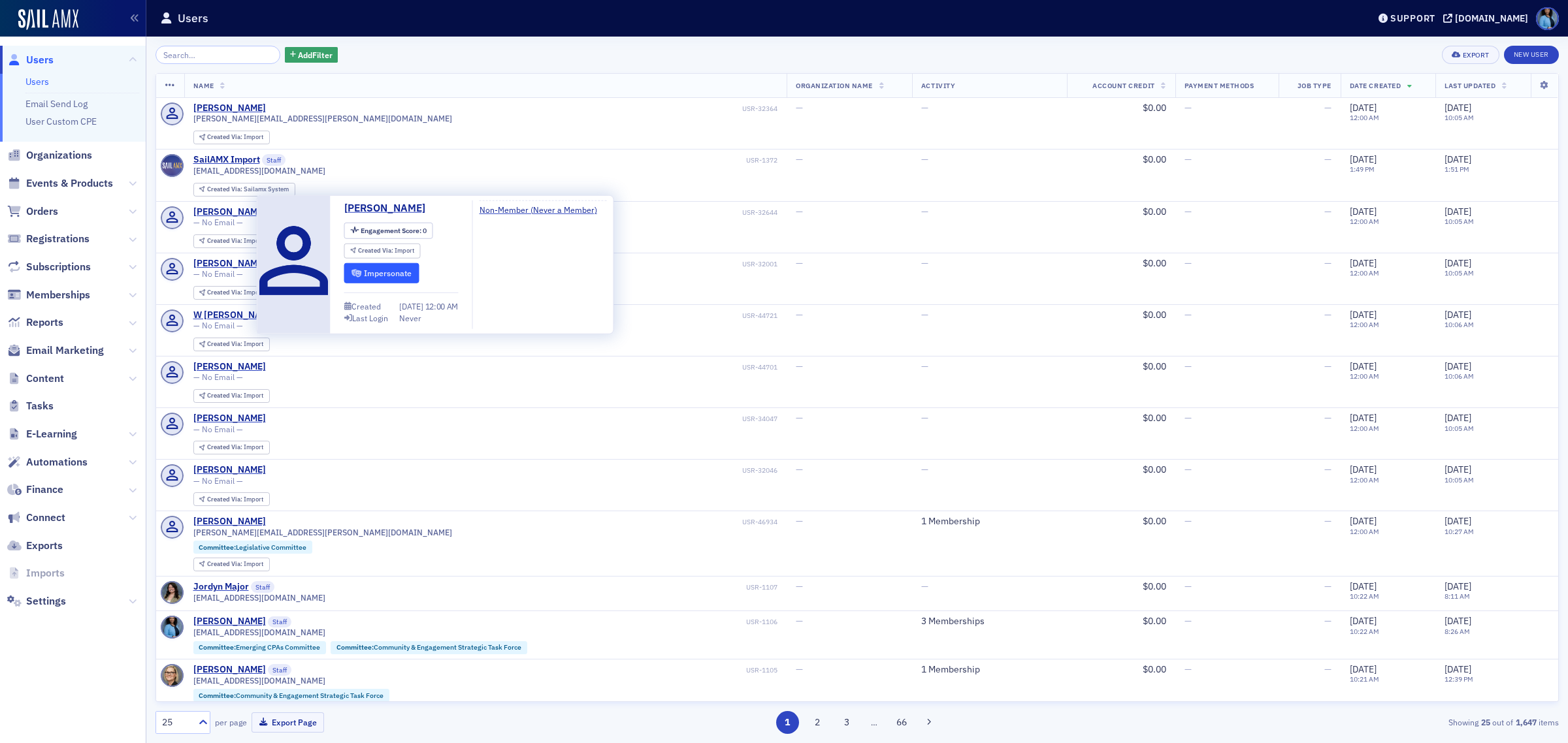
click at [403, 279] on button "Impersonate" at bounding box center [381, 273] width 75 height 20
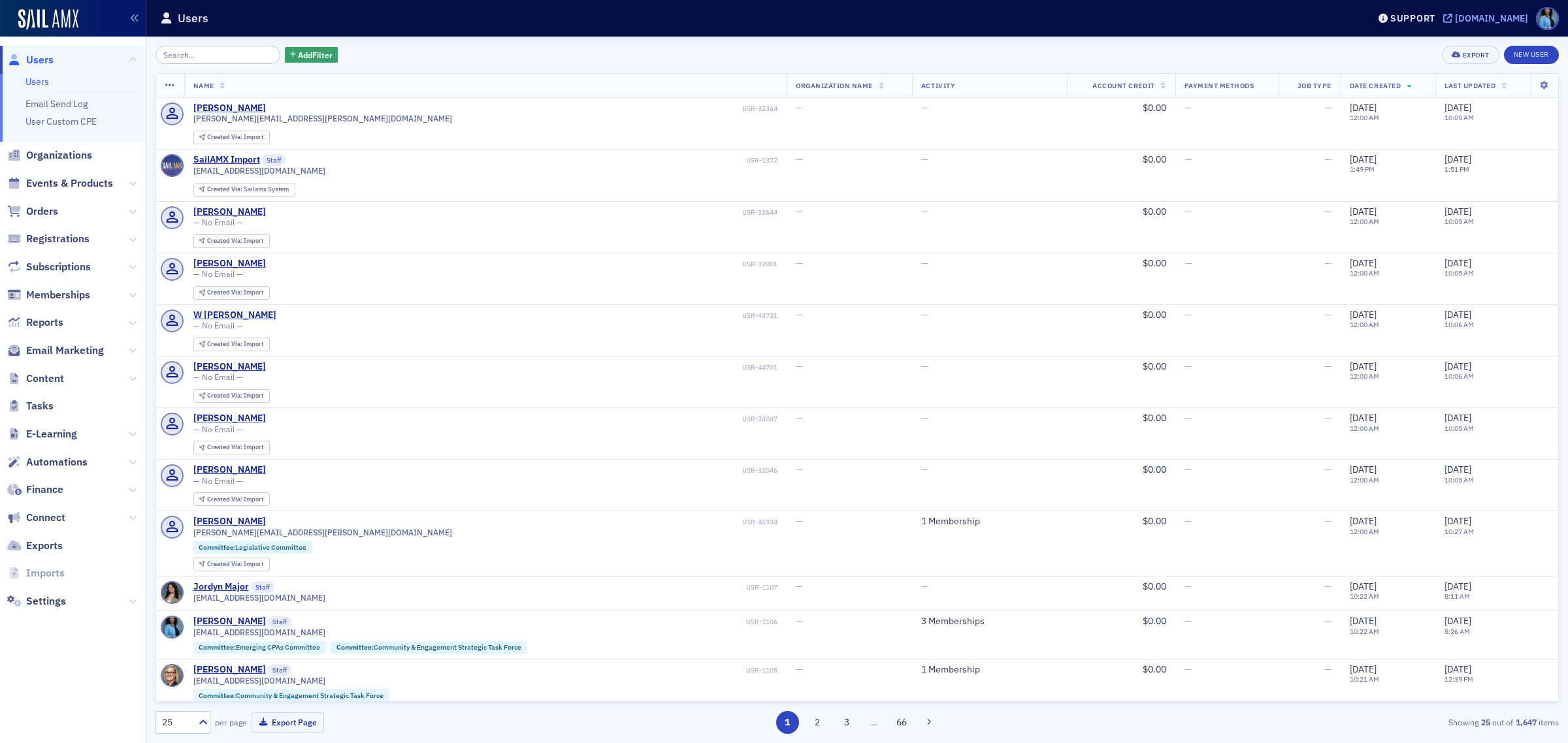
click at [1455, 19] on div "[DOMAIN_NAME]" at bounding box center [1492, 19] width 73 height 12
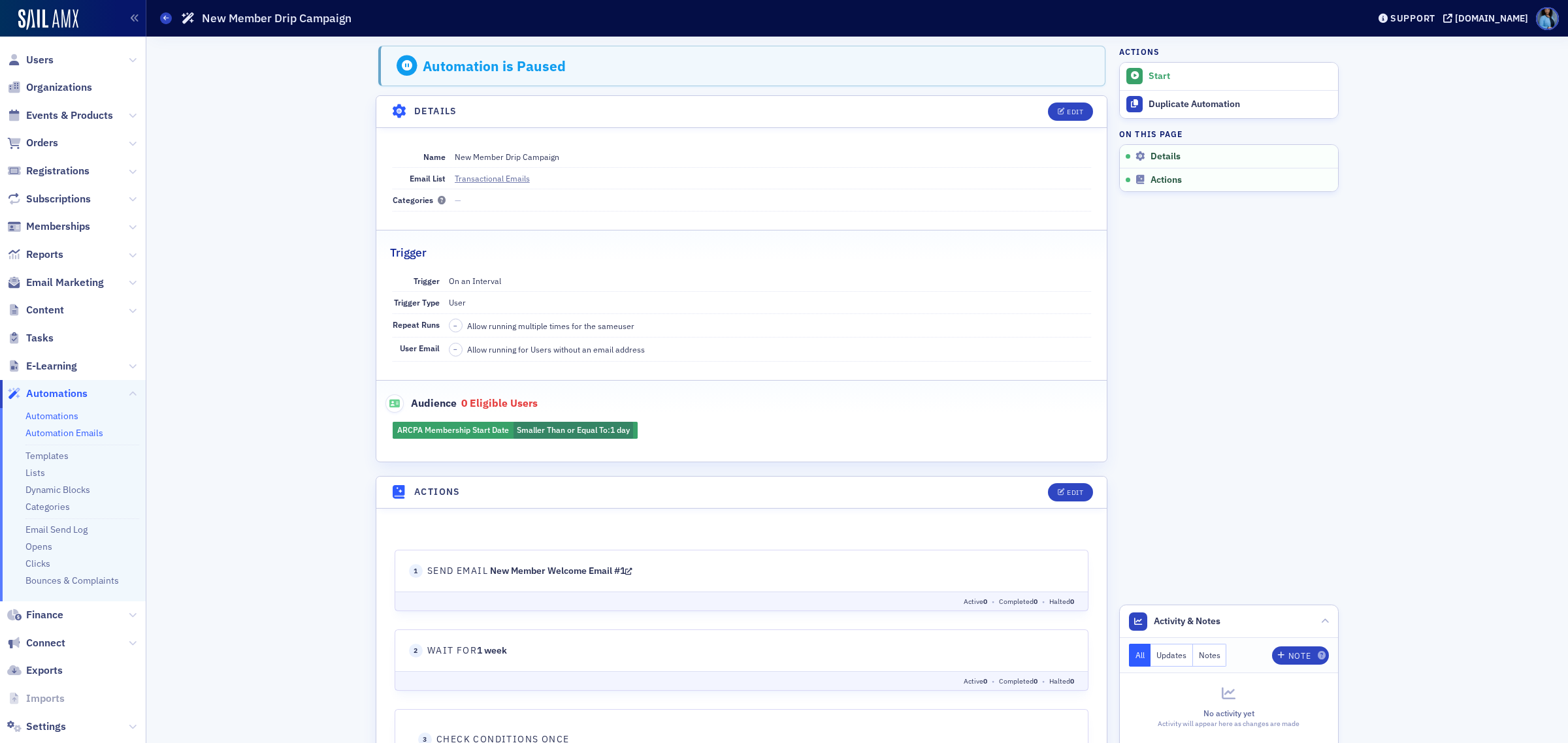
click at [62, 431] on link "Automation Emails" at bounding box center [65, 433] width 78 height 12
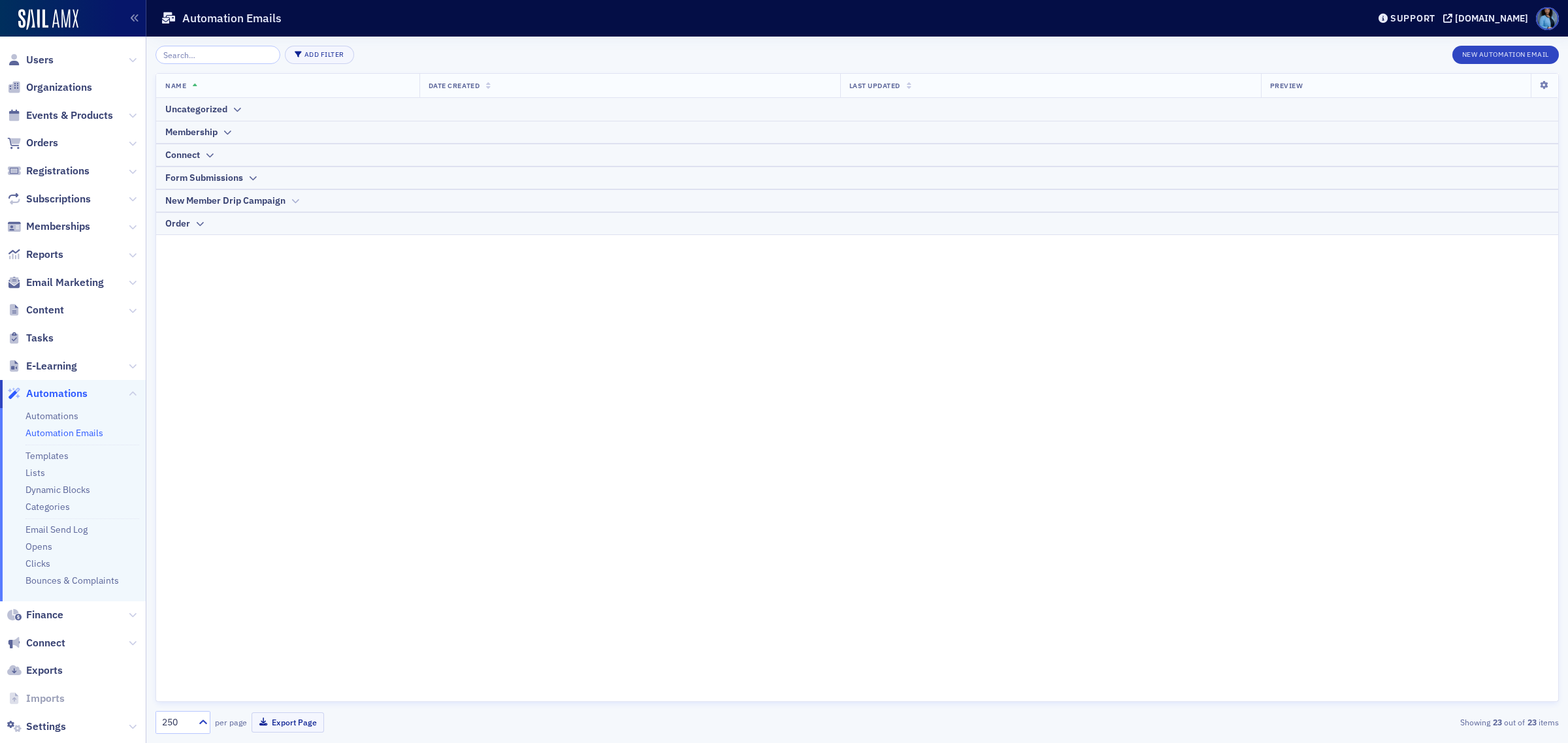
click at [287, 194] on div "New Member Drip Campaign" at bounding box center [857, 200] width 1384 height 14
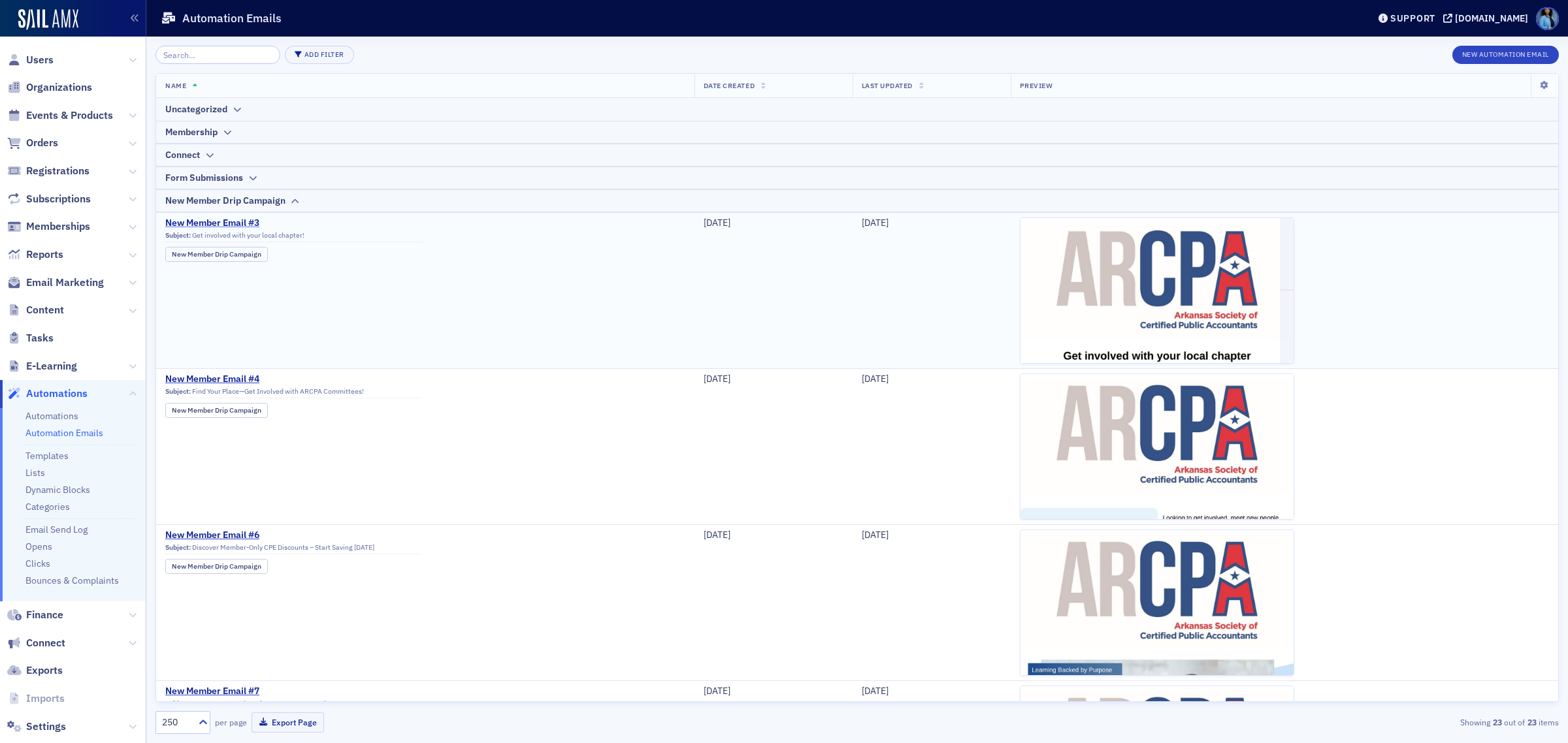
click at [242, 225] on span "New Member Email #3" at bounding box center [294, 223] width 257 height 12
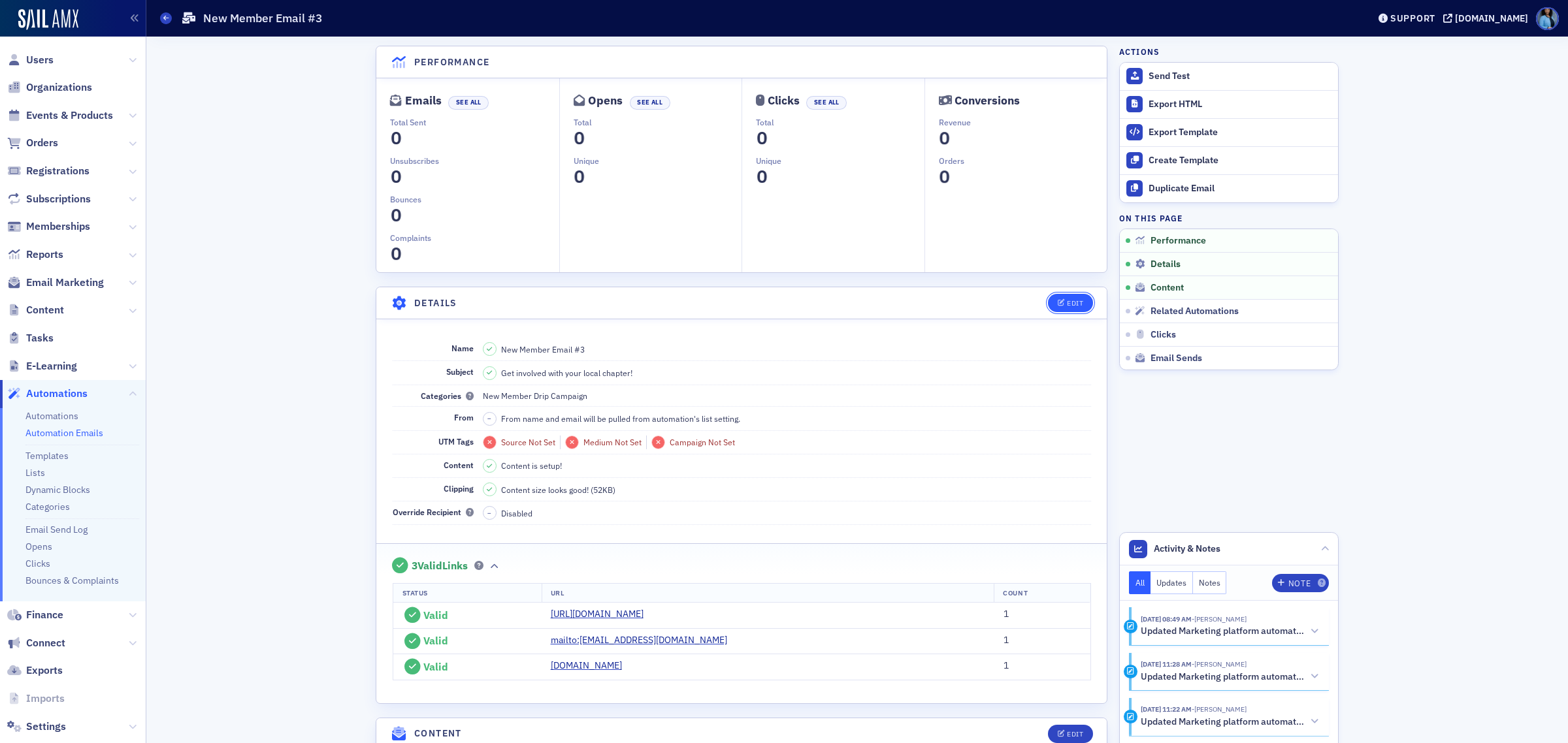
click at [1067, 306] on div "Edit" at bounding box center [1074, 303] width 16 height 7
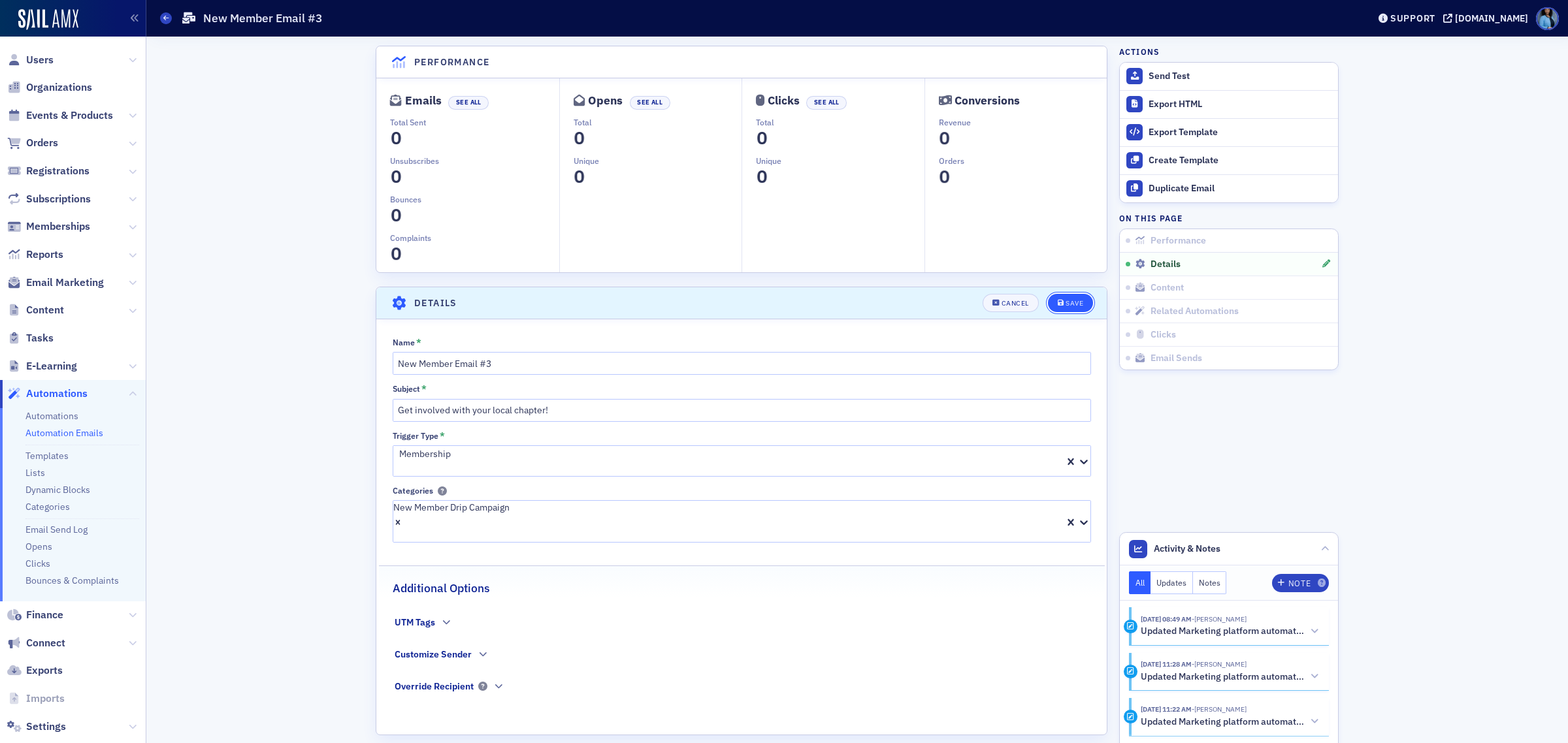
click at [1071, 301] on div "Save" at bounding box center [1074, 303] width 18 height 7
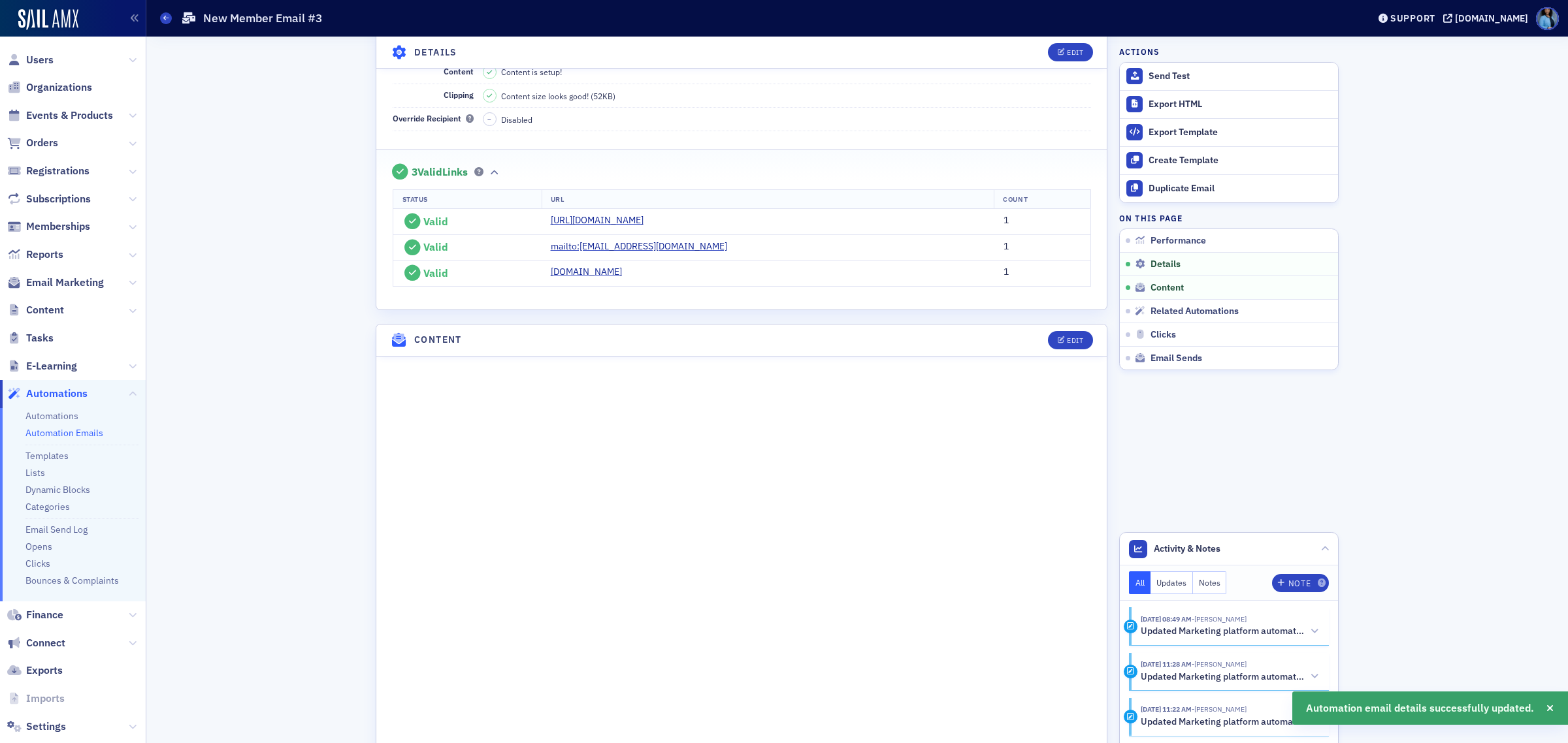
scroll to position [406, 0]
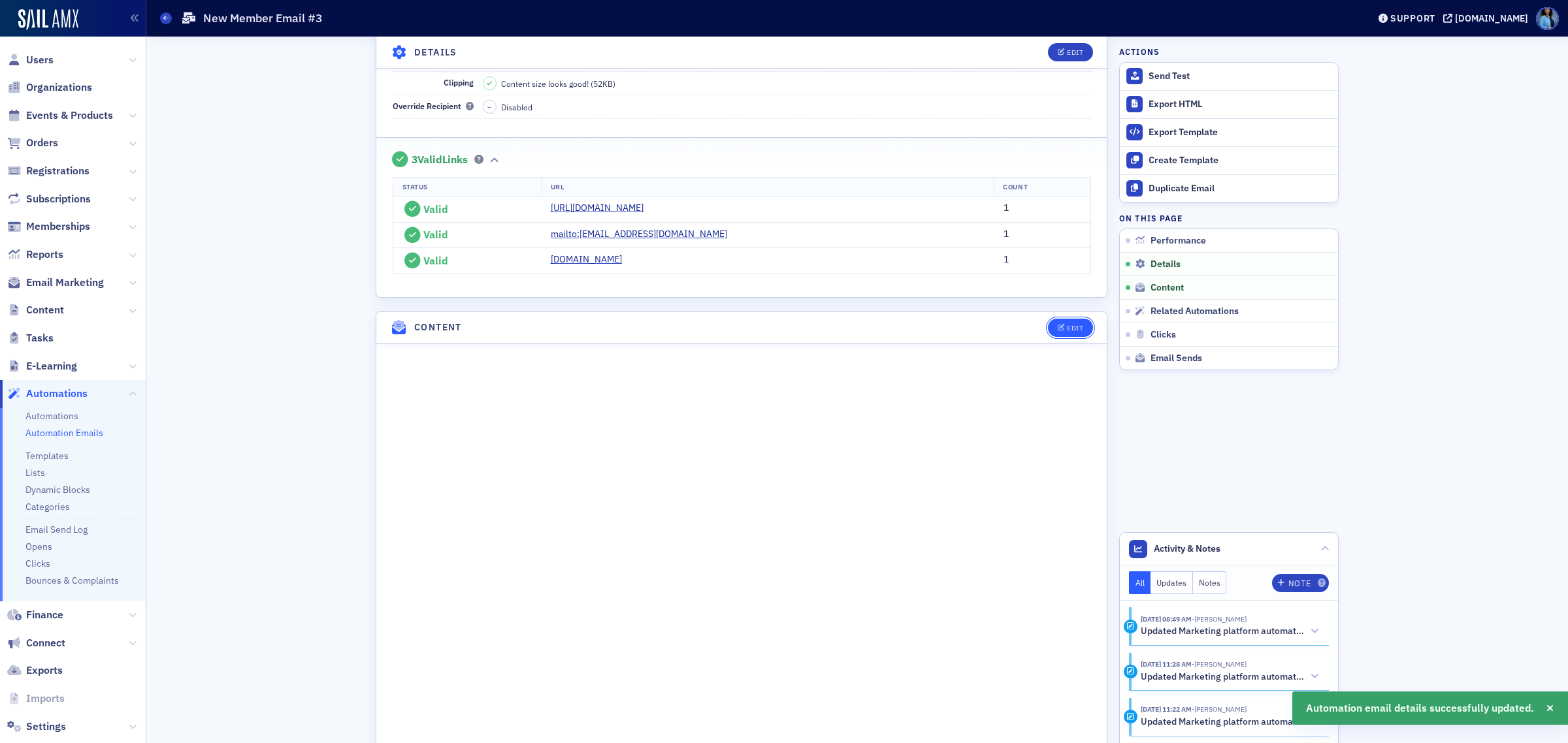
click at [1062, 335] on button "Edit" at bounding box center [1070, 328] width 45 height 19
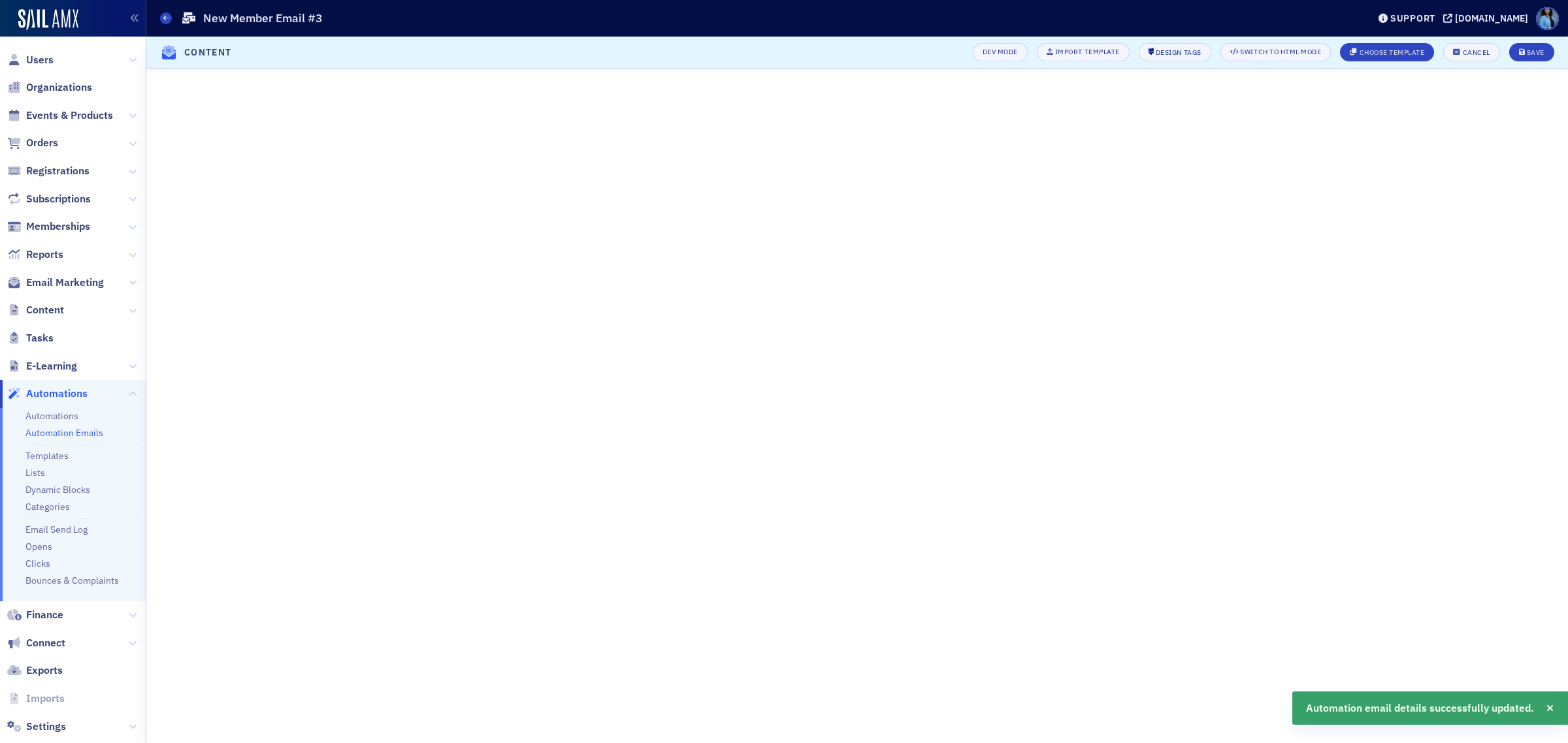
scroll to position [186, 0]
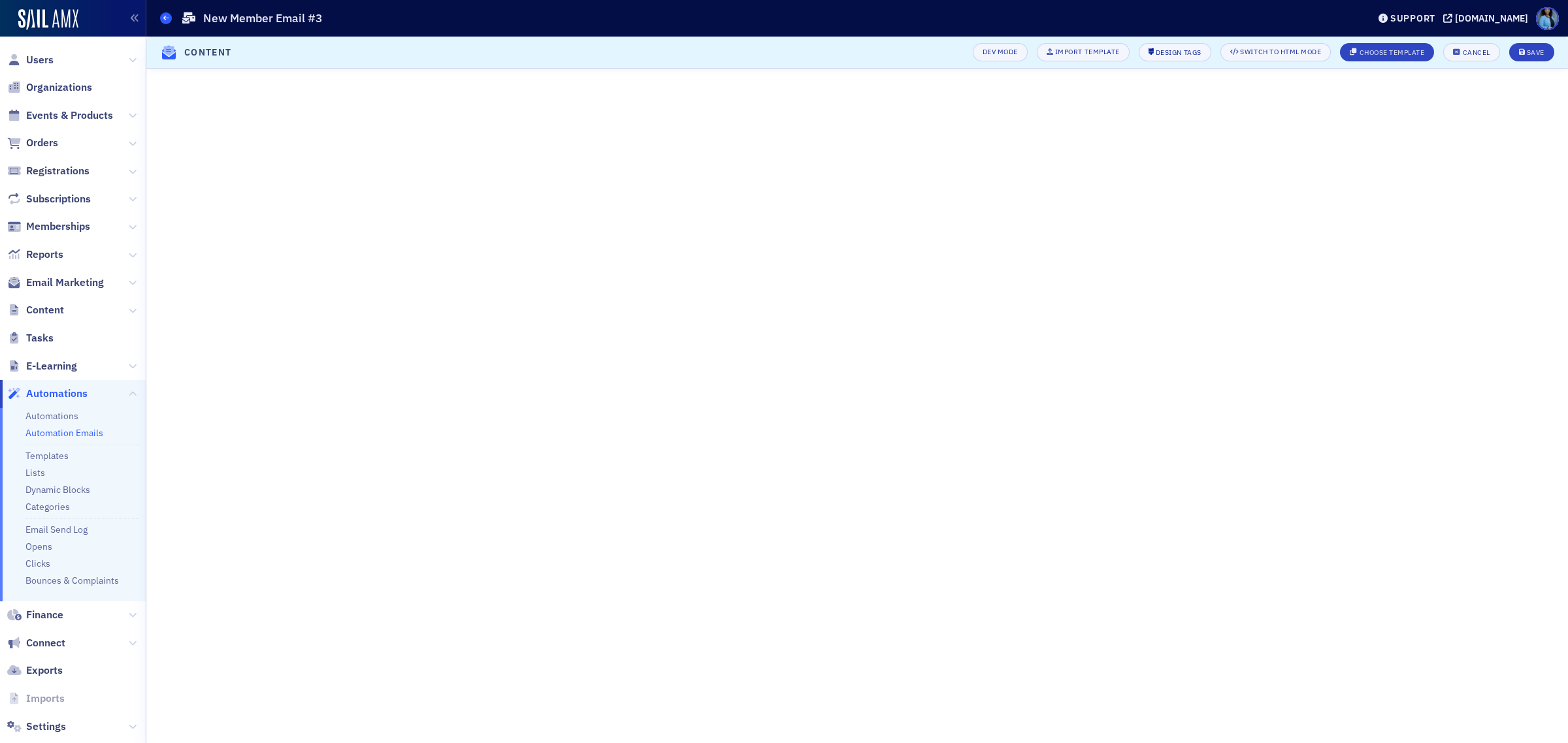
click at [164, 20] on icon at bounding box center [166, 18] width 5 height 6
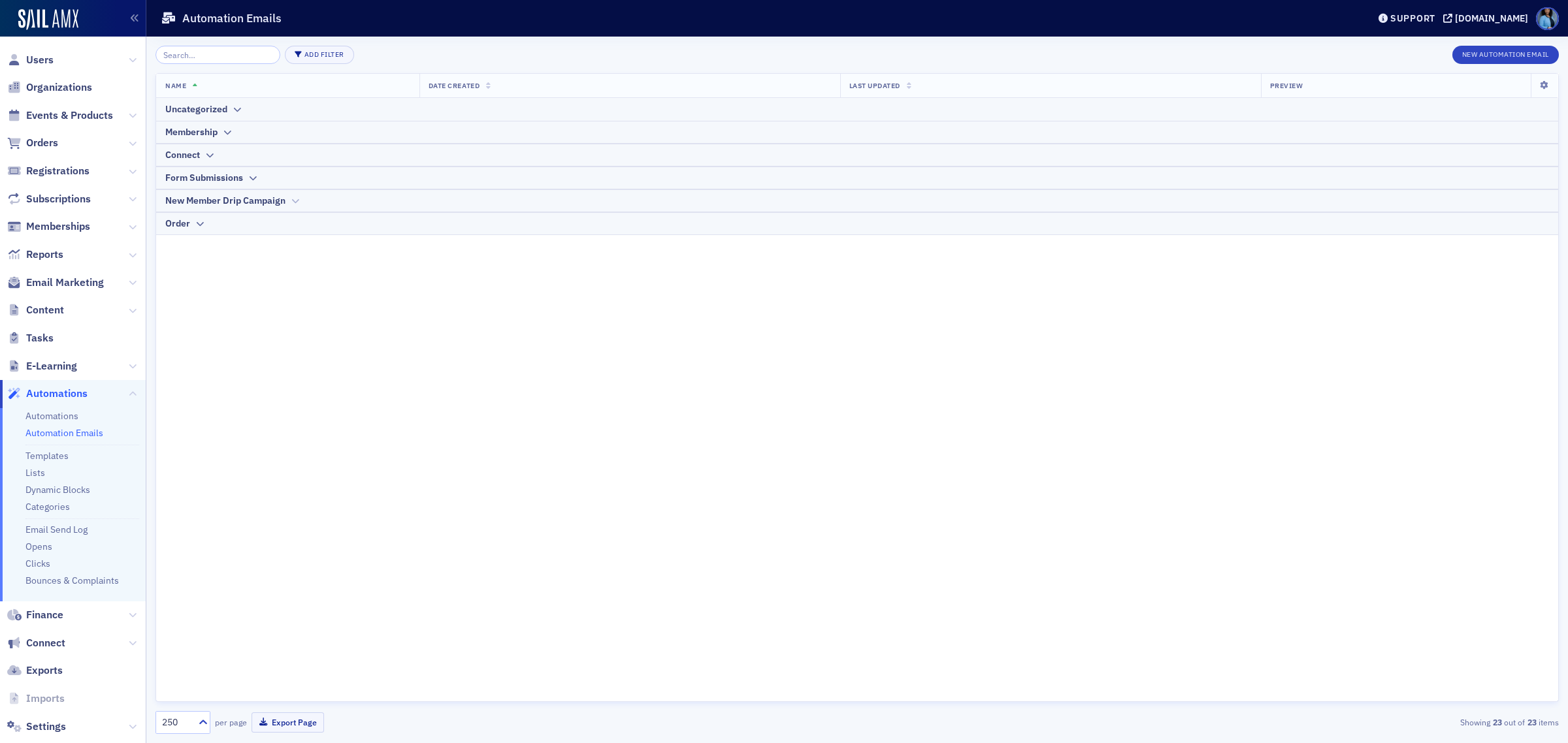
click at [292, 189] on th "New Member Drip Campaign" at bounding box center [857, 200] width 1402 height 23
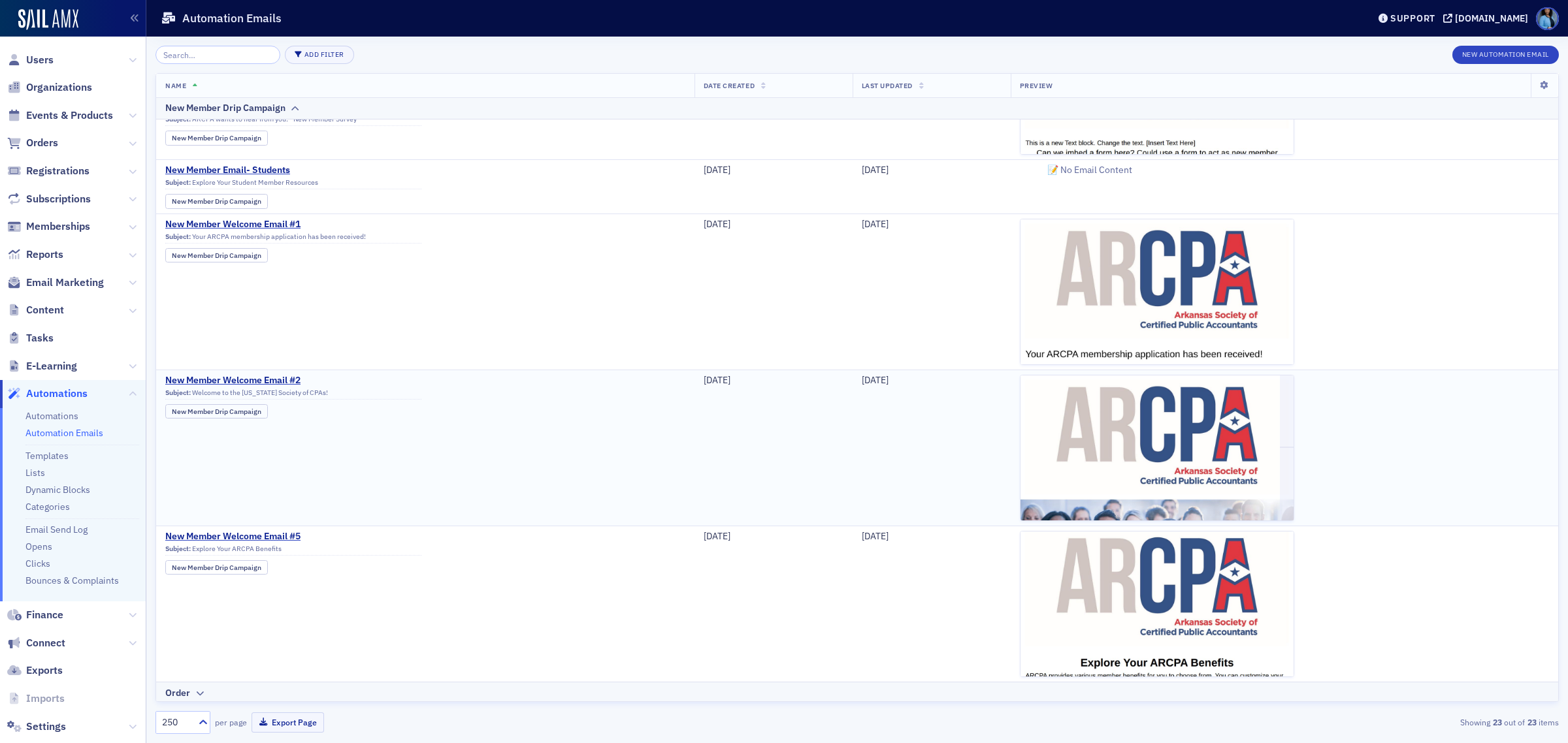
scroll to position [680, 0]
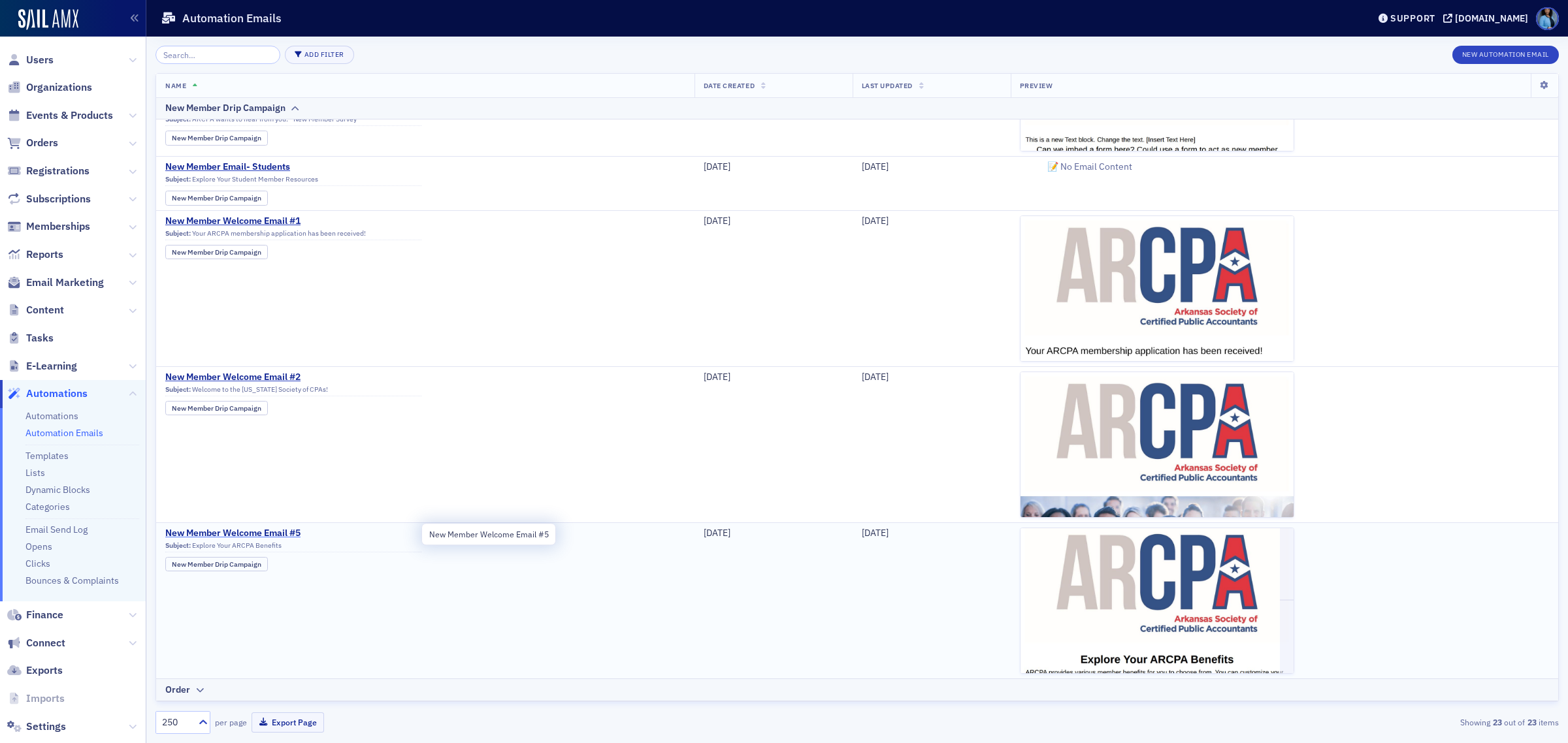
click at [296, 536] on span "New Member Welcome Email #5" at bounding box center [294, 533] width 257 height 12
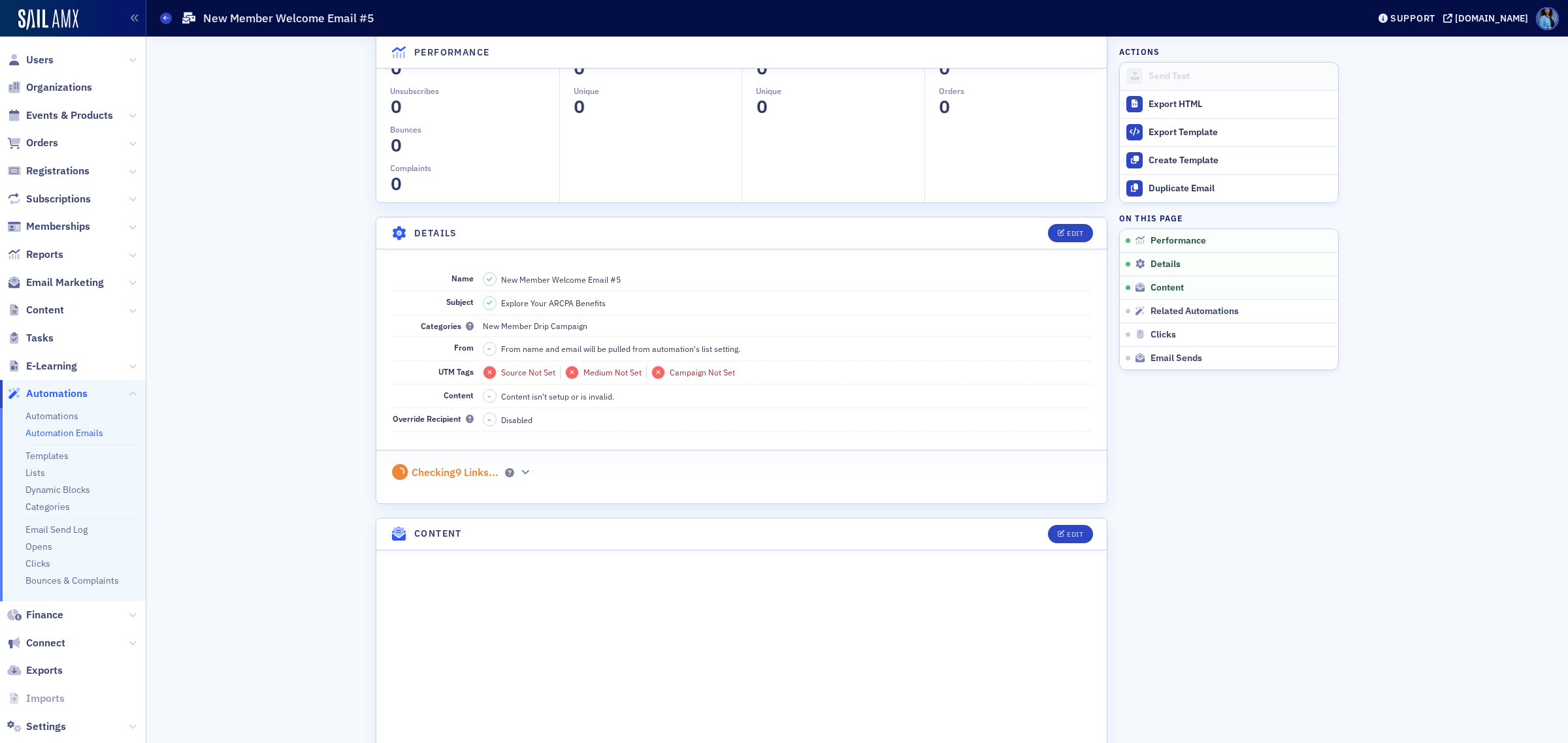
scroll to position [245, 0]
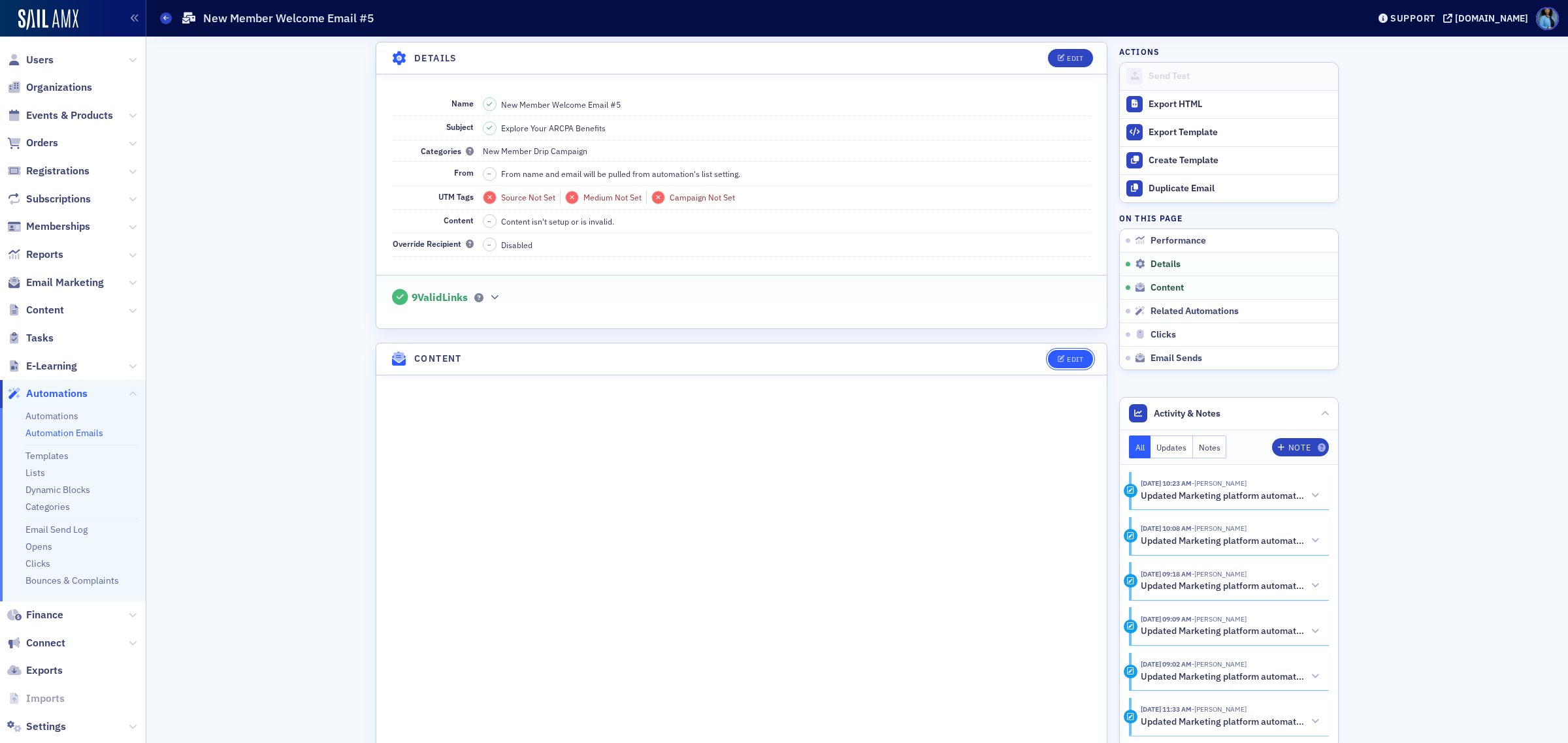
click at [1069, 363] on button "Edit" at bounding box center [1070, 359] width 45 height 19
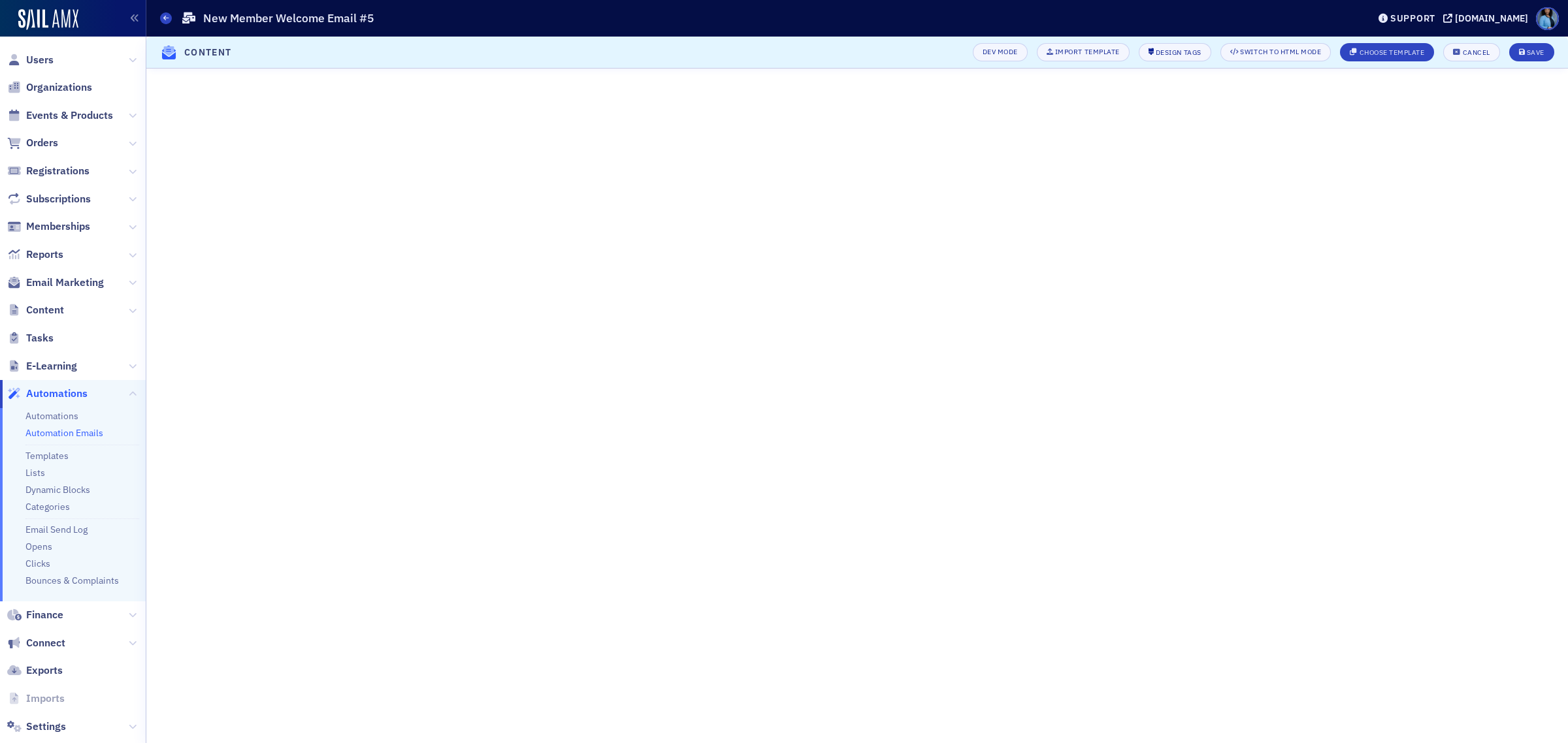
scroll to position [54, 0]
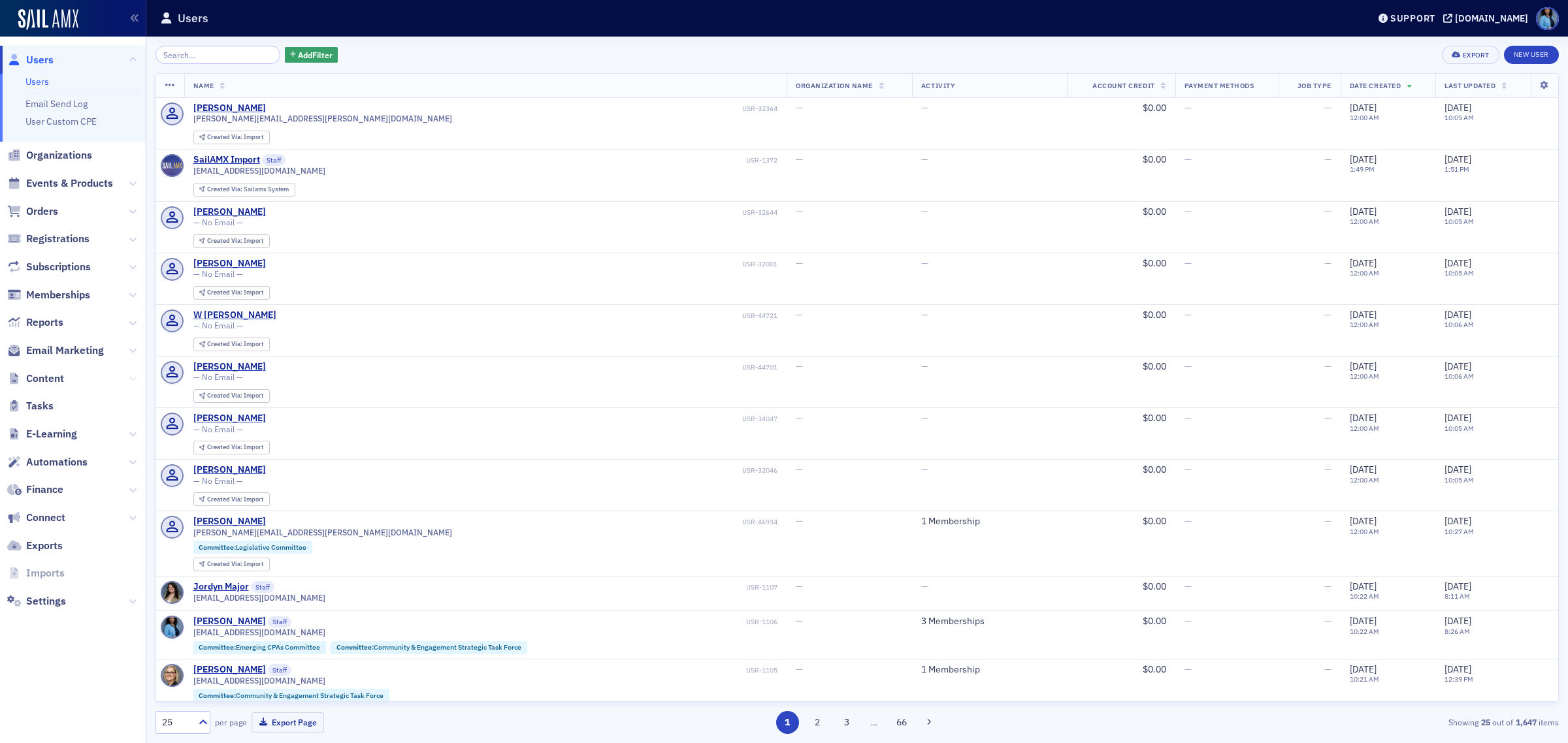
click at [133, 380] on icon at bounding box center [133, 379] width 8 height 8
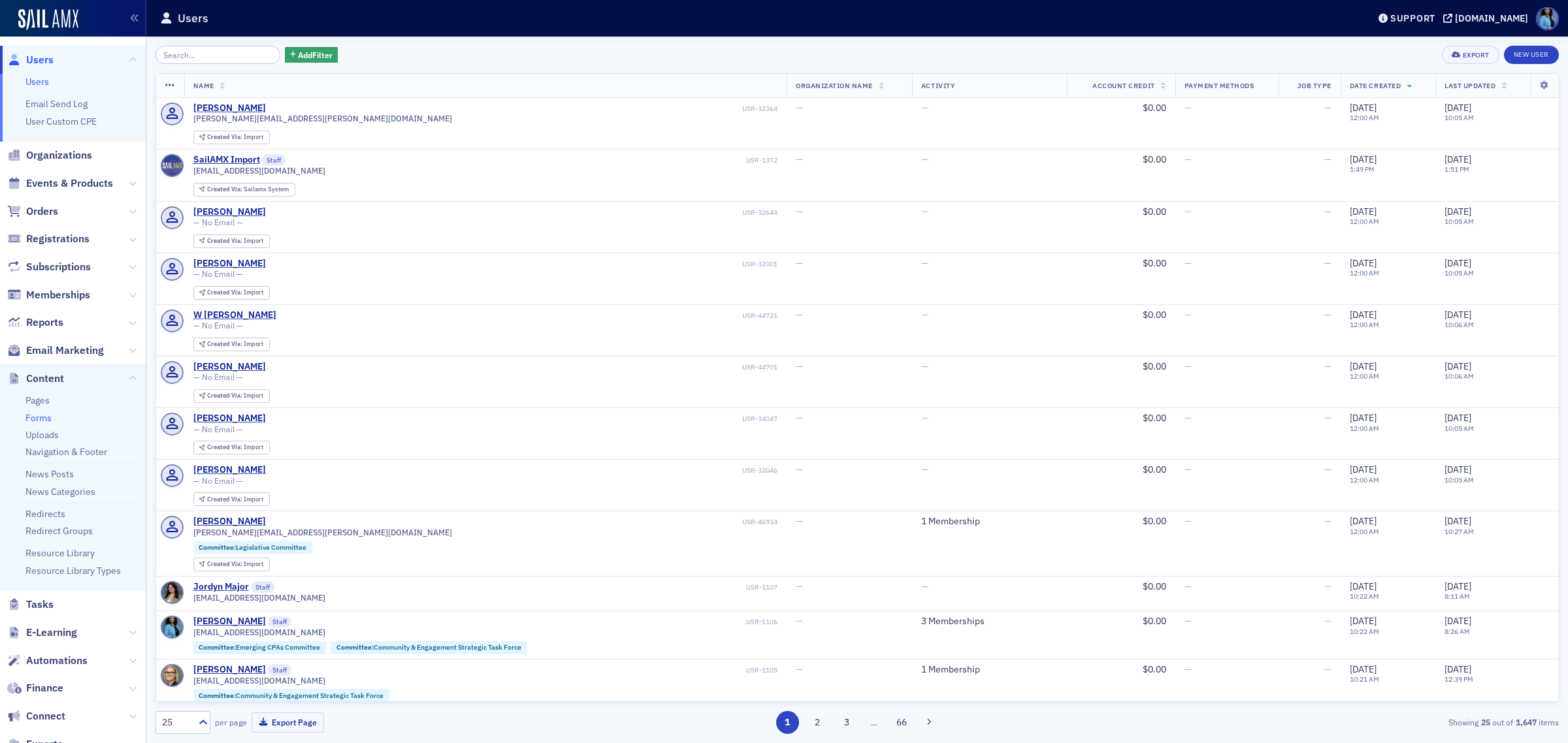
click at [30, 416] on link "Forms" at bounding box center [38, 418] width 26 height 12
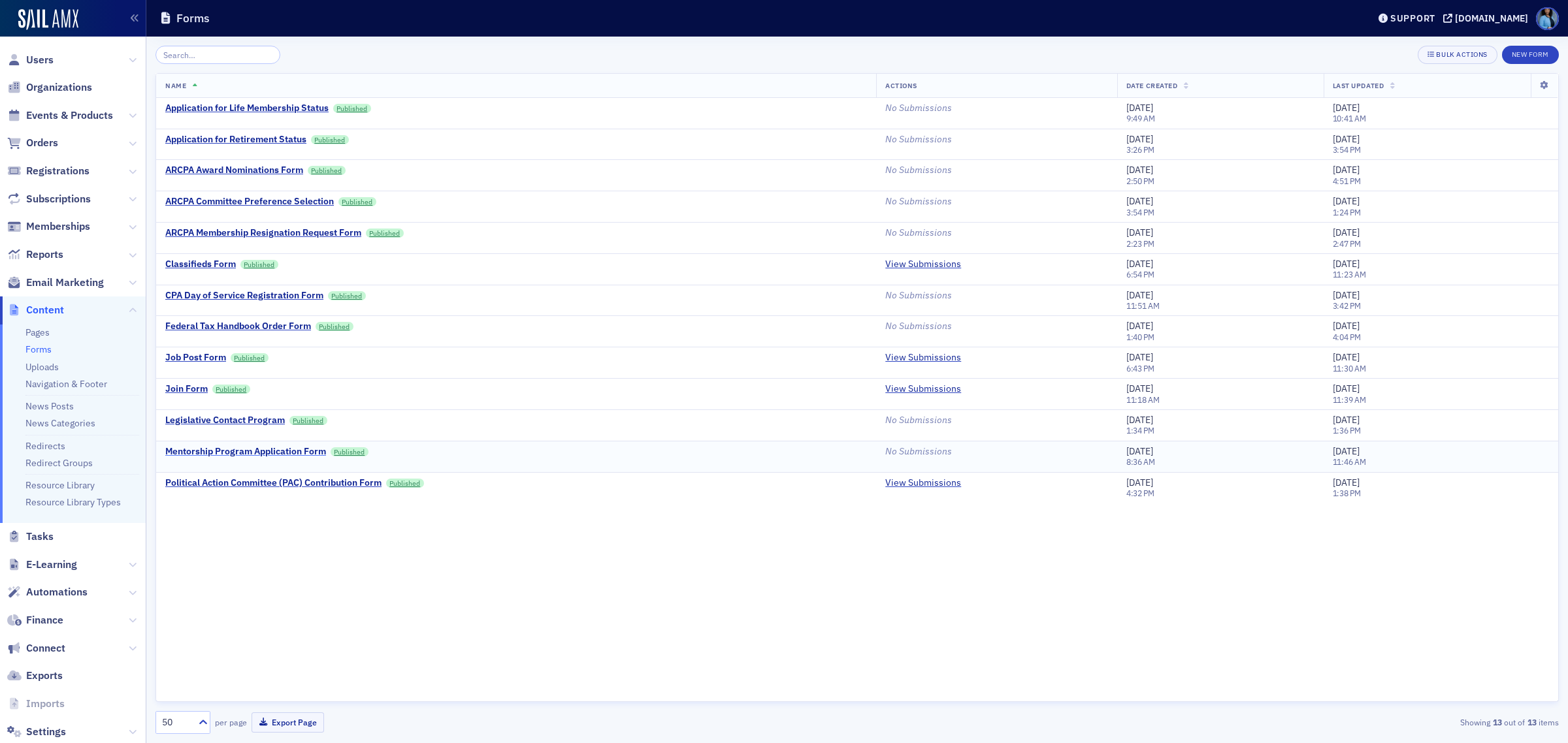
click at [226, 451] on div "Mentorship Program Application Form" at bounding box center [245, 452] width 161 height 12
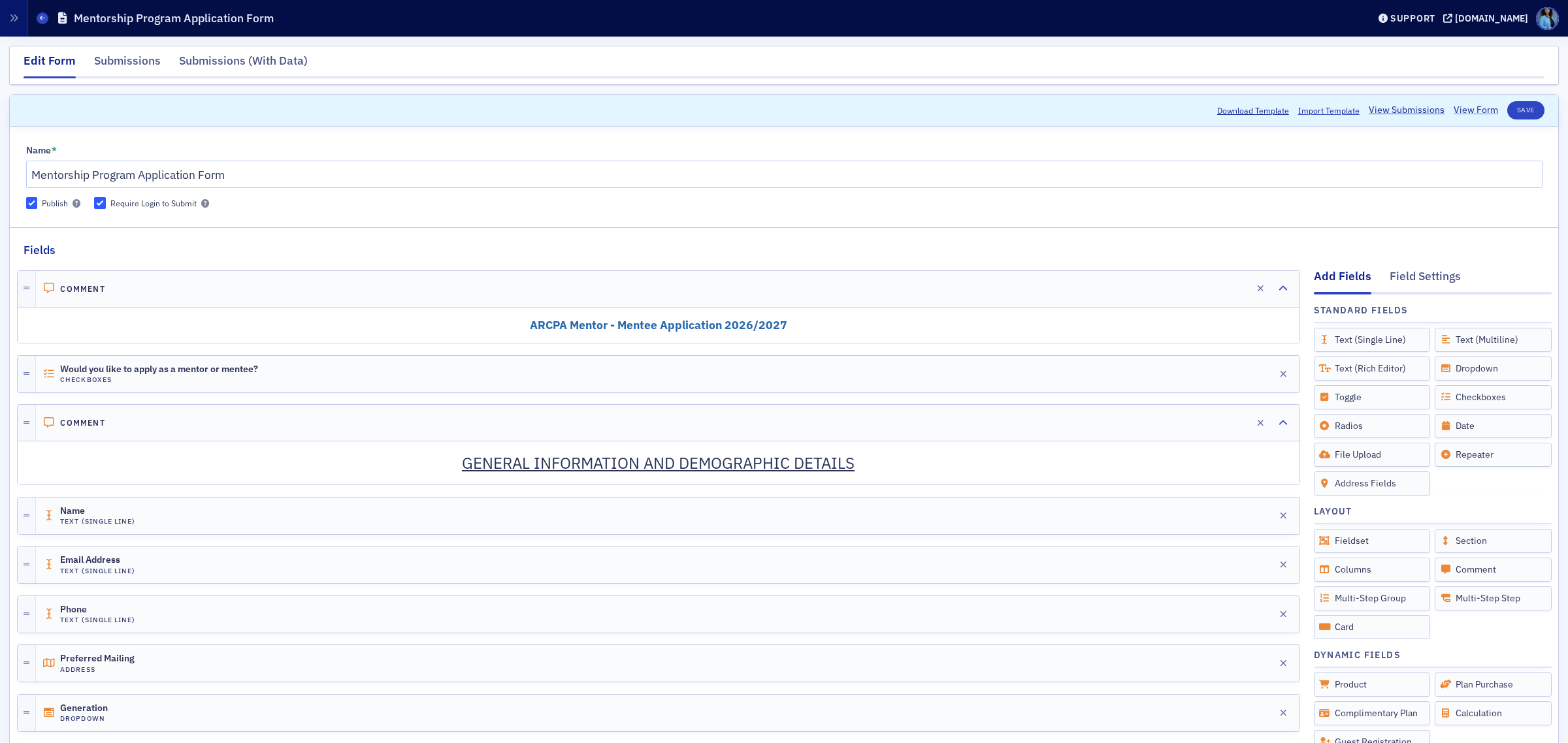
click at [1464, 108] on link "View Form" at bounding box center [1475, 110] width 44 height 14
click at [46, 19] on span at bounding box center [42, 19] width 12 height 12
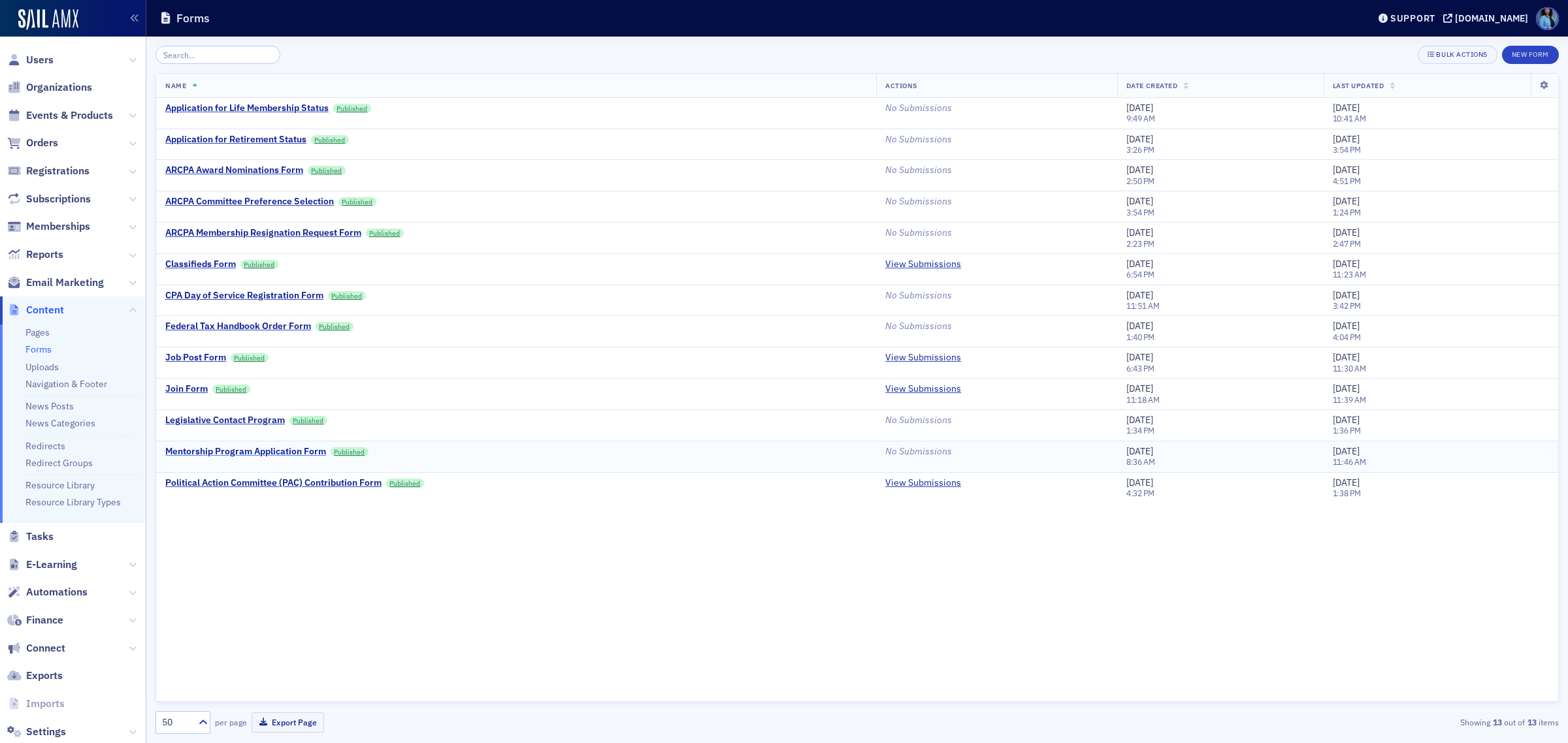
click at [281, 453] on div "Mentorship Program Application Form" at bounding box center [245, 452] width 161 height 12
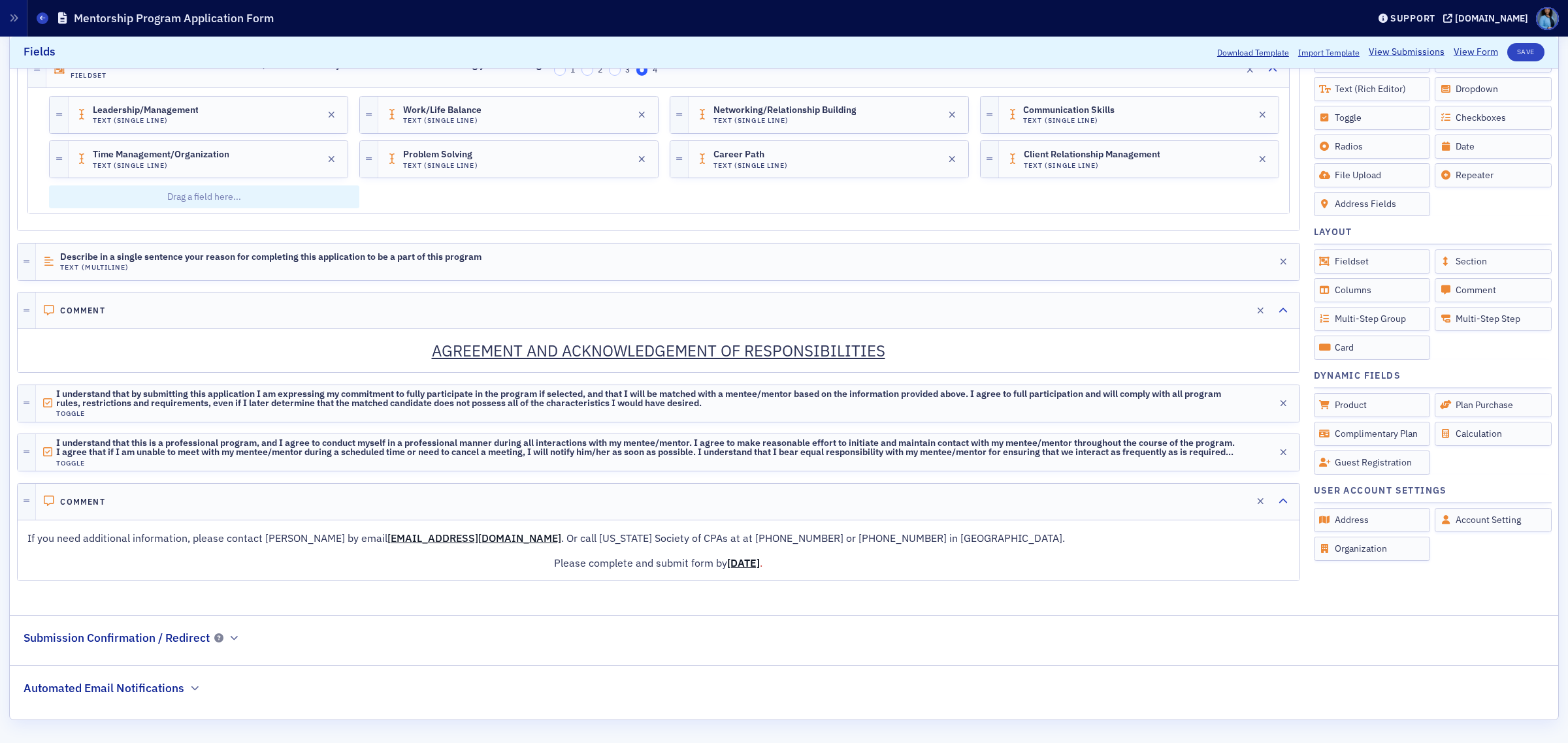
scroll to position [1914, 0]
click at [231, 641] on icon "button" at bounding box center [234, 638] width 8 height 8
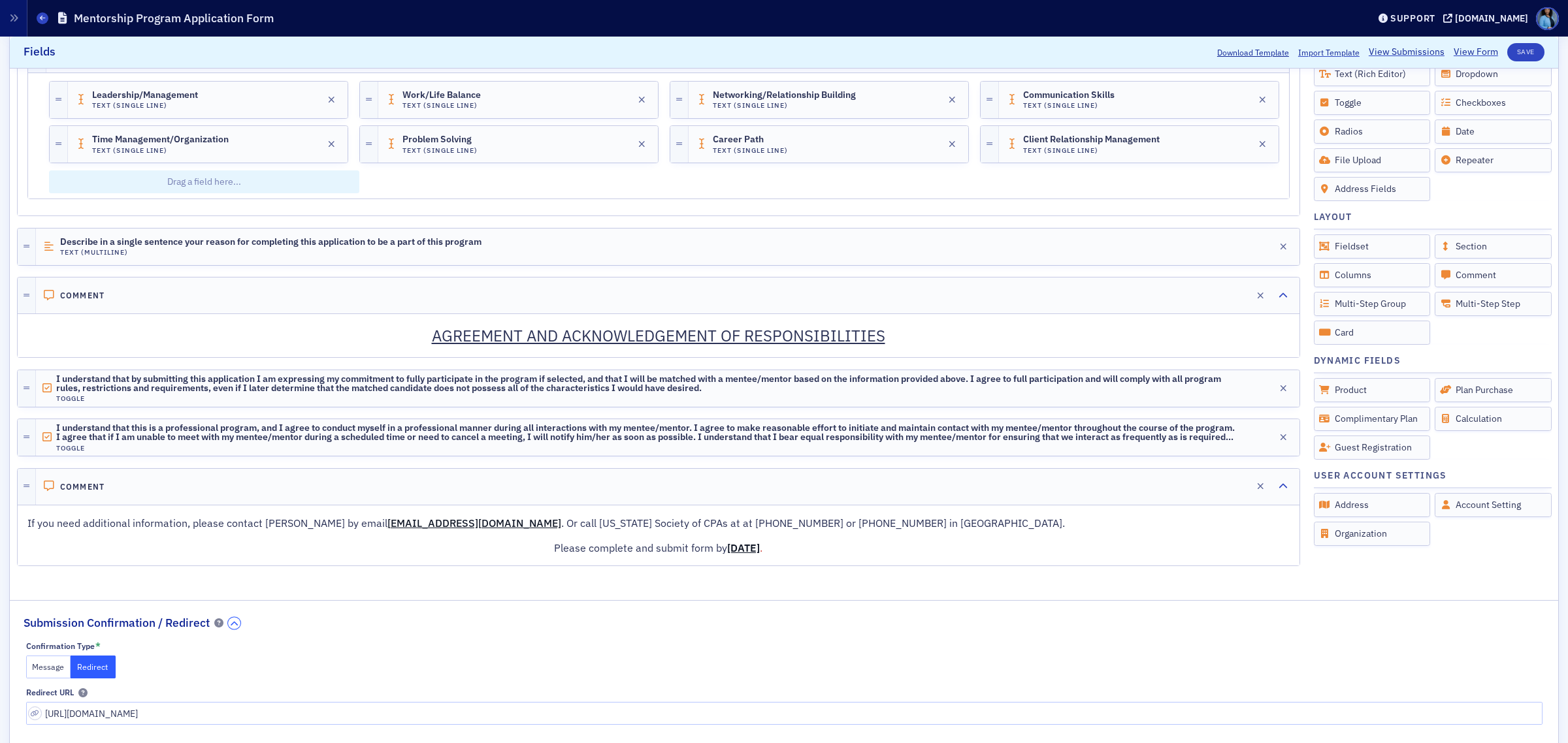
scroll to position [2007, 0]
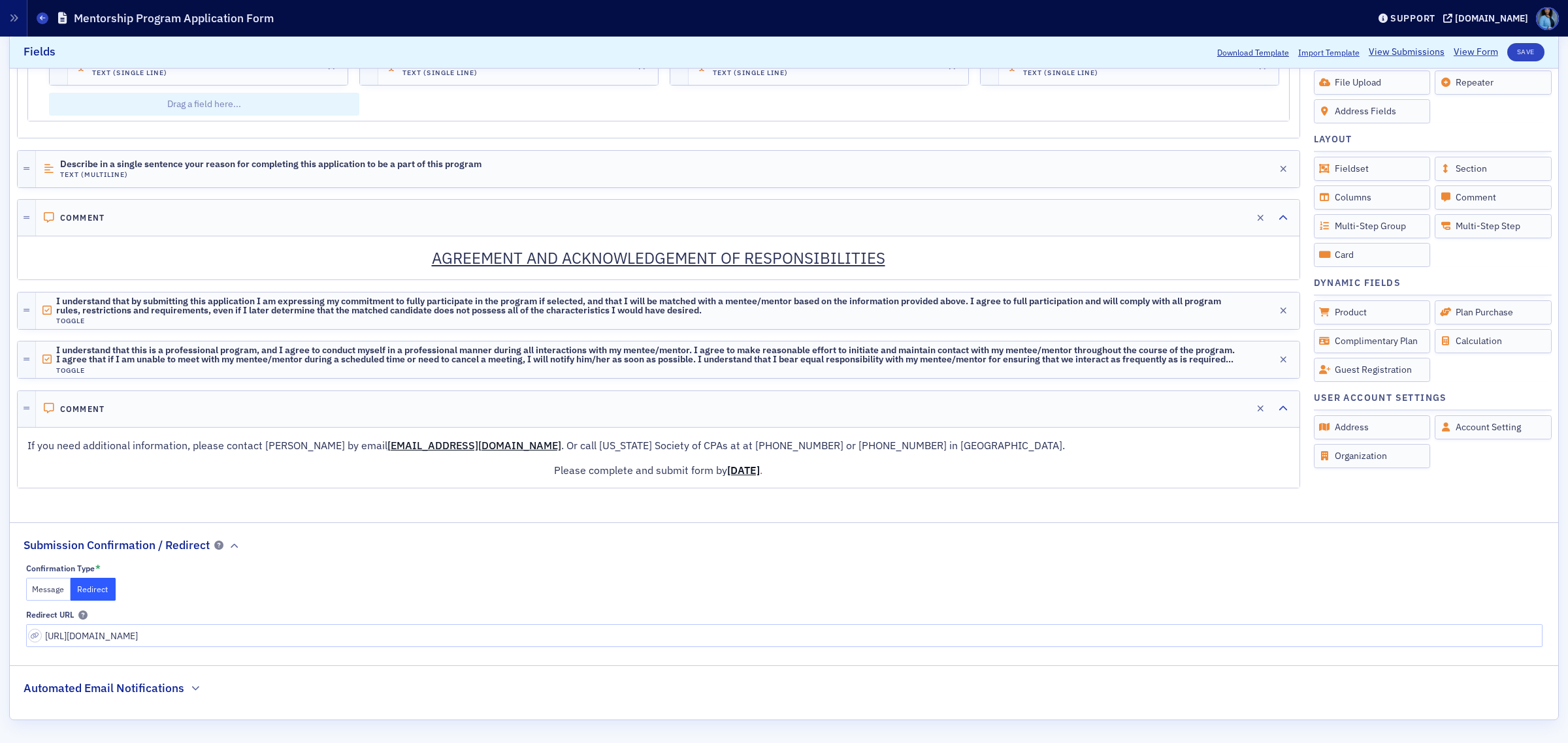
click at [227, 544] on div "Submission Confirmation / Redirect" at bounding box center [132, 538] width 217 height 31
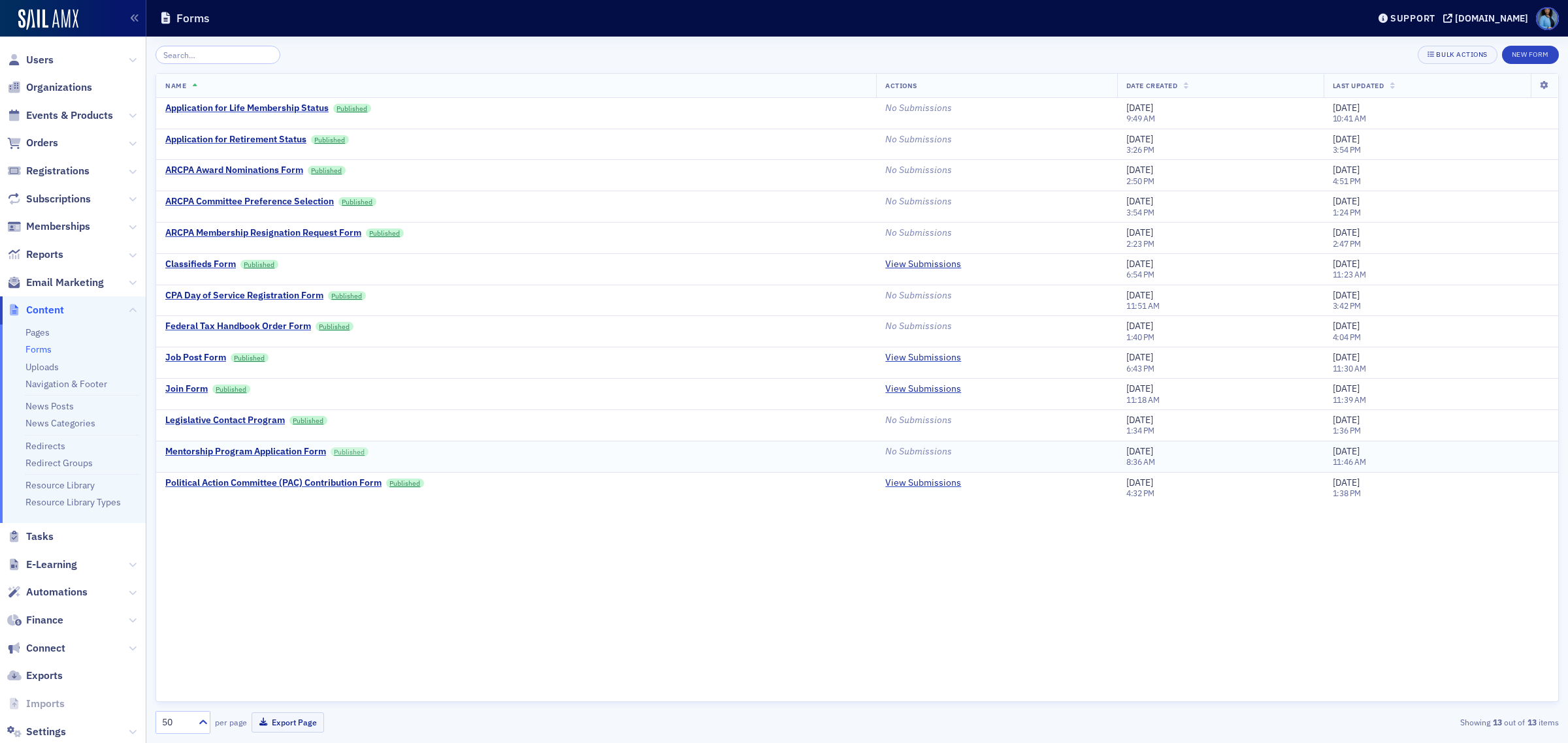
click at [358, 452] on link "Published" at bounding box center [349, 452] width 38 height 9
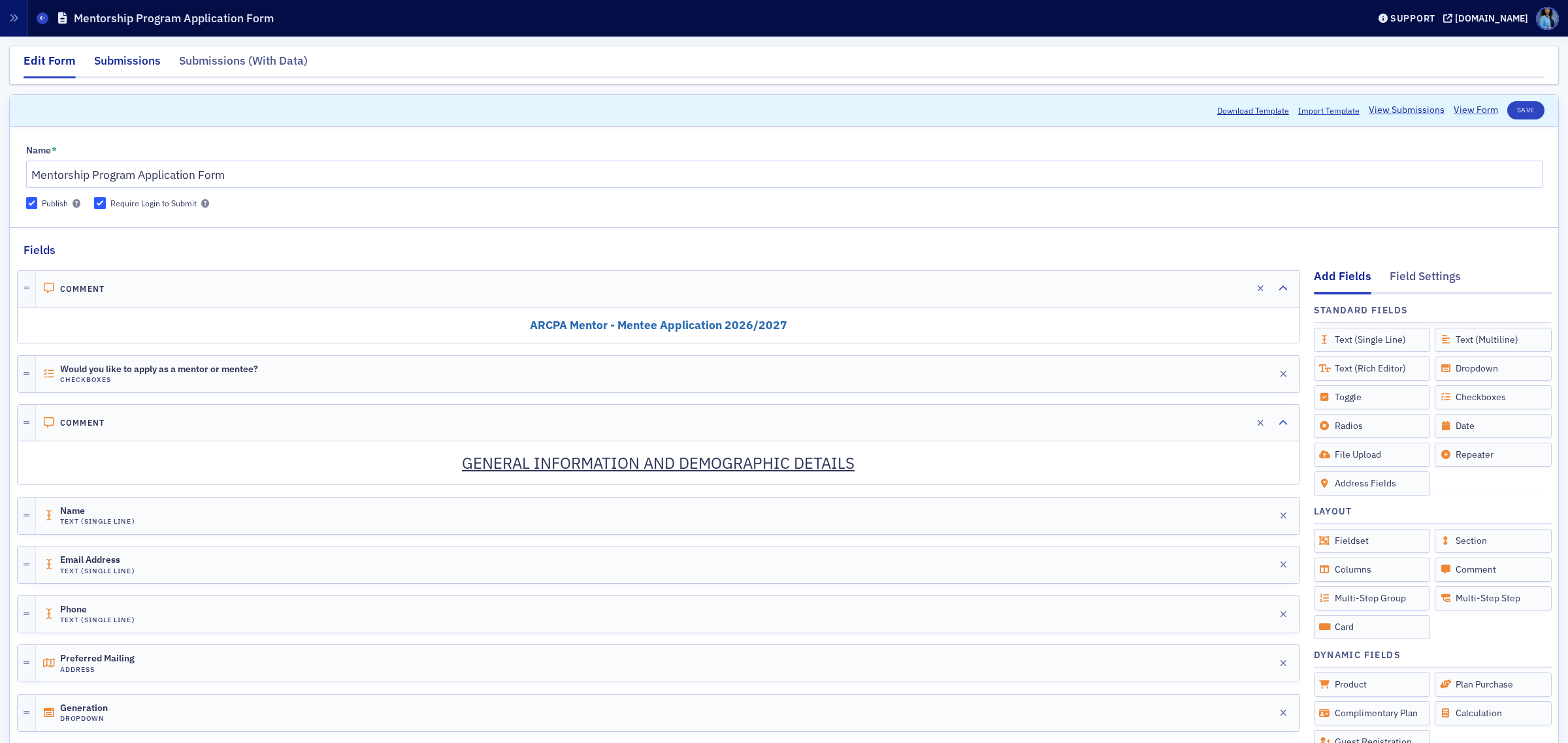
click at [149, 58] on div "Submissions" at bounding box center [127, 65] width 66 height 24
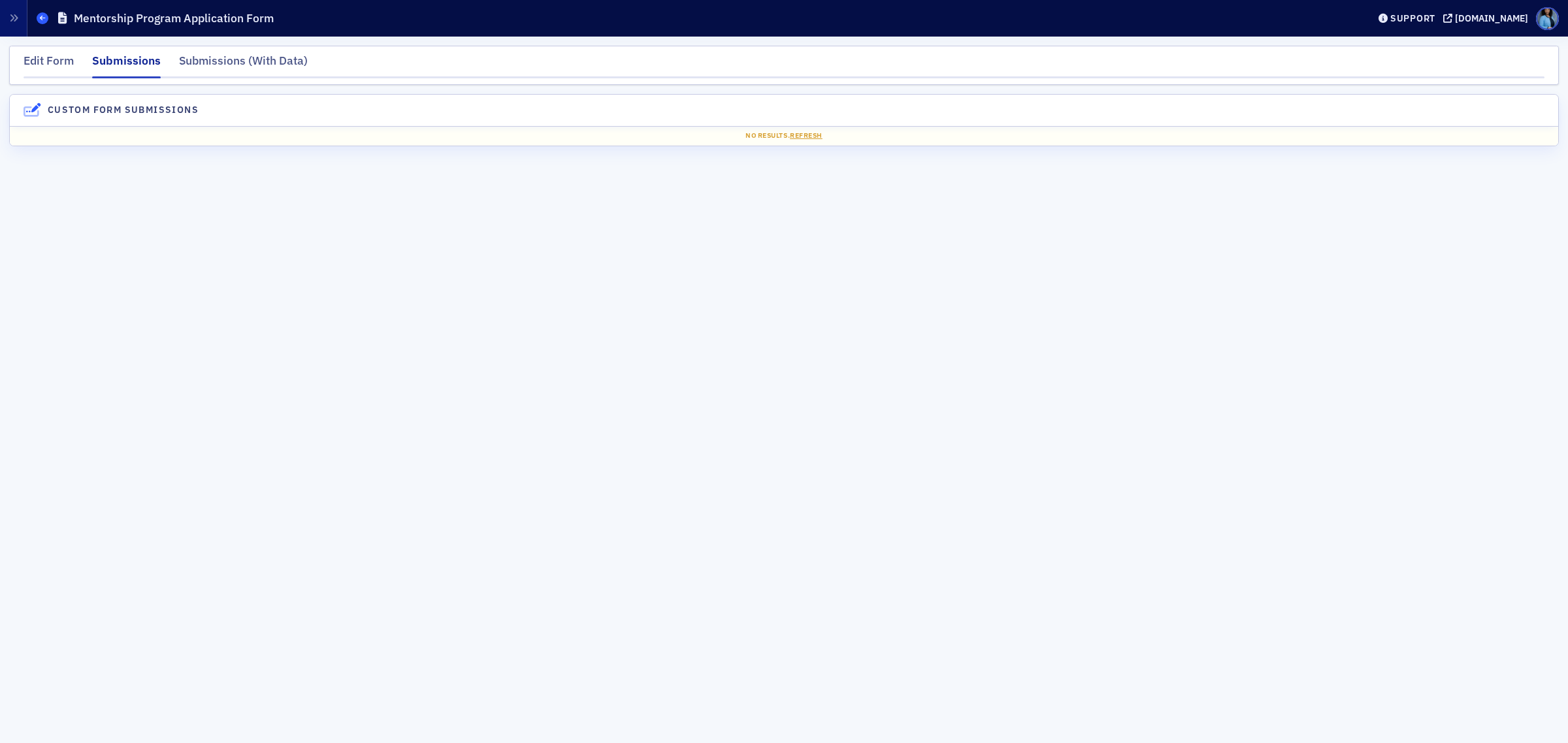
click at [43, 15] on icon at bounding box center [42, 18] width 5 height 6
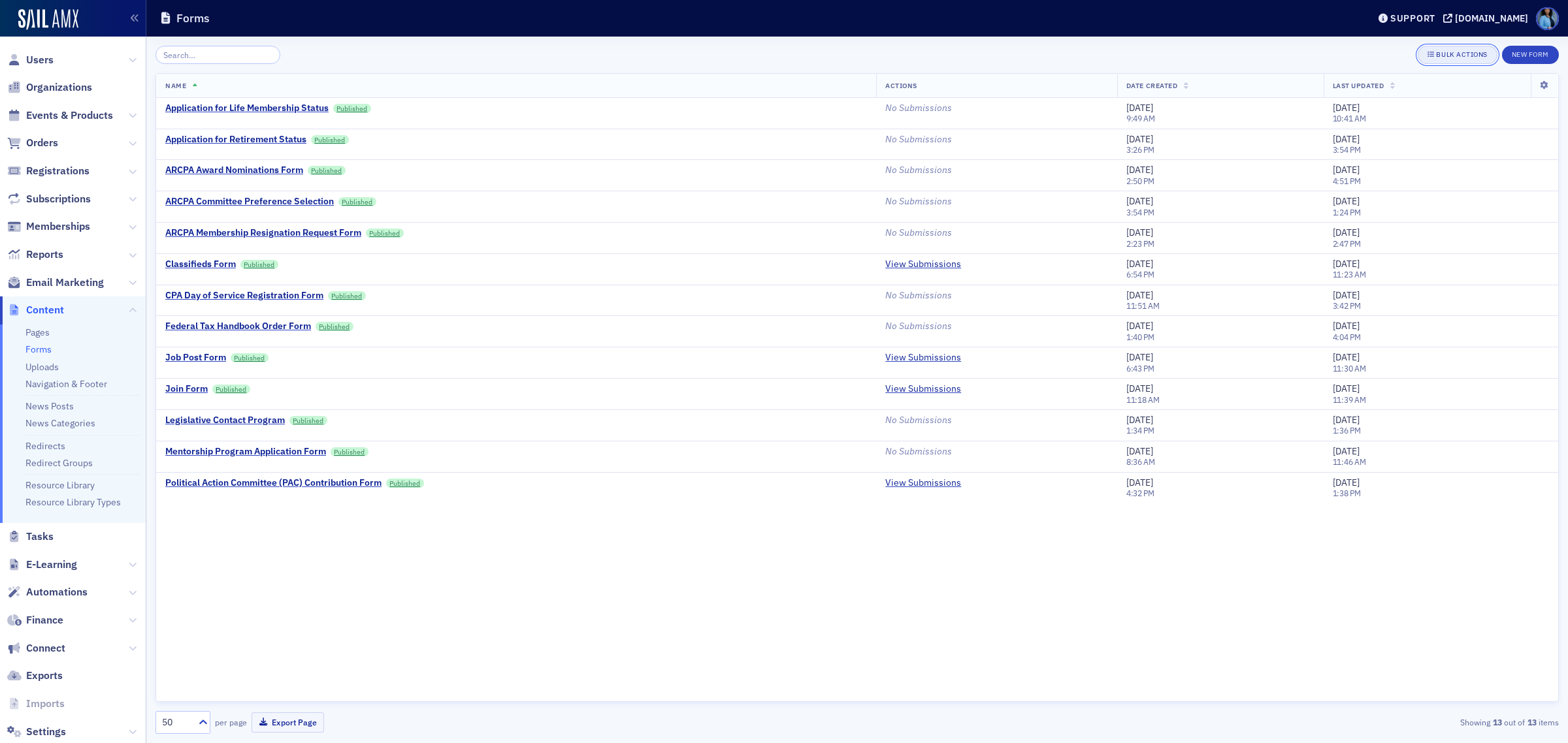
click at [1464, 61] on button "Bulk Actions" at bounding box center [1457, 55] width 79 height 19
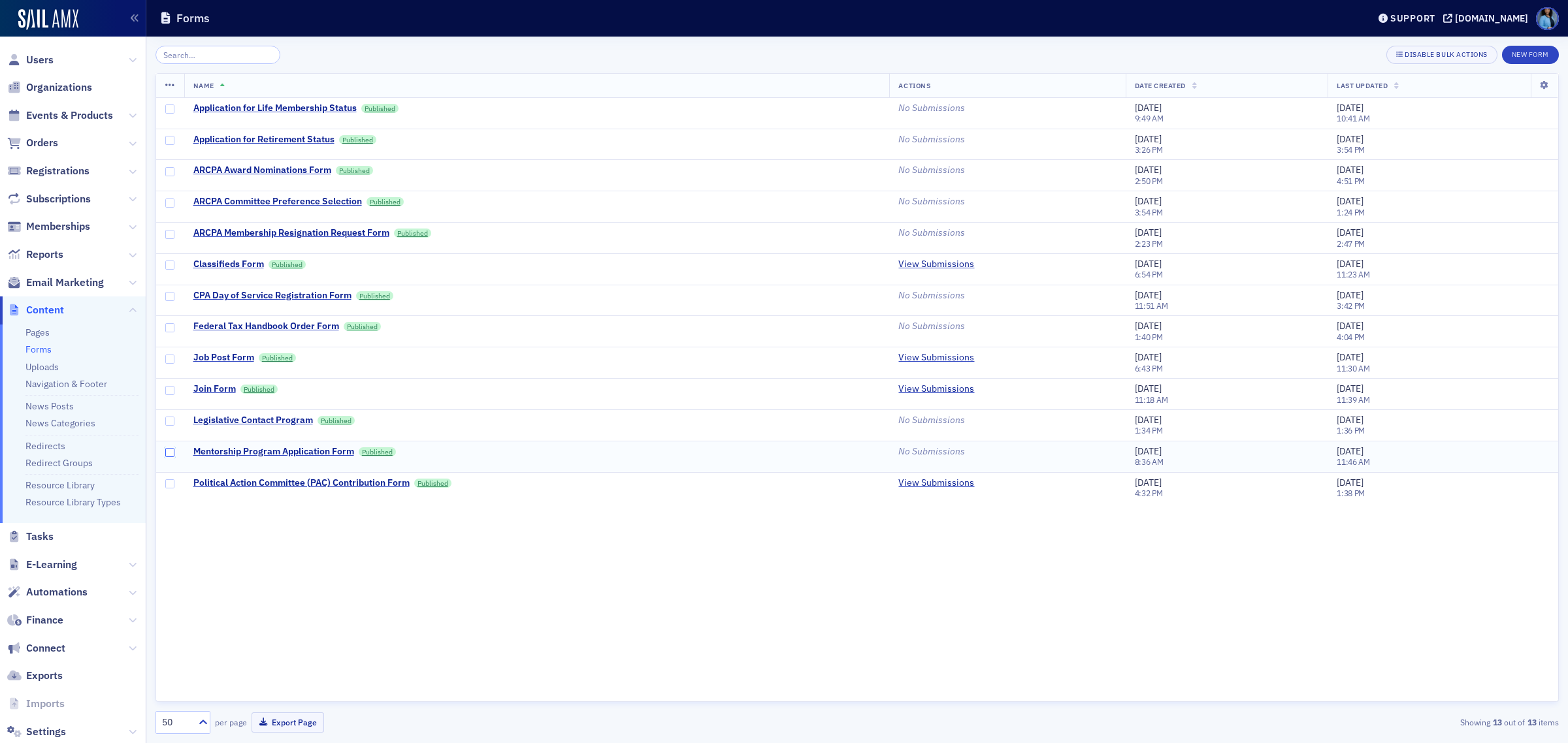
click at [170, 457] on input "checkbox" at bounding box center [170, 453] width 9 height 9
checkbox input "true"
click at [1549, 86] on icon at bounding box center [1544, 85] width 27 height 8
click at [1410, 172] on input "Published" at bounding box center [1413, 174] width 12 height 12
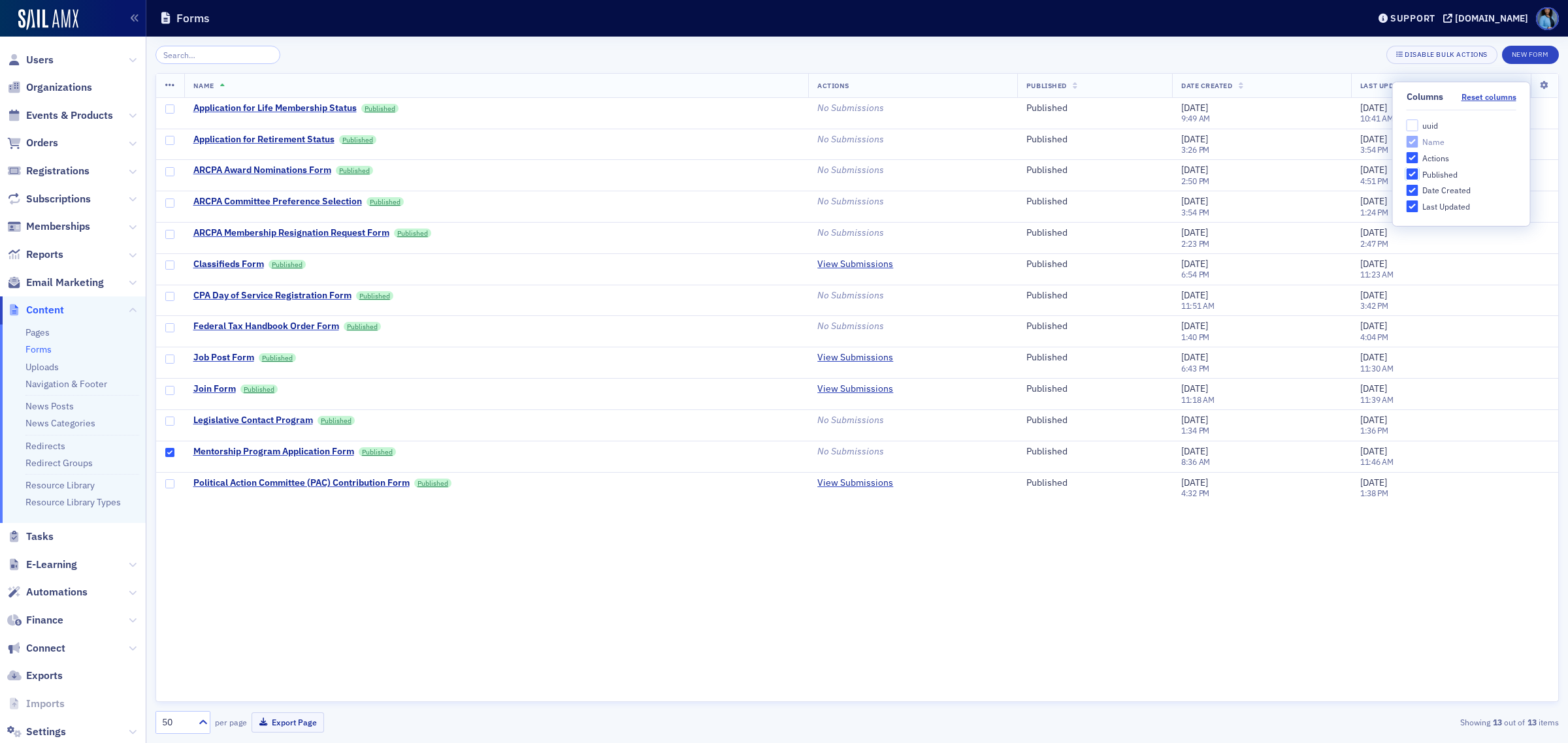
click at [1410, 172] on input "Published" at bounding box center [1413, 174] width 12 height 12
checkbox input "false"
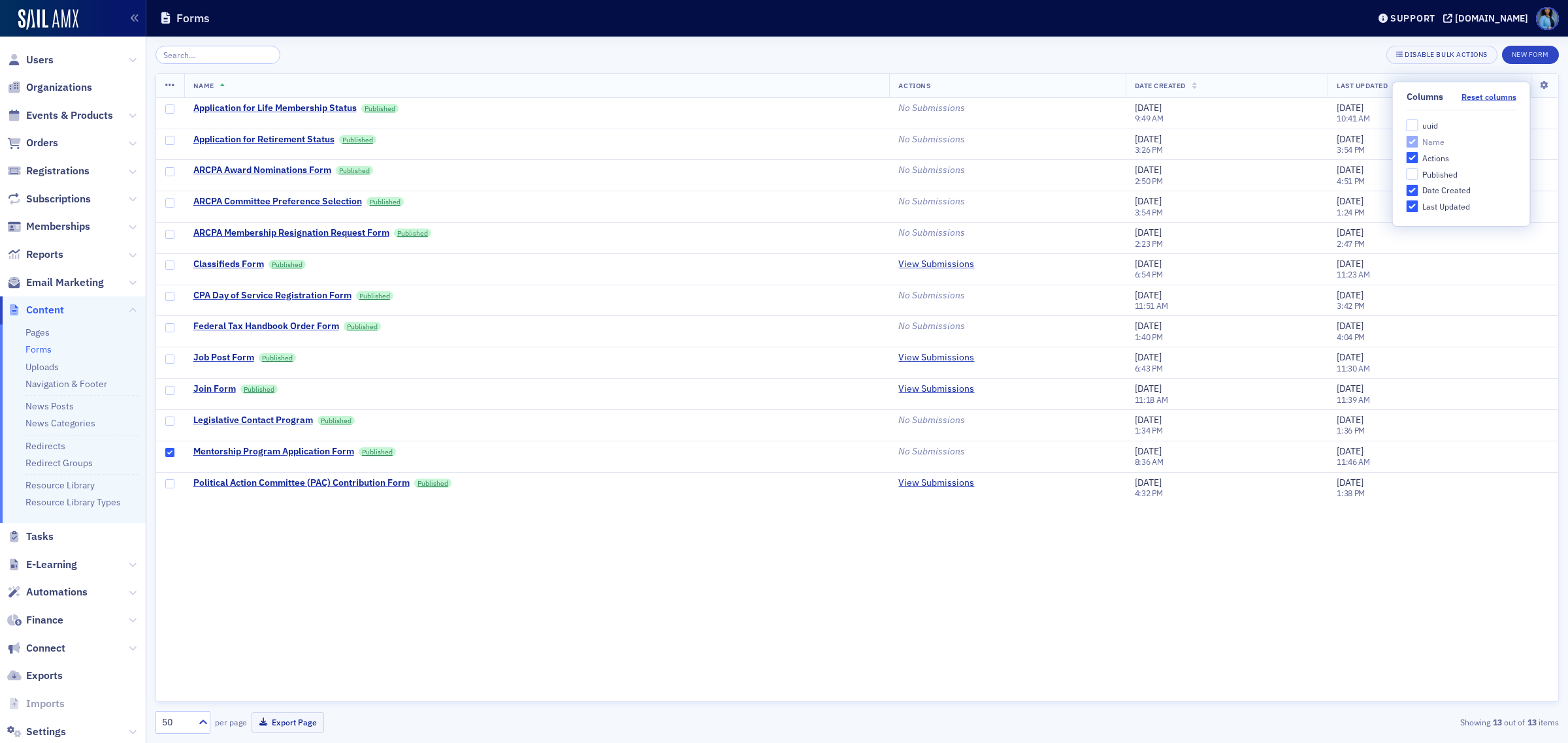
click at [771, 618] on div "Name Actions Date Created Last Updated Application for Life Membership Status P…" at bounding box center [857, 387] width 1403 height 629
click at [171, 85] on icon at bounding box center [171, 86] width 10 height 10
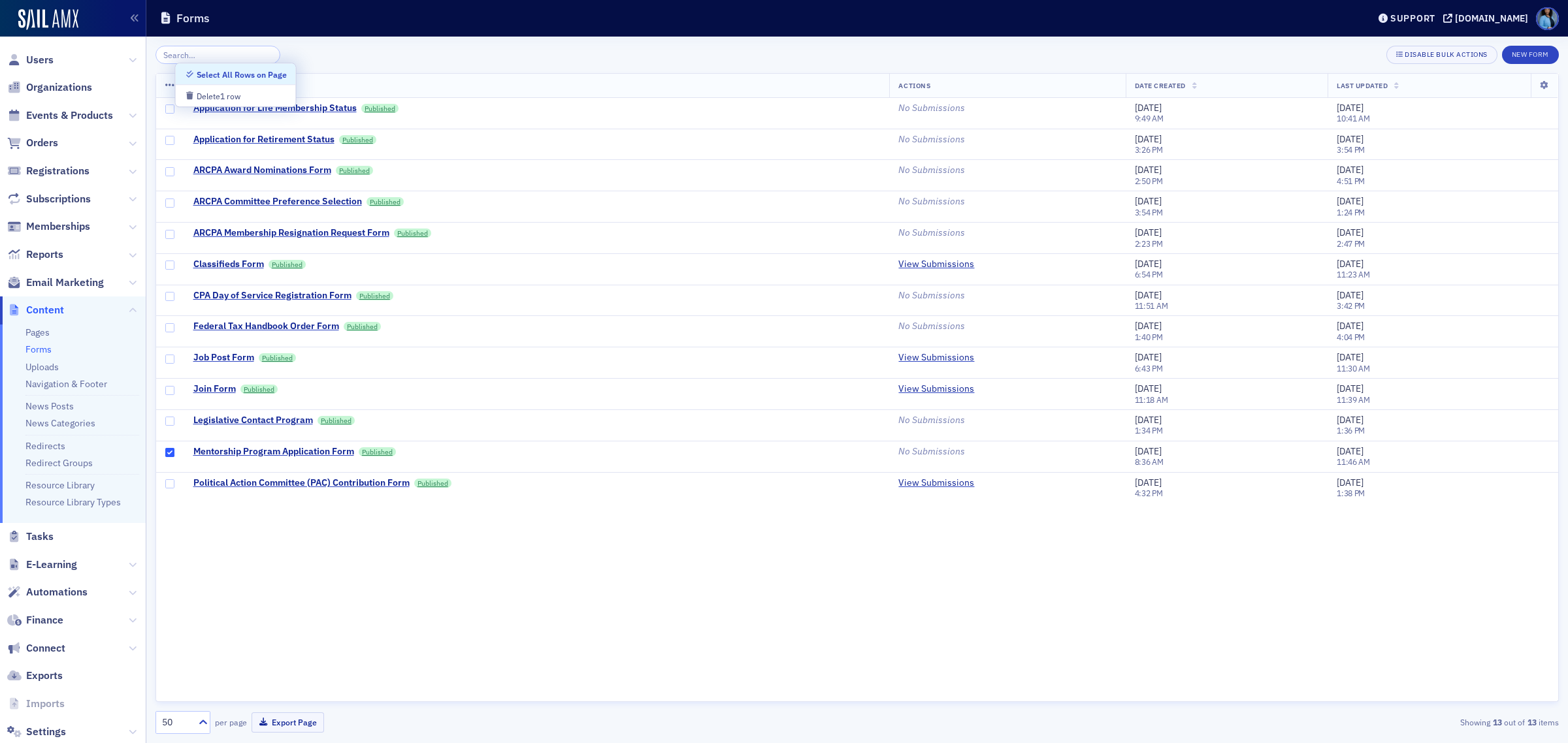
click at [403, 621] on div "Name Actions Date Created Last Updated Application for Life Membership Status P…" at bounding box center [857, 387] width 1403 height 629
click at [166, 451] on input "checkbox" at bounding box center [170, 453] width 9 height 9
checkbox input "false"
click at [405, 616] on div "Name Actions Date Created Last Updated Application for Life Membership Status P…" at bounding box center [857, 387] width 1403 height 629
click at [533, 653] on div "Name Actions Date Created Last Updated Application for Life Membership Status P…" at bounding box center [857, 387] width 1403 height 629
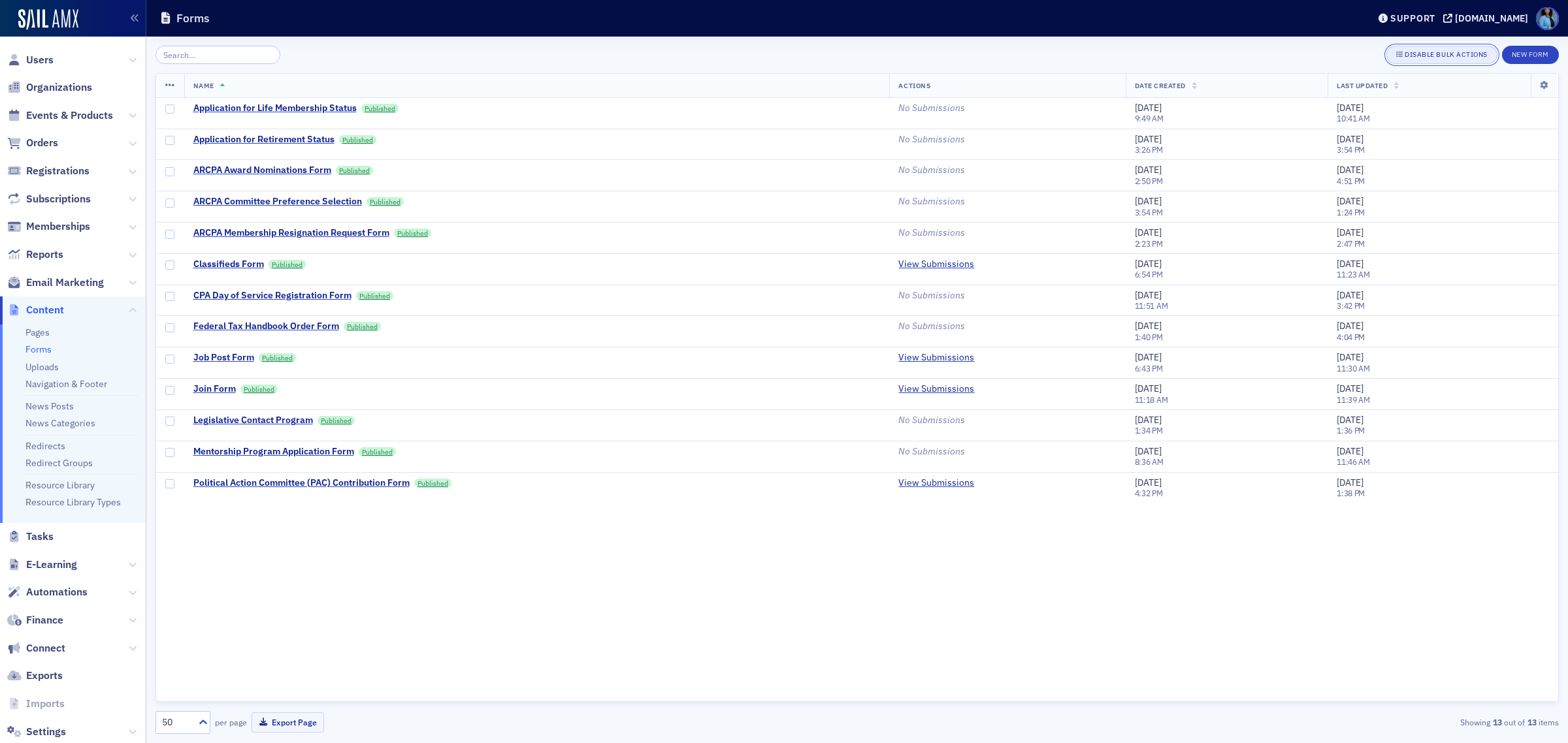
click at [1468, 53] on div "Disable Bulk Actions" at bounding box center [1447, 54] width 83 height 7
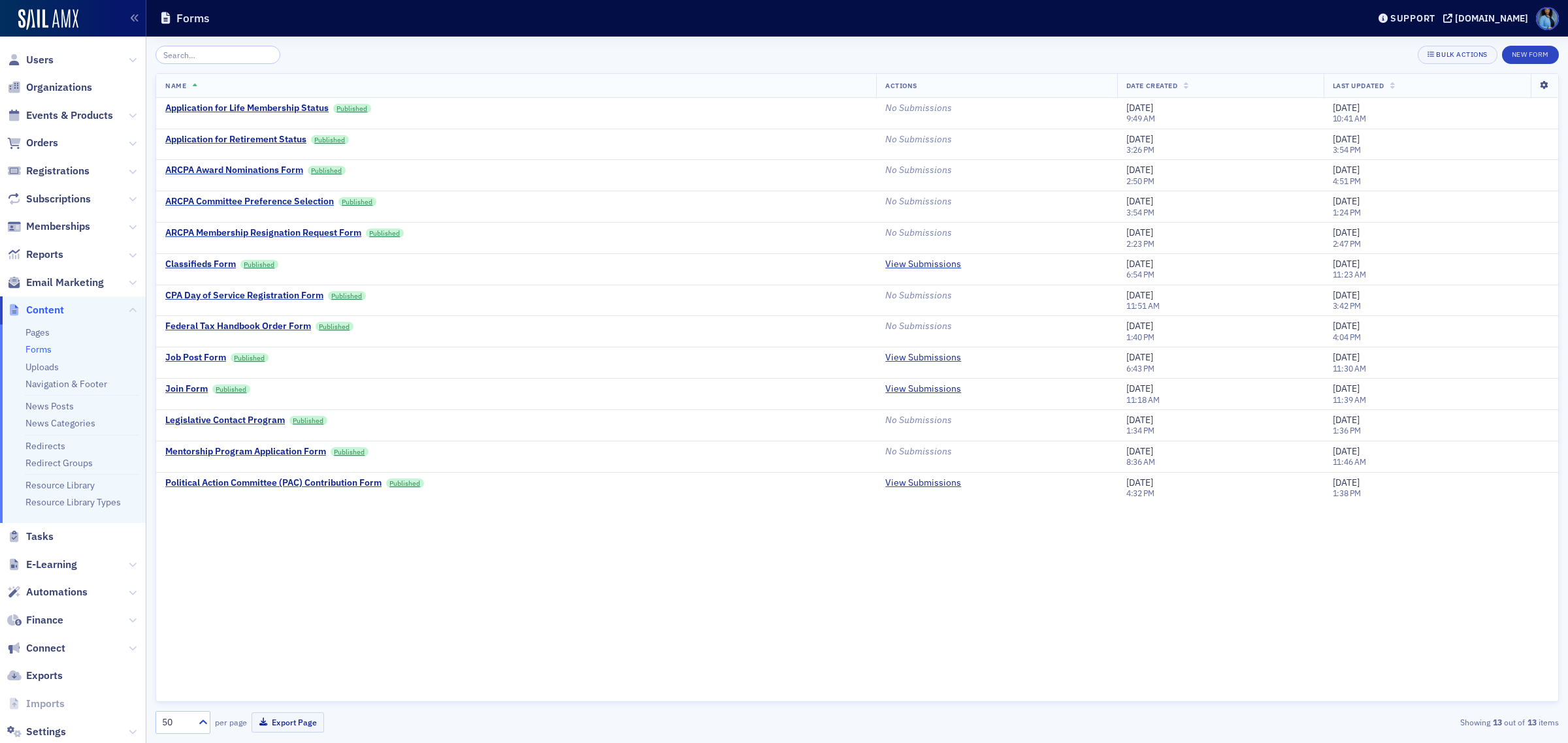
click at [1546, 83] on icon at bounding box center [1544, 85] width 27 height 8
drag, startPoint x: 353, startPoint y: 457, endPoint x: 733, endPoint y: 638, distance: 420.9
click at [733, 638] on div "Name Actions Date Created Last Updated Application for Life Membership Status P…" at bounding box center [857, 387] width 1403 height 629
click at [1548, 89] on icon at bounding box center [1544, 85] width 27 height 8
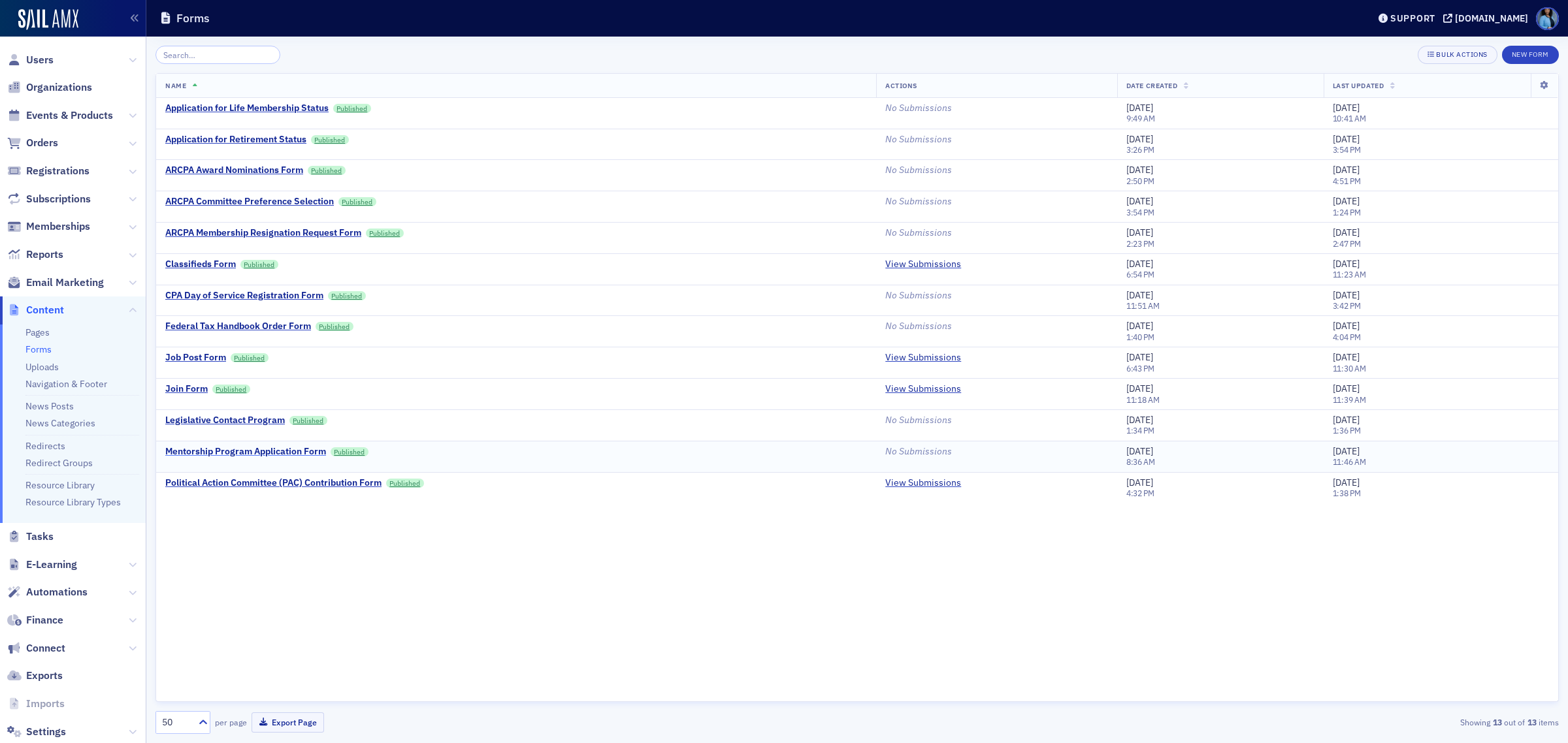
click at [299, 454] on div "Mentorship Program Application Form" at bounding box center [245, 452] width 161 height 12
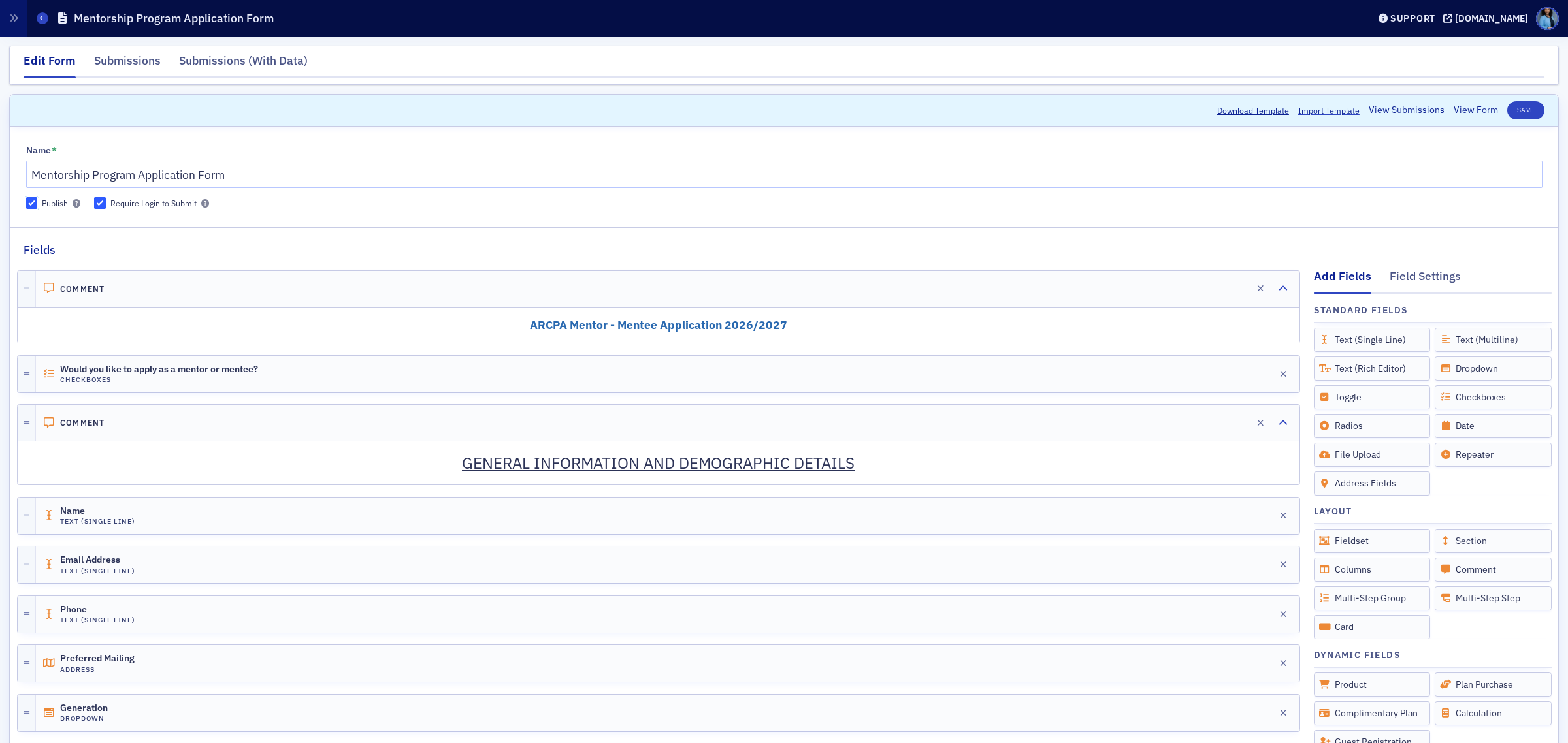
click at [33, 205] on input "Publish" at bounding box center [32, 203] width 12 height 12
checkbox input "false"
click at [1514, 113] on button "Save" at bounding box center [1526, 110] width 37 height 19
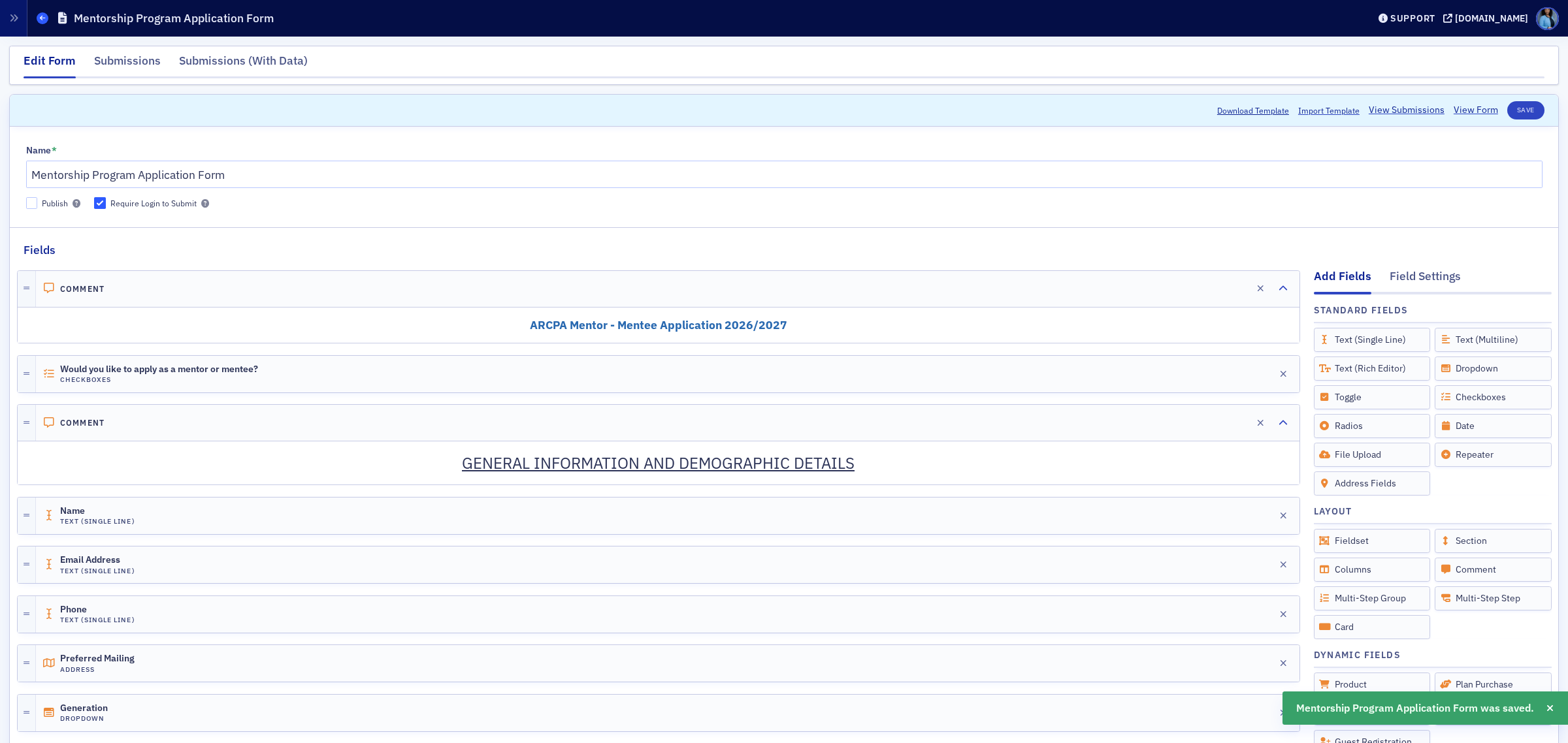
click at [40, 15] on icon at bounding box center [42, 18] width 5 height 6
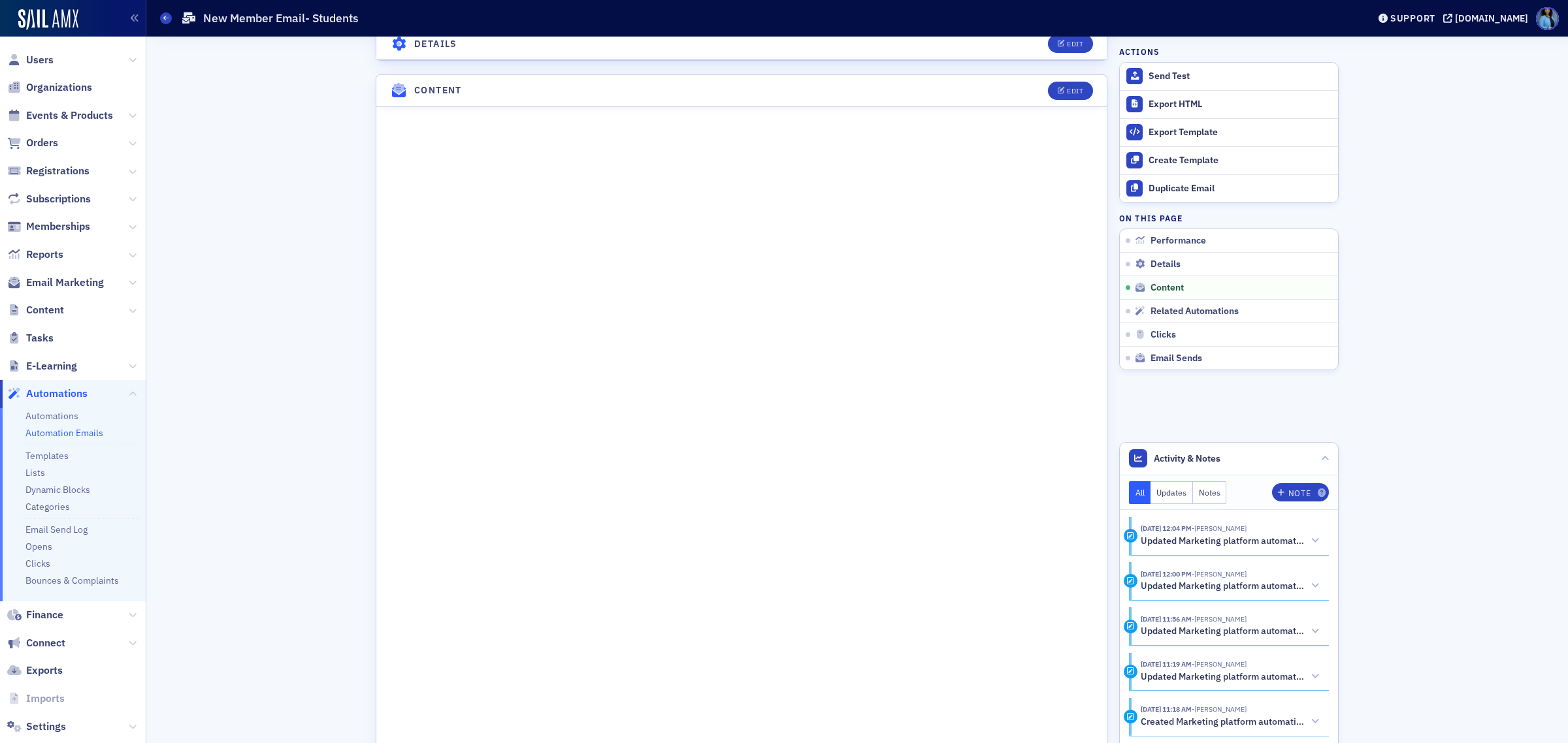
scroll to position [571, 0]
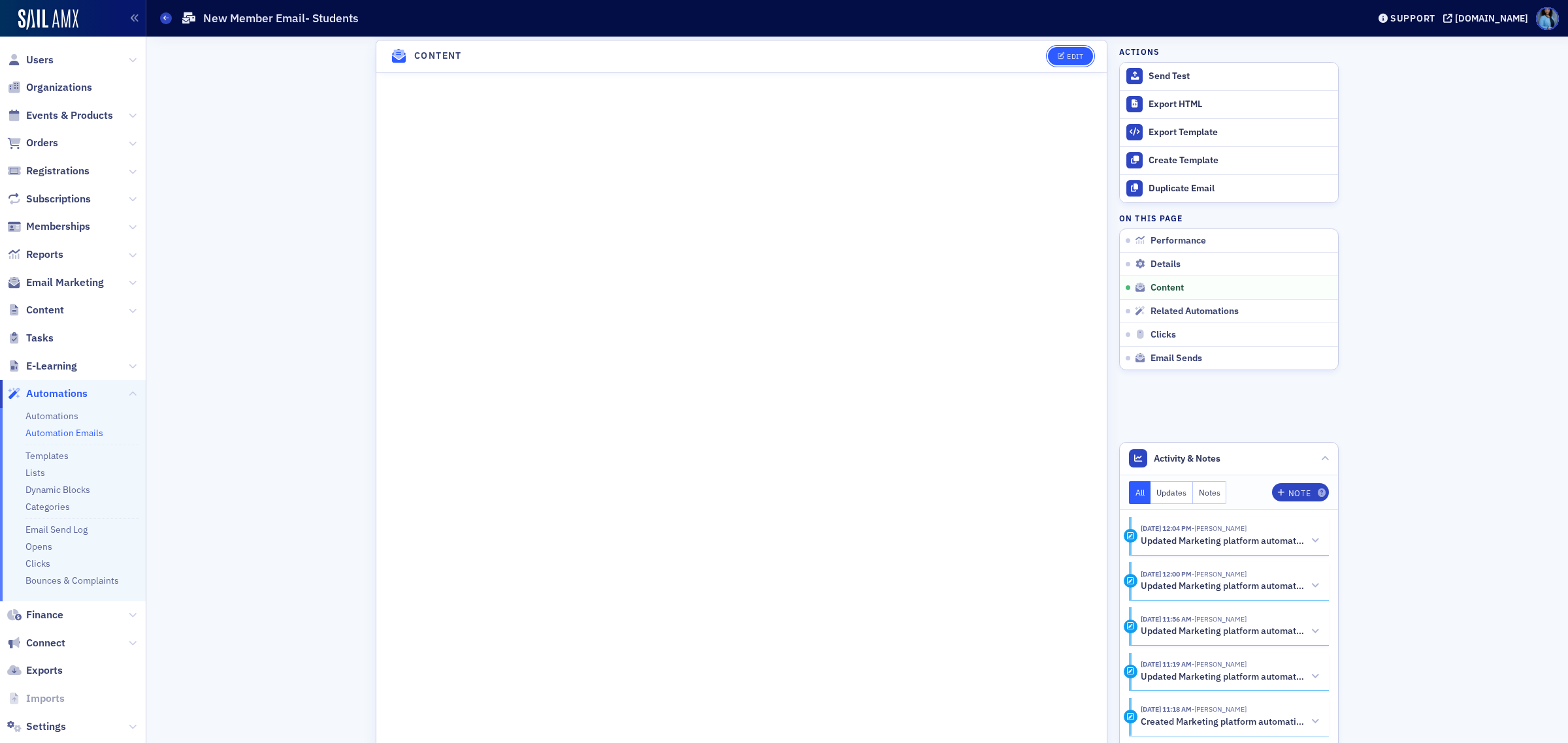
click at [1062, 61] on button "Edit" at bounding box center [1070, 56] width 45 height 19
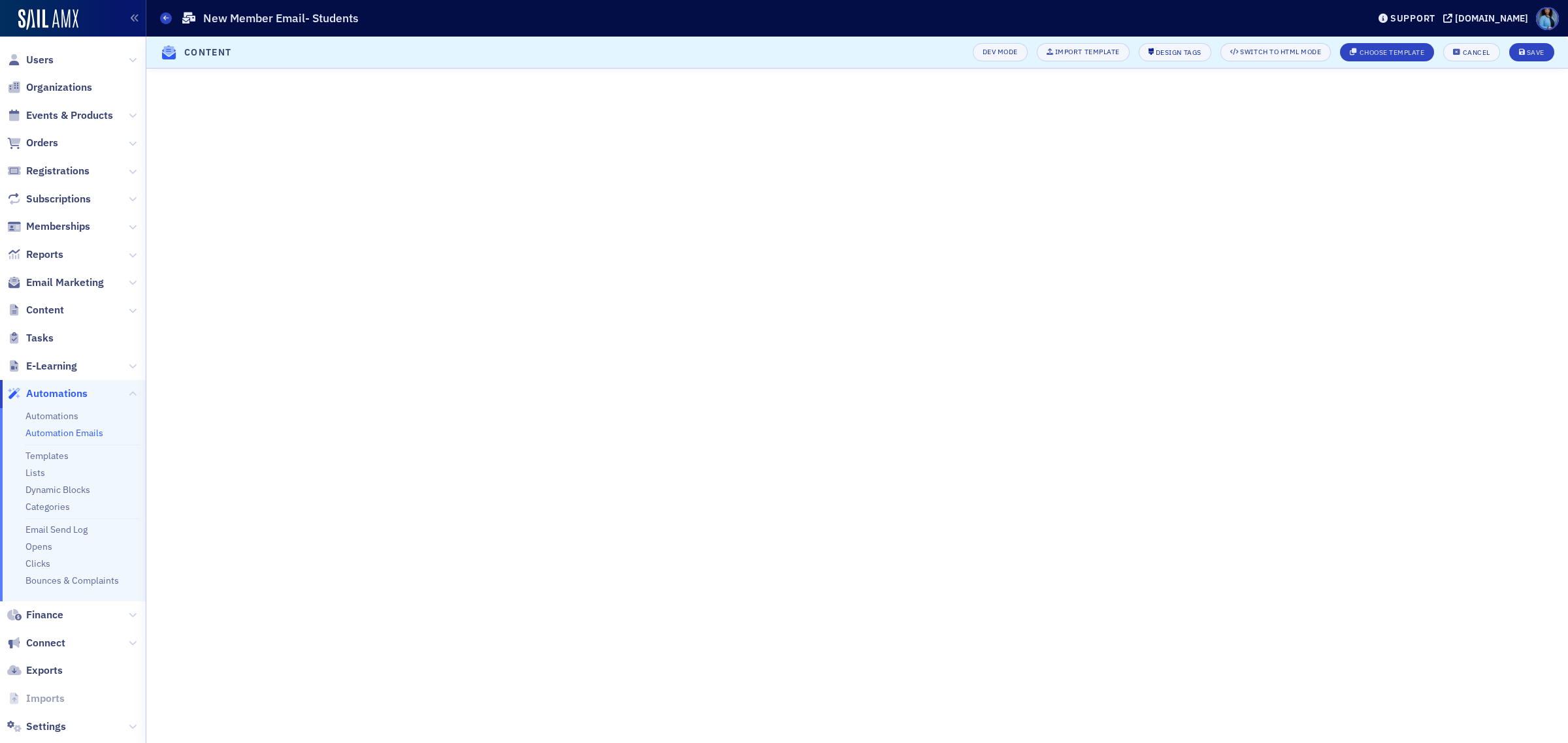
scroll to position [78, 0]
click at [1514, 53] on button "Save" at bounding box center [1531, 53] width 45 height 19
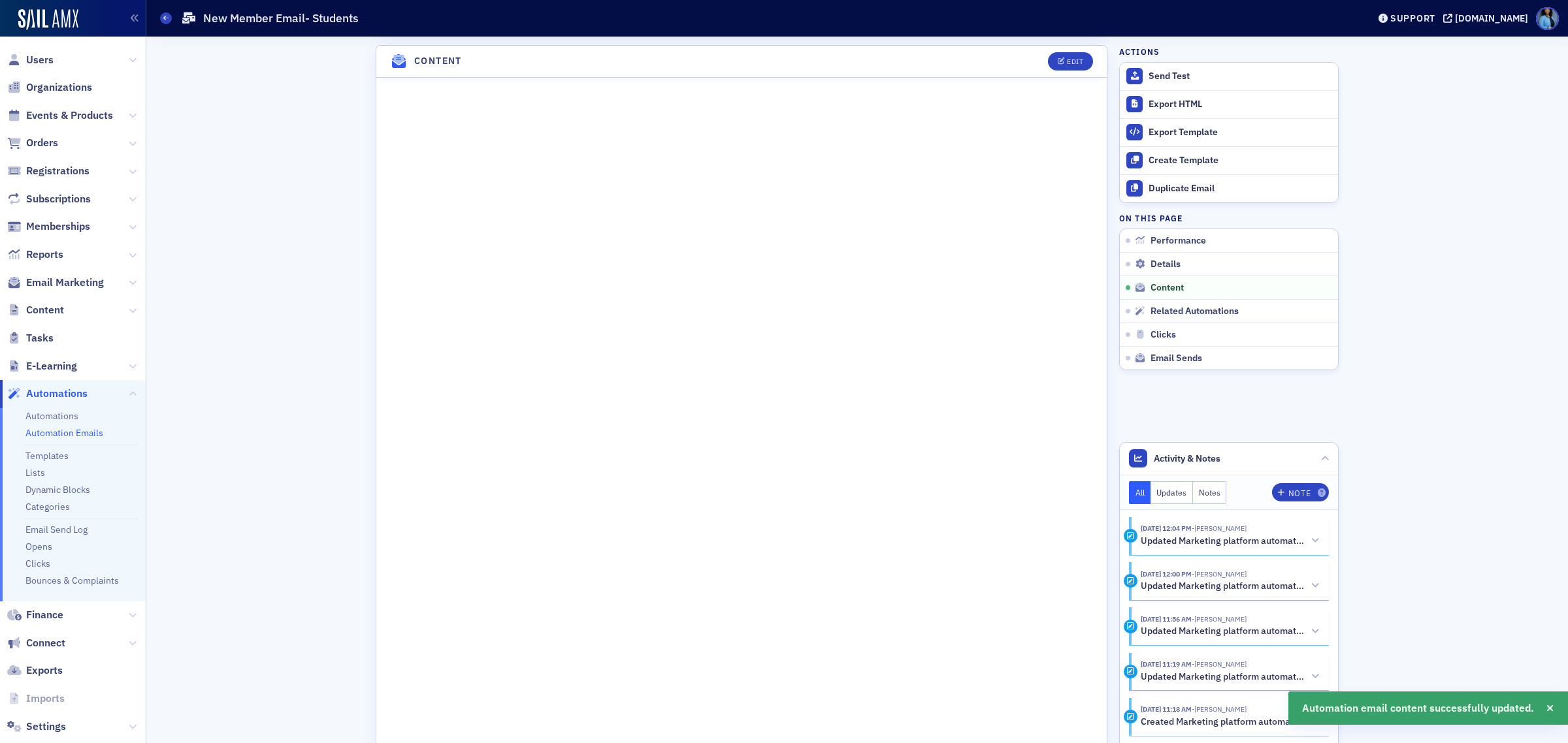
scroll to position [568, 0]
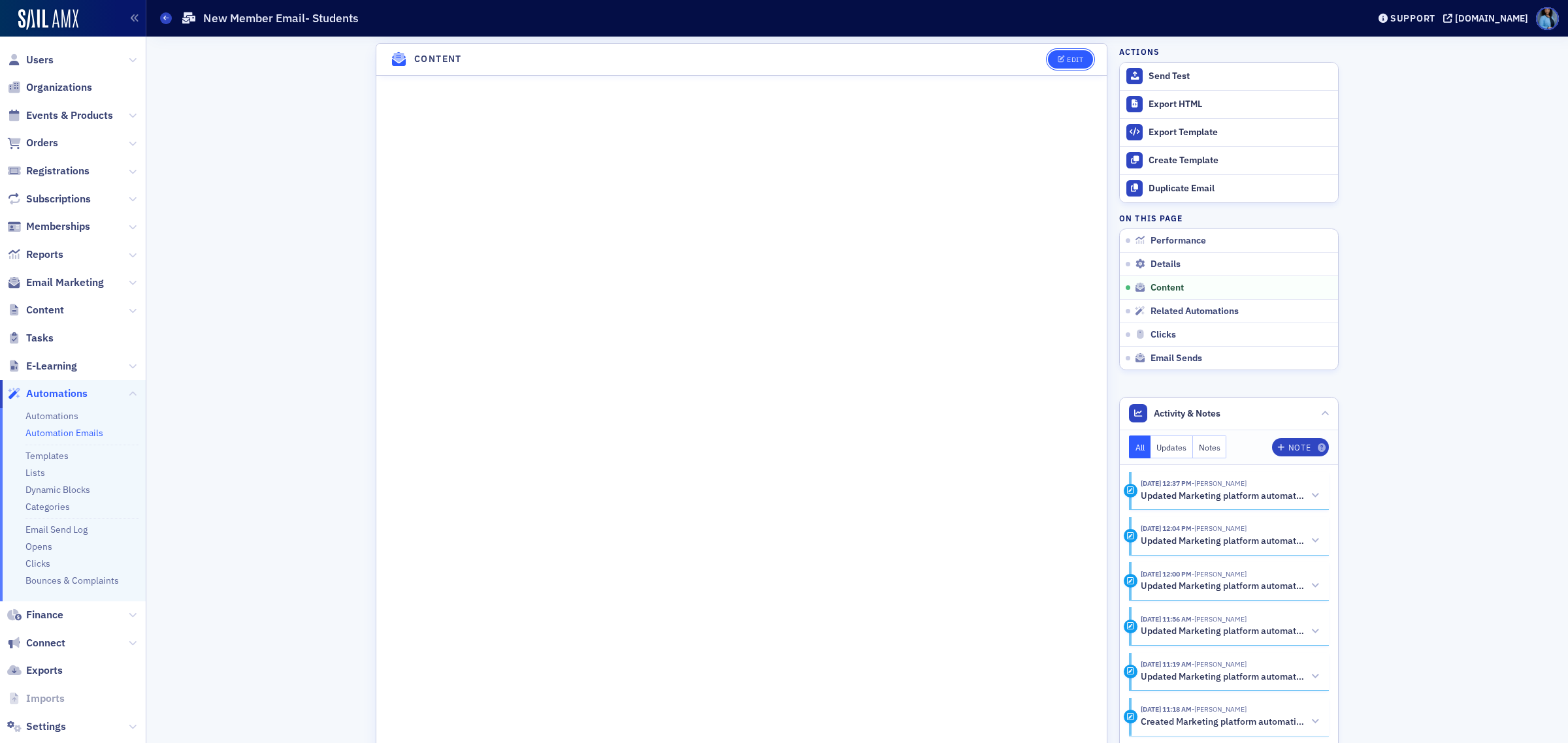
click at [1071, 57] on div "Edit" at bounding box center [1074, 59] width 16 height 7
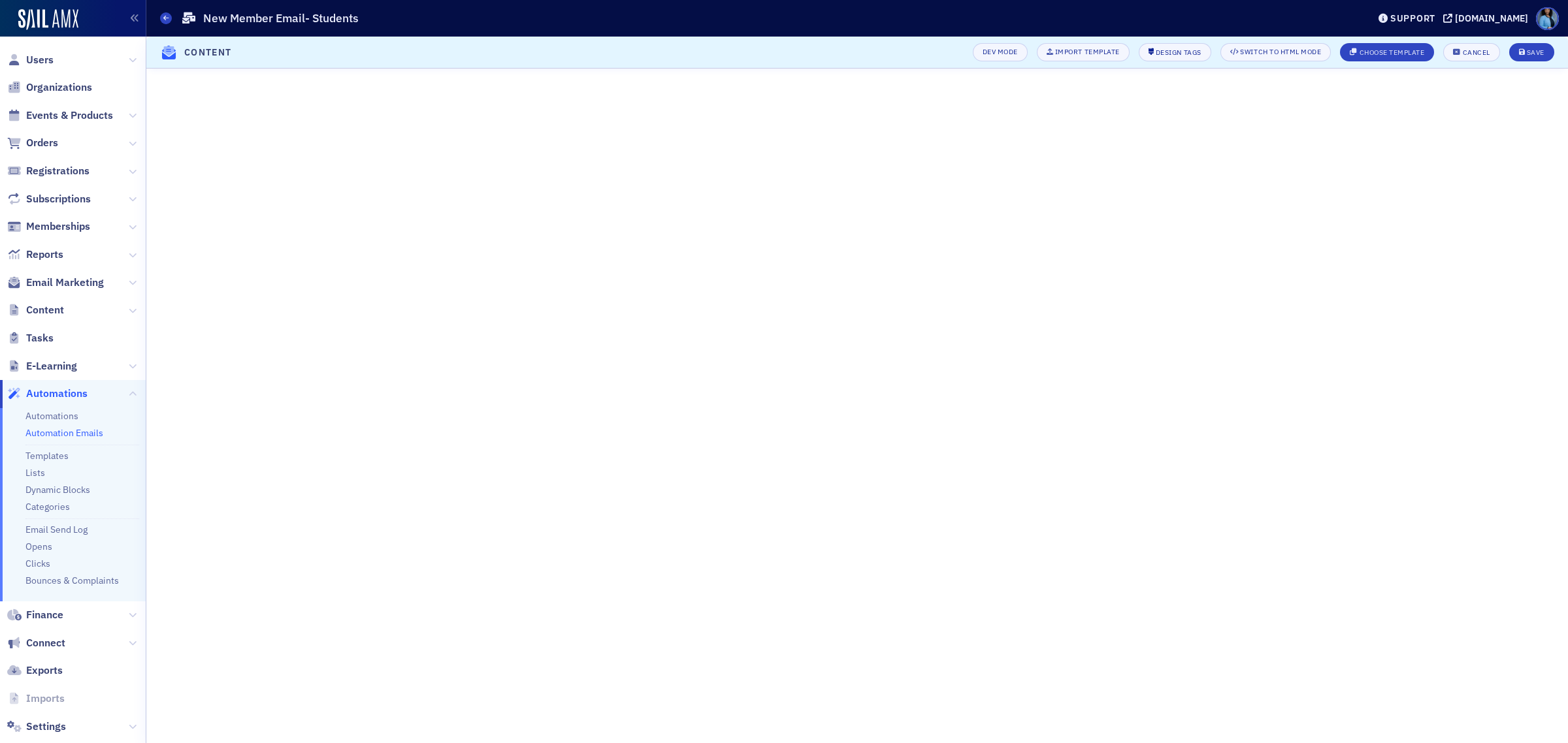
scroll to position [79, 0]
click at [1537, 50] on div "Save" at bounding box center [1536, 53] width 18 height 7
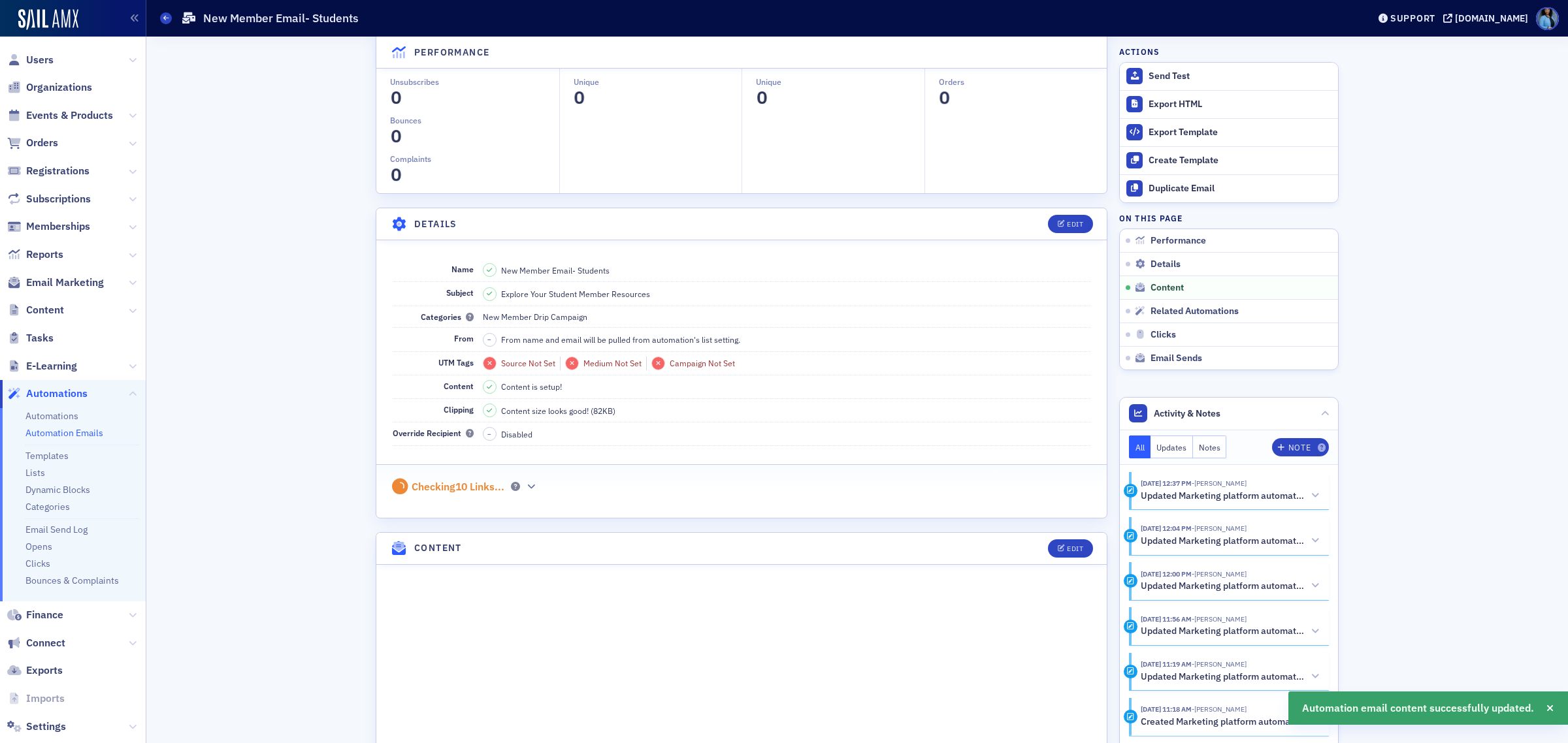
scroll to position [568, 0]
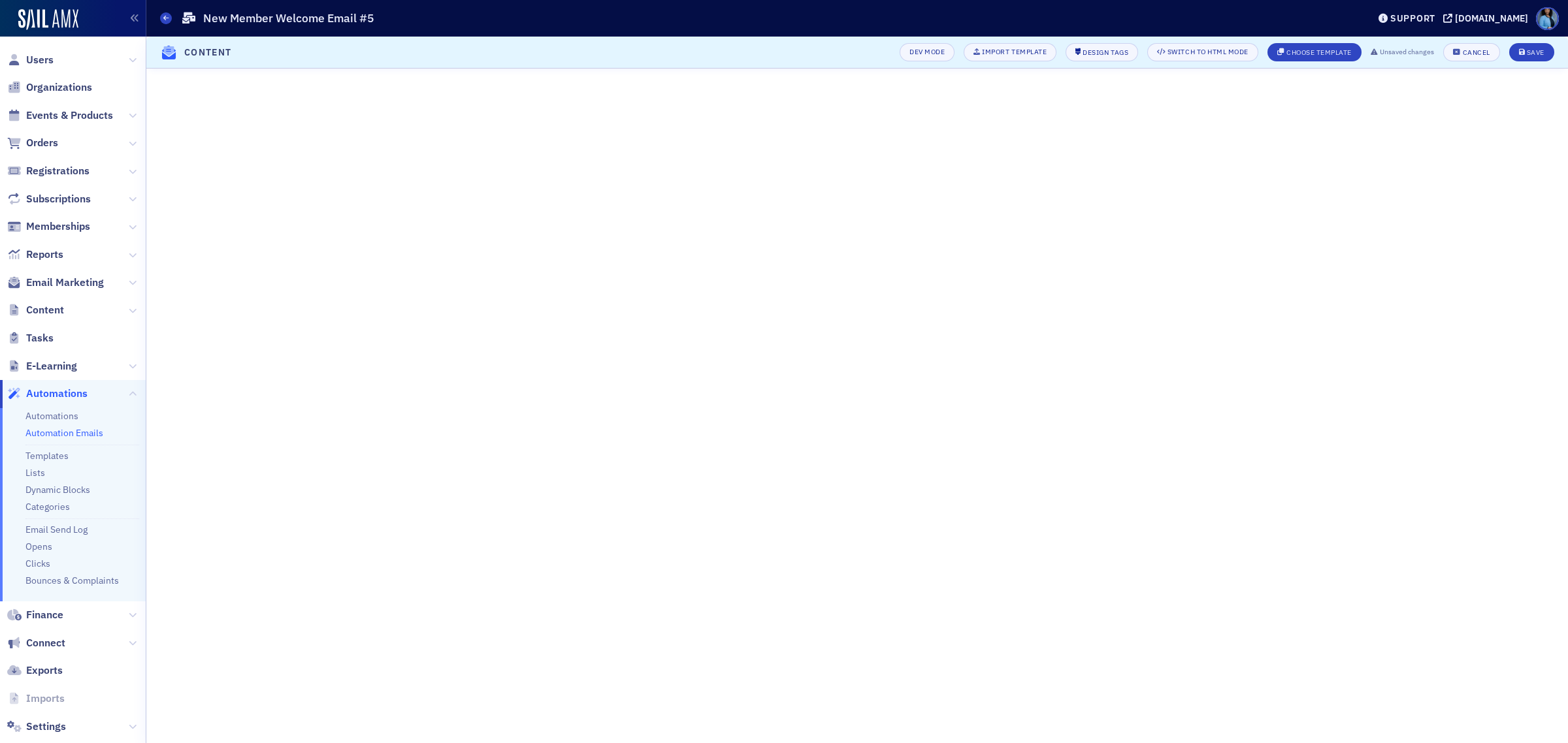
scroll to position [54, 0]
